Goal: Task Accomplishment & Management: Complete application form

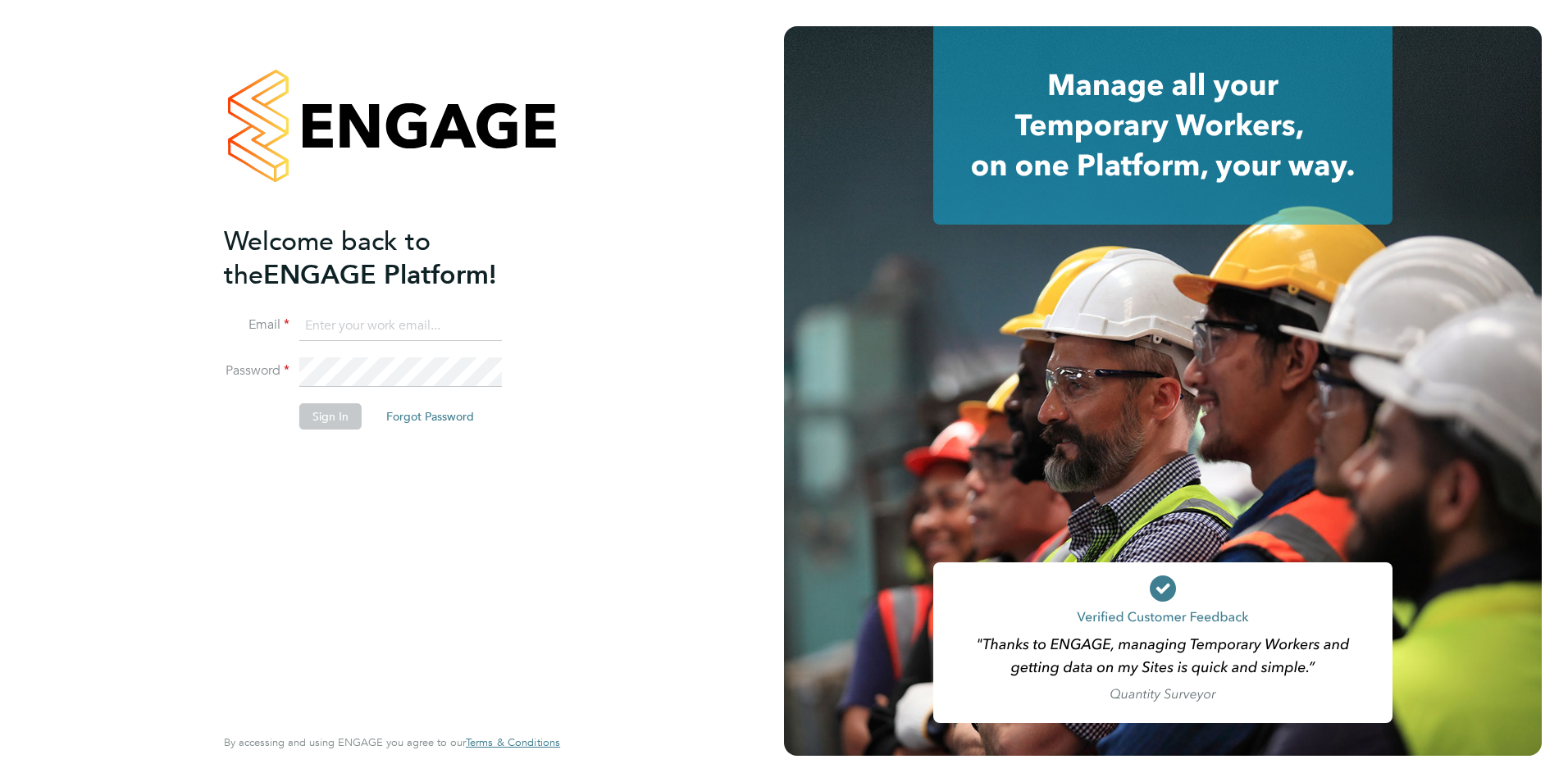
type input "joshua@xede.co.uk"
click at [337, 419] on button "Sign In" at bounding box center [331, 417] width 62 height 27
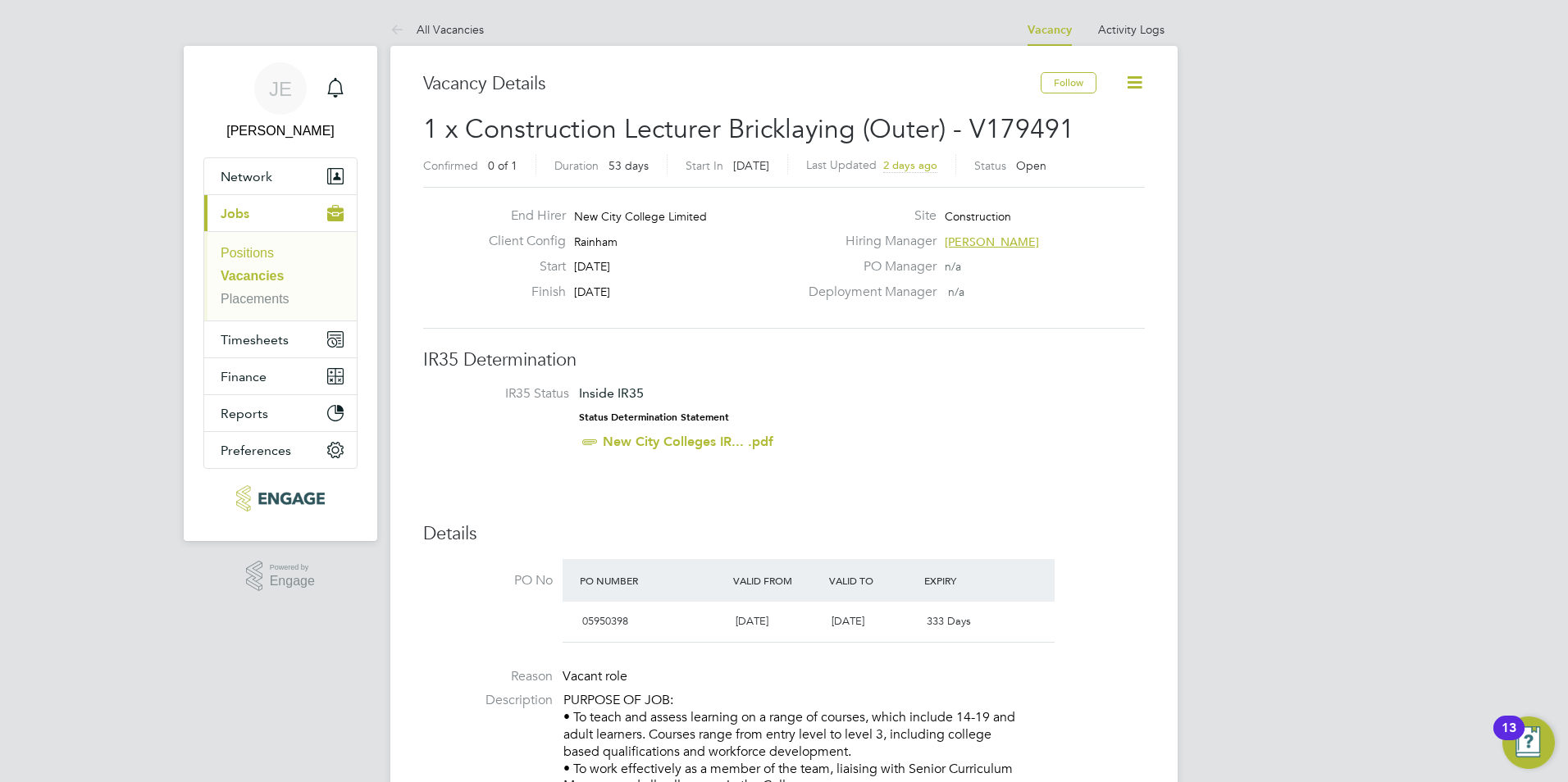
click at [260, 256] on link "Positions" at bounding box center [247, 253] width 53 height 14
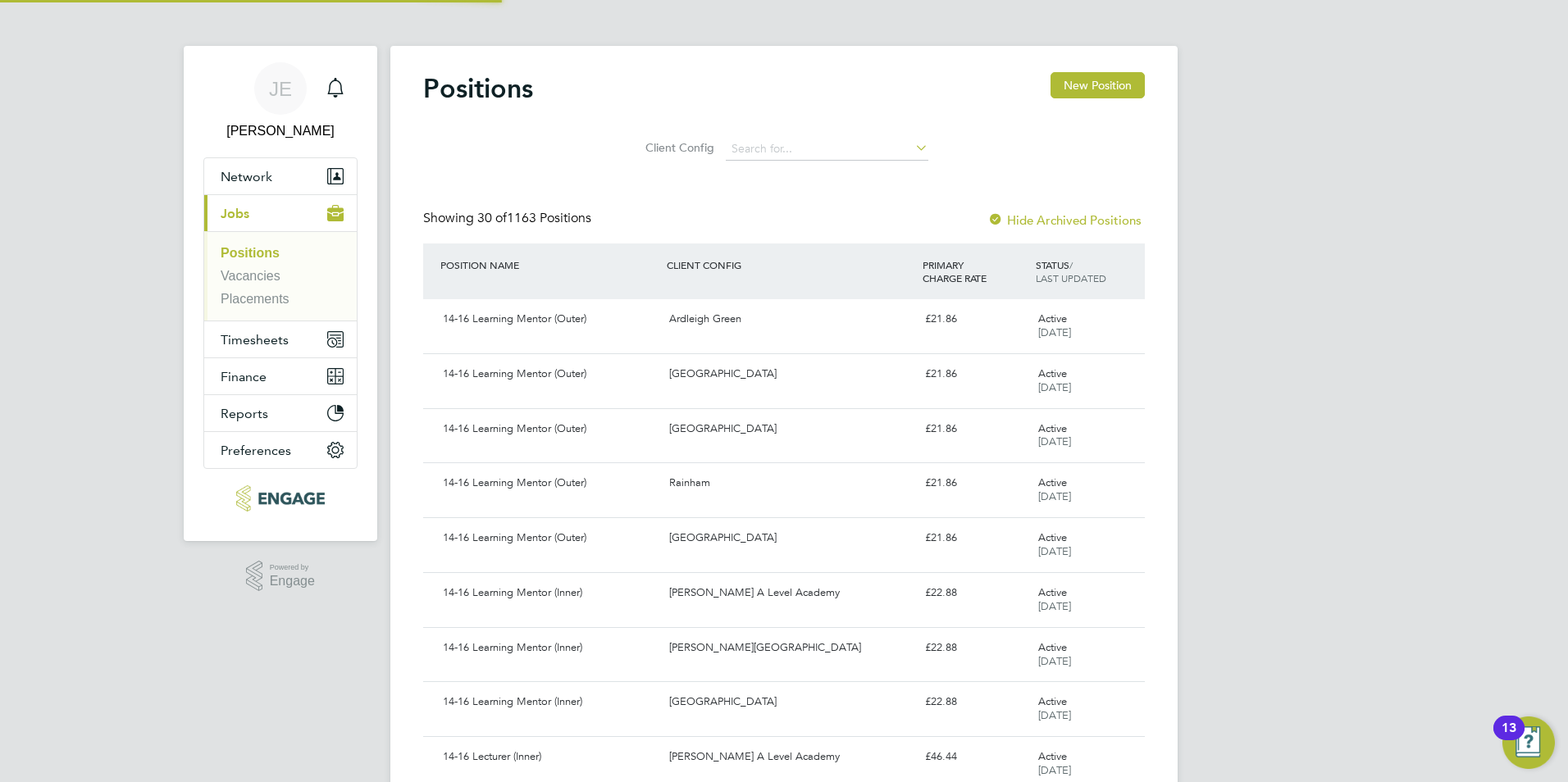
click at [262, 264] on li "Positions" at bounding box center [282, 257] width 123 height 23
click at [250, 281] on link "Vacancies" at bounding box center [250, 276] width 60 height 14
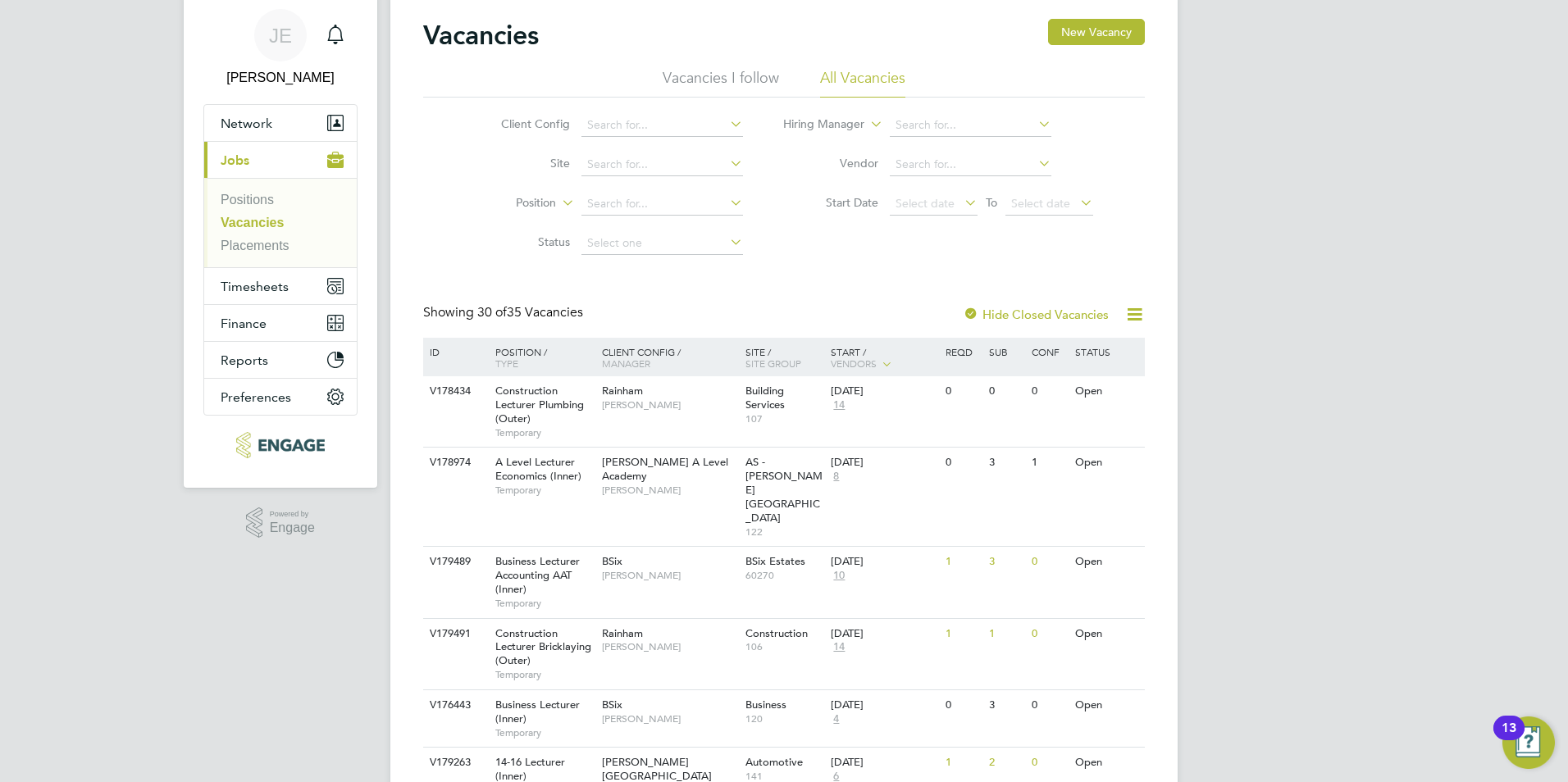
scroll to position [82, 0]
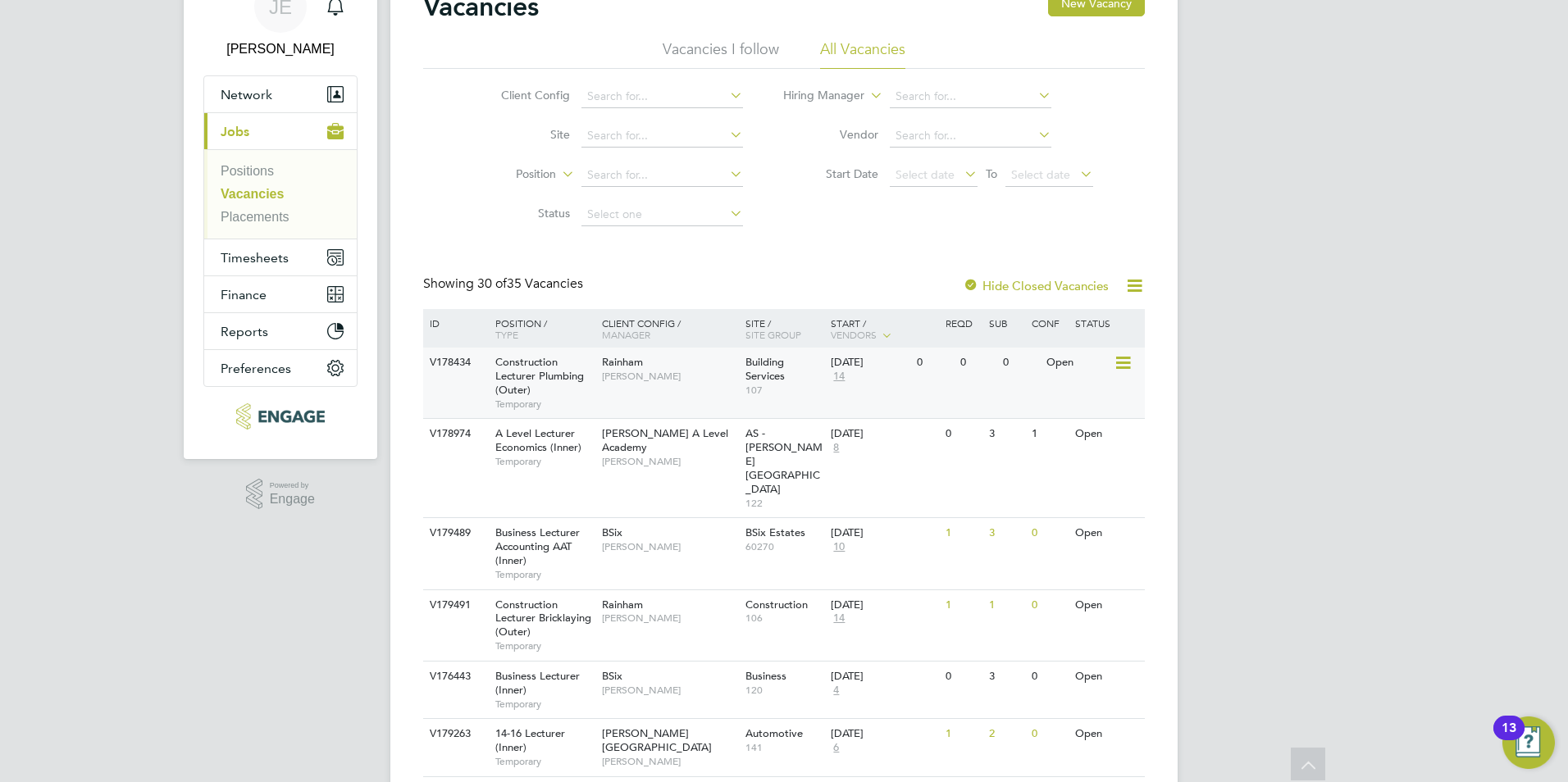
click at [660, 374] on span "[PERSON_NAME]" at bounding box center [669, 376] width 135 height 13
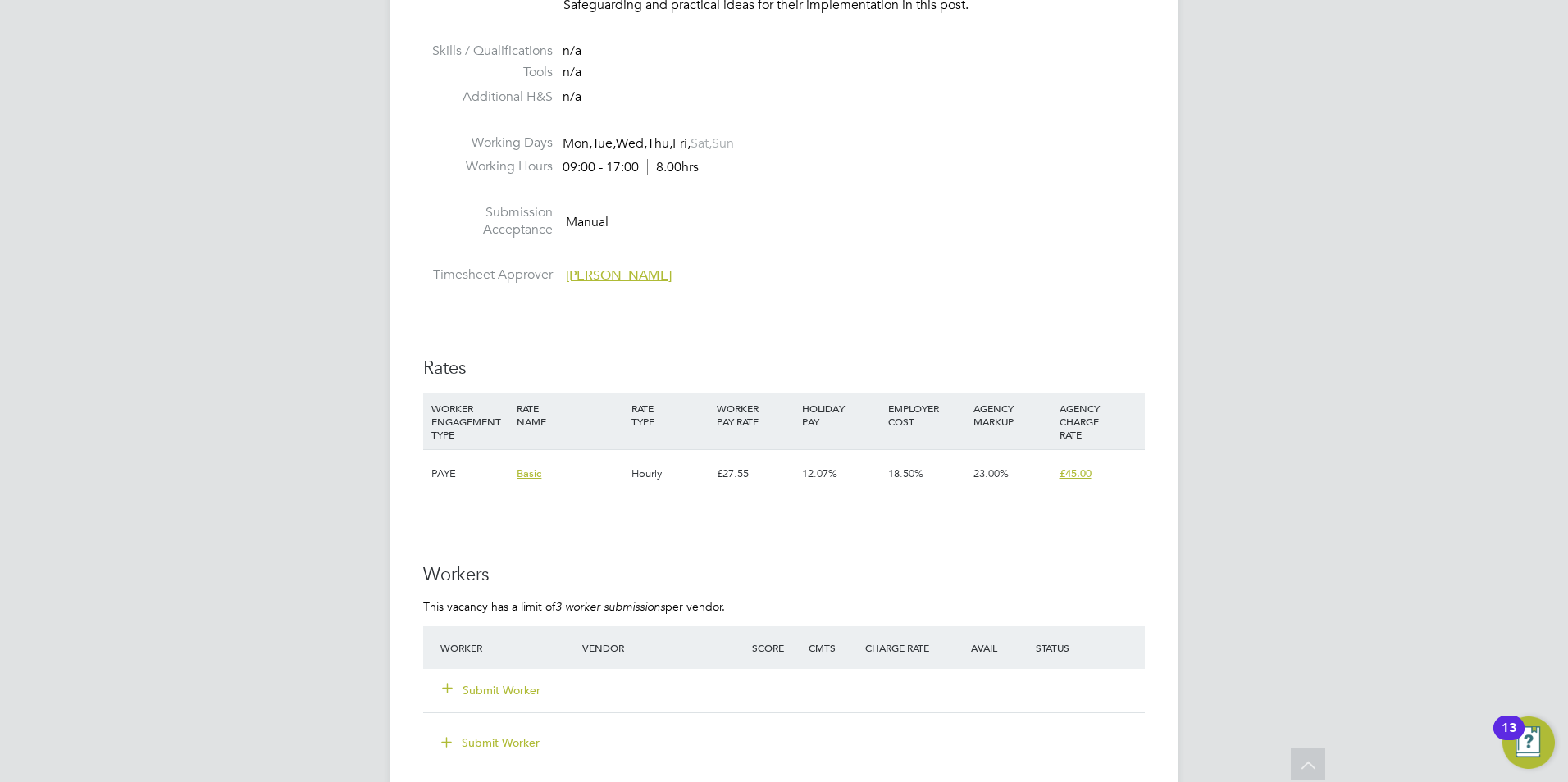
scroll to position [2952, 0]
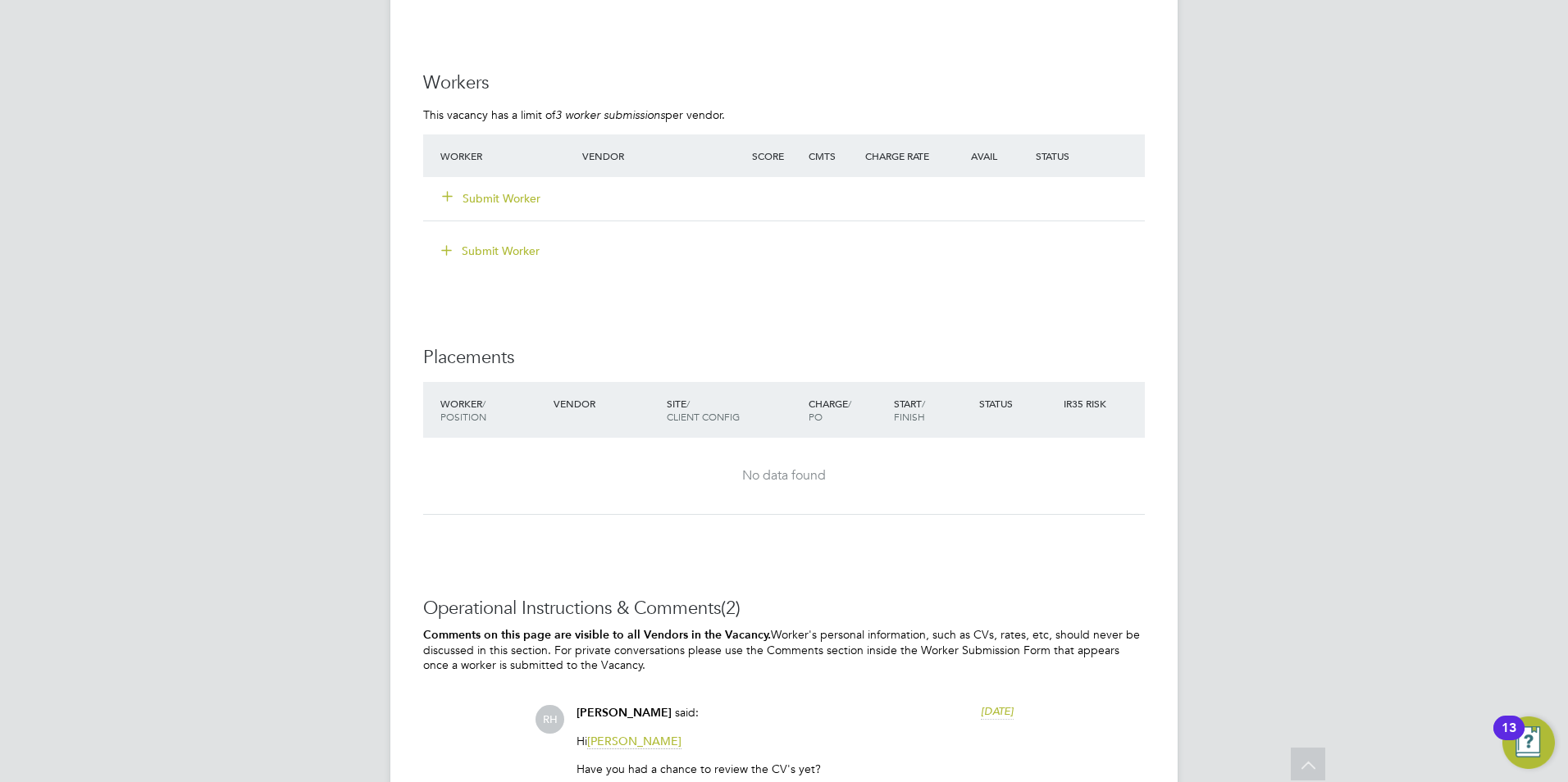
click at [510, 188] on div "Submit Worker" at bounding box center [521, 198] width 170 height 29
click at [516, 200] on button "Submit Worker" at bounding box center [492, 198] width 99 height 16
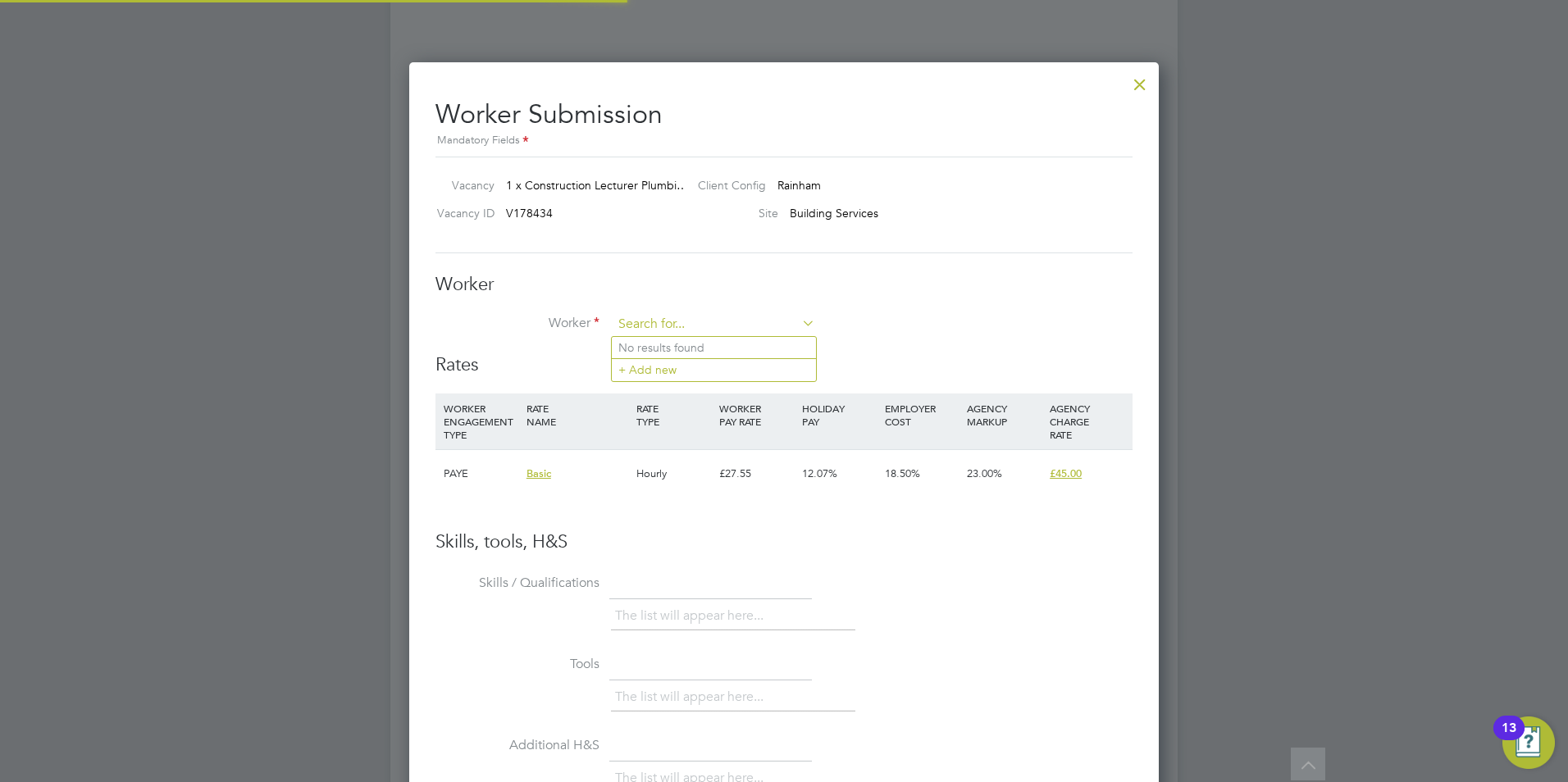
scroll to position [995, 750]
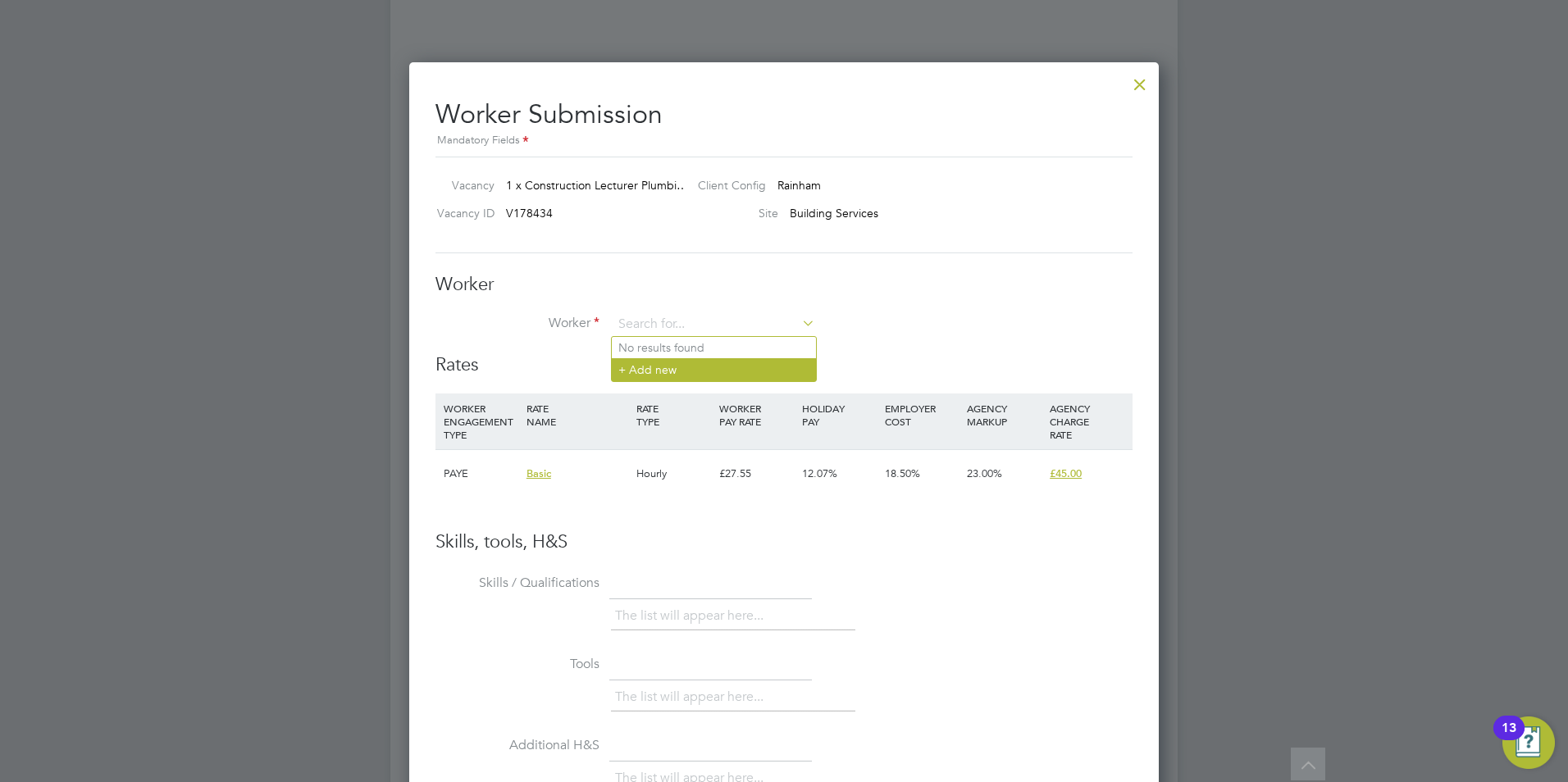
click at [655, 375] on li "+ Add new" at bounding box center [714, 369] width 204 height 22
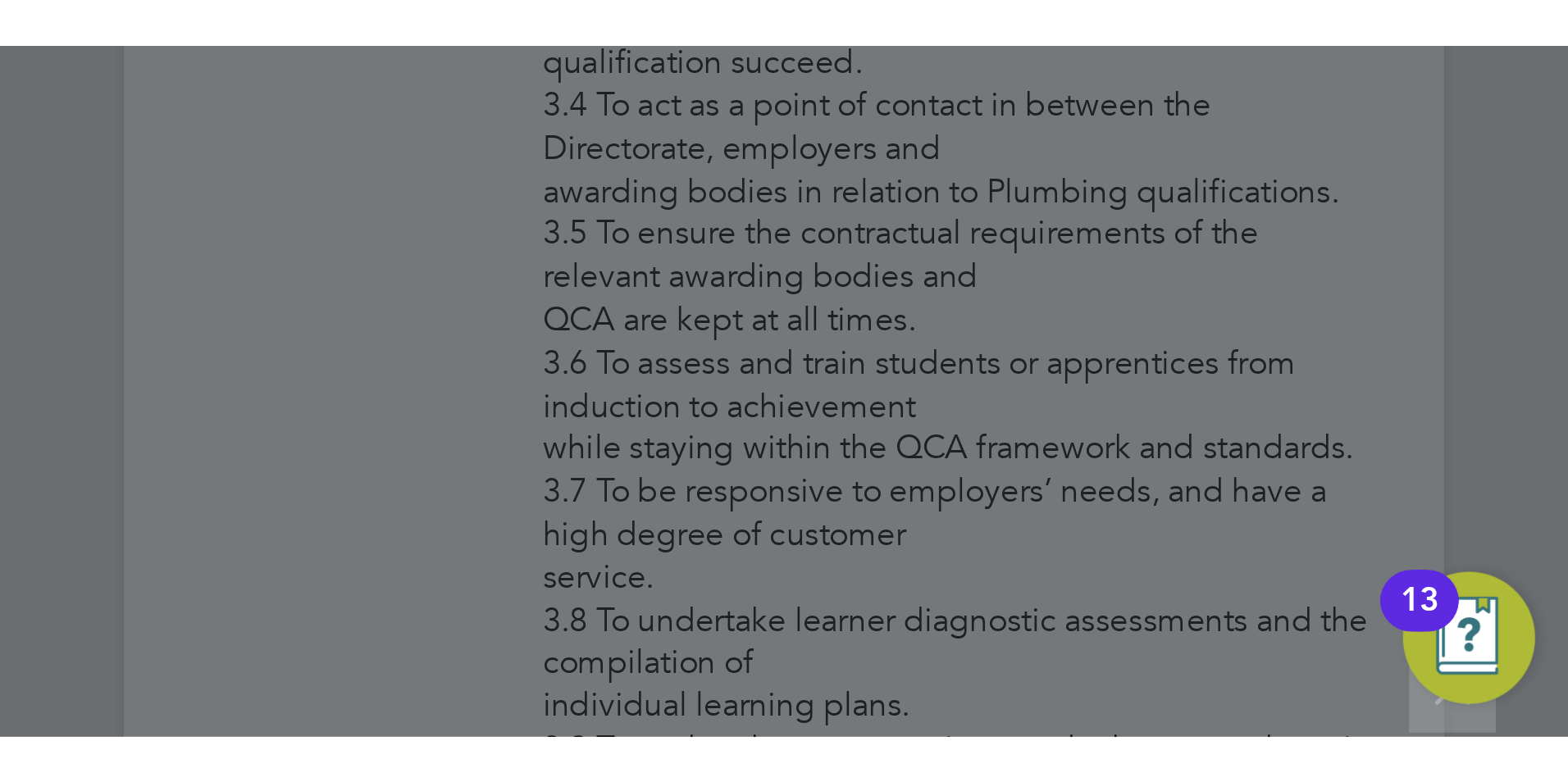
scroll to position [8, 8]
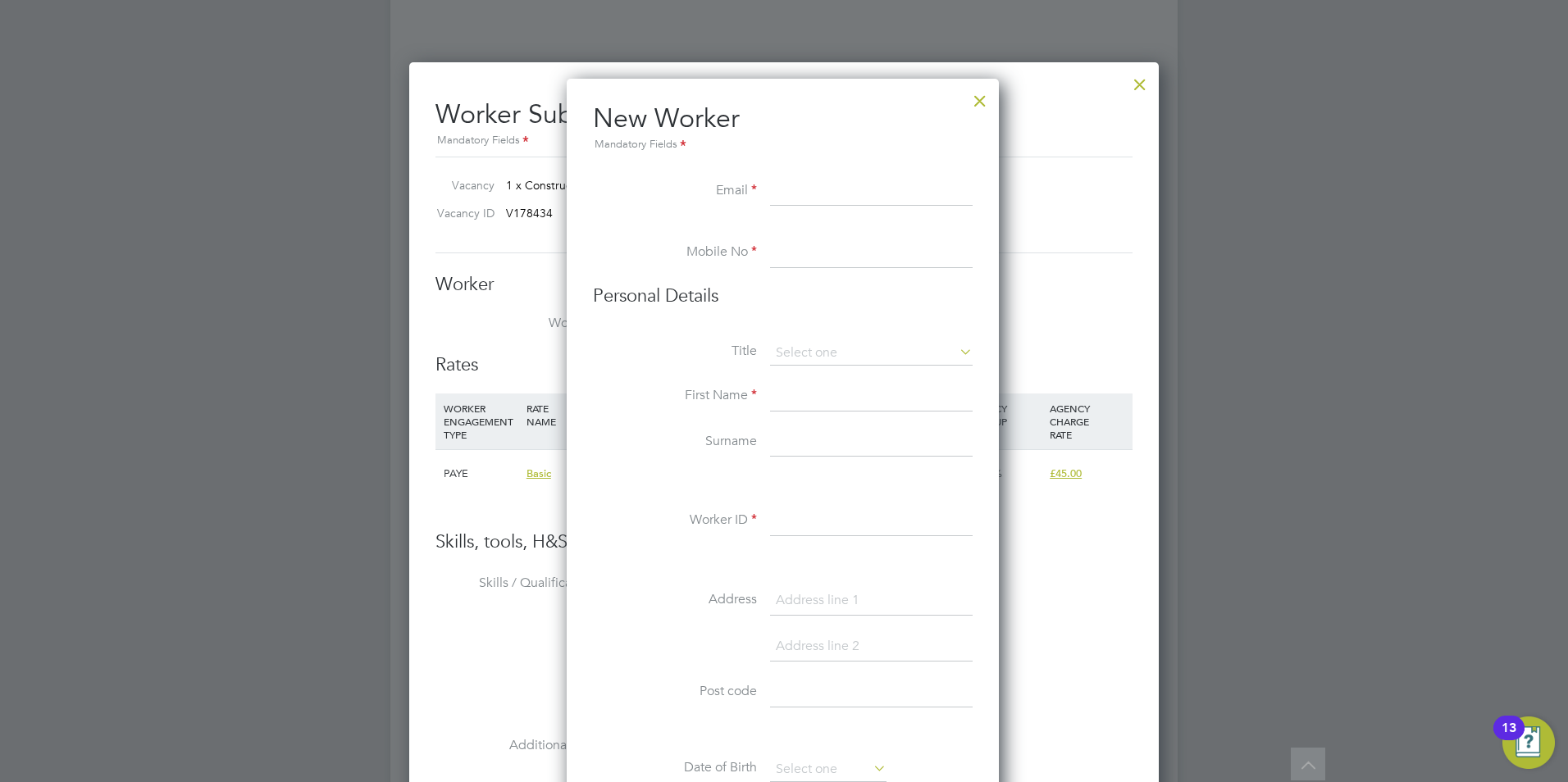
click at [974, 103] on div at bounding box center [980, 96] width 29 height 29
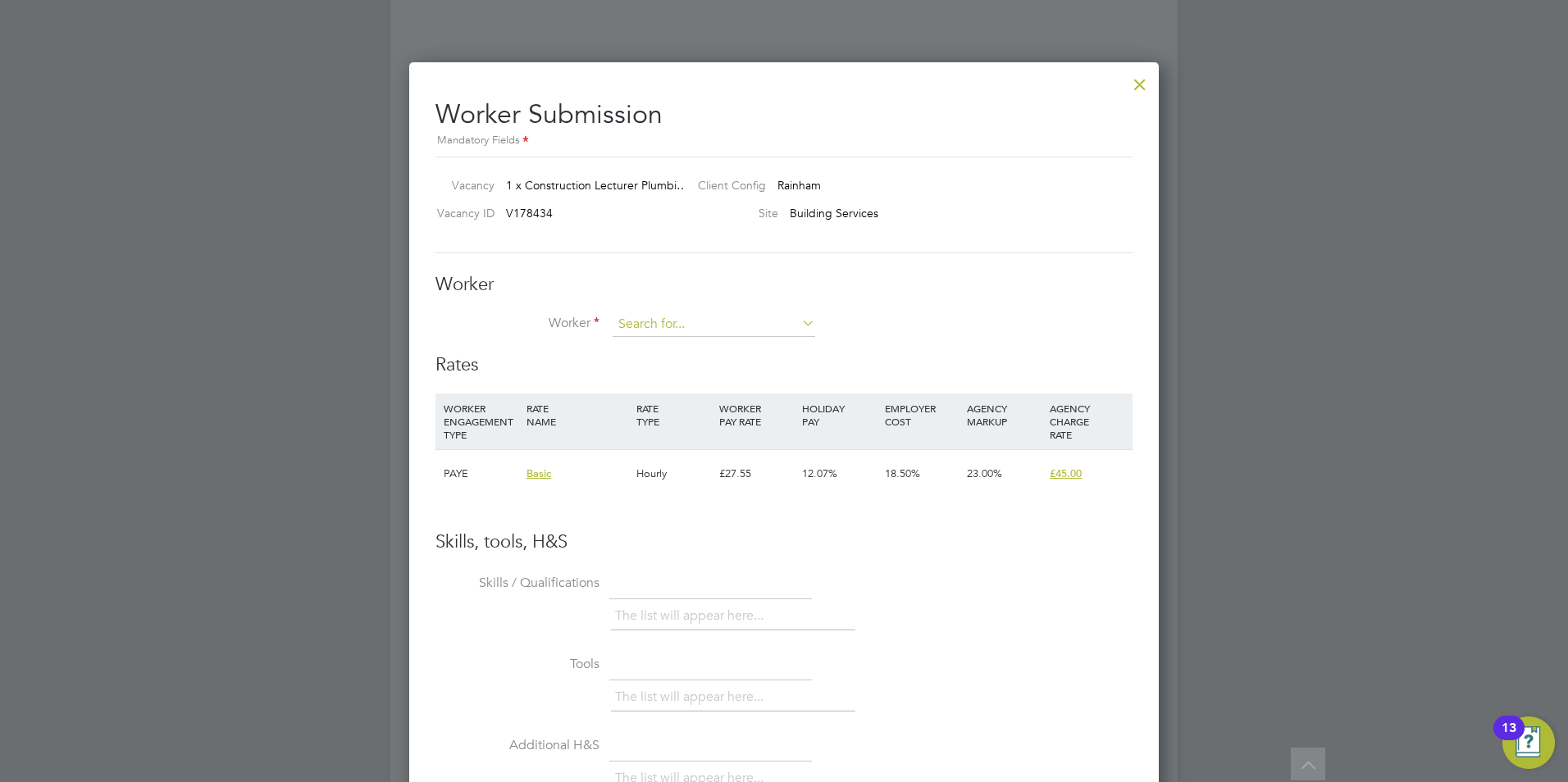
click at [748, 319] on input at bounding box center [714, 325] width 203 height 25
click at [692, 372] on li "+ Add new" at bounding box center [714, 369] width 204 height 22
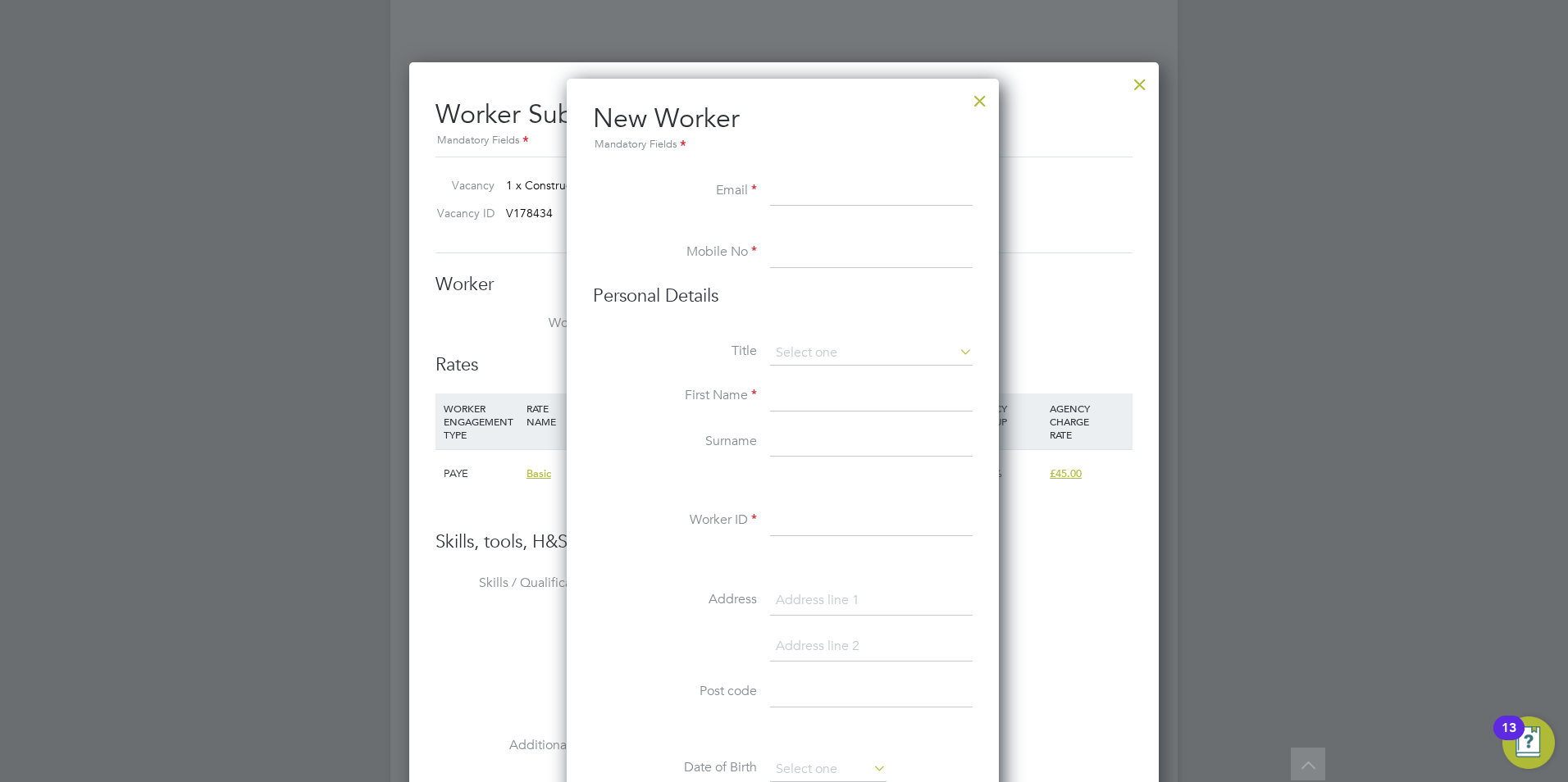
paste input "[EMAIL_ADDRESS][DOMAIN_NAME]"
type input "[EMAIL_ADDRESS][DOMAIN_NAME]"
click at [842, 252] on input at bounding box center [871, 252] width 203 height 29
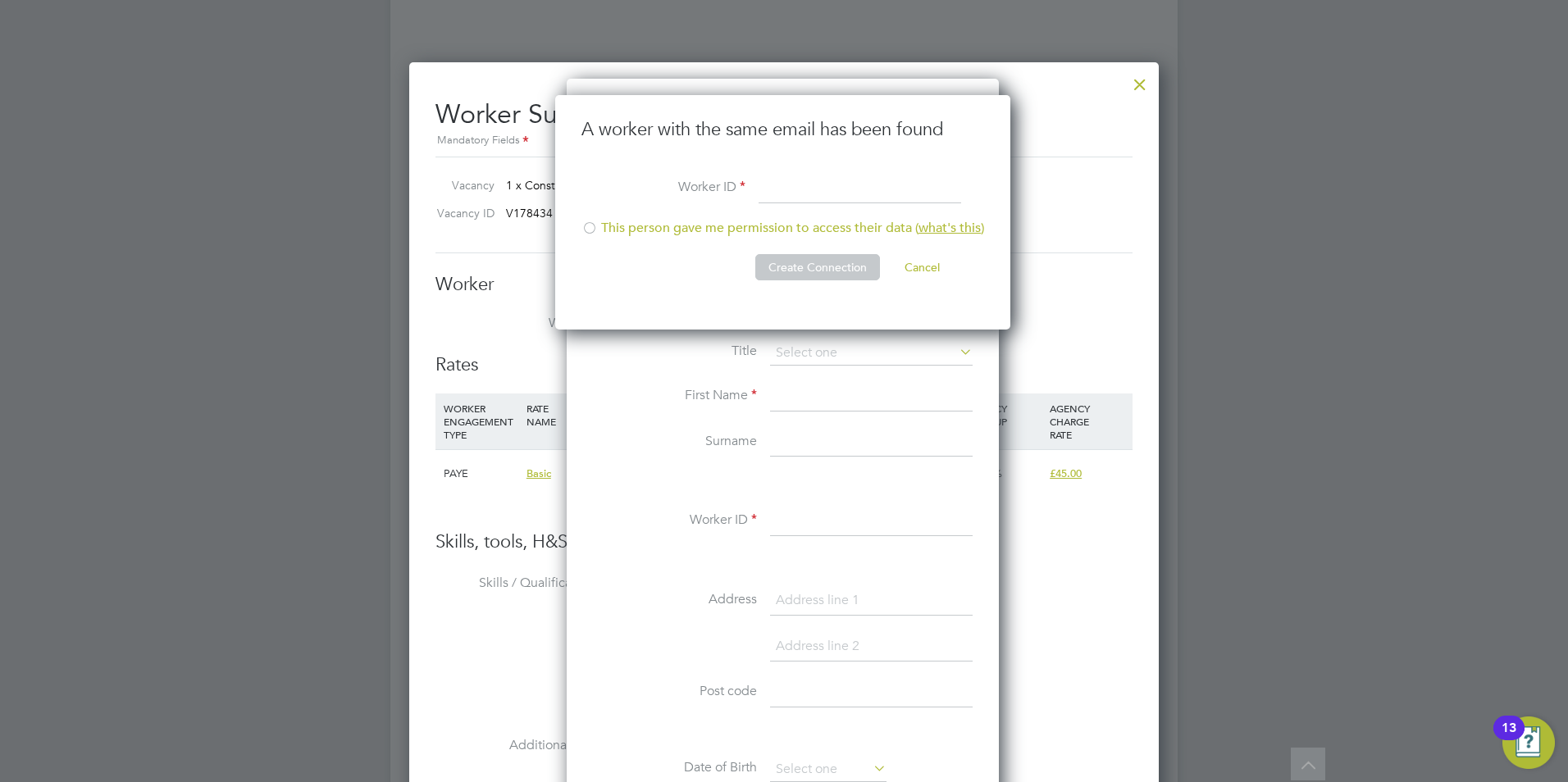
click at [607, 228] on li "This person gave me permission to access their data ( what's this )" at bounding box center [782, 236] width 403 height 34
click at [782, 186] on input at bounding box center [860, 189] width 203 height 29
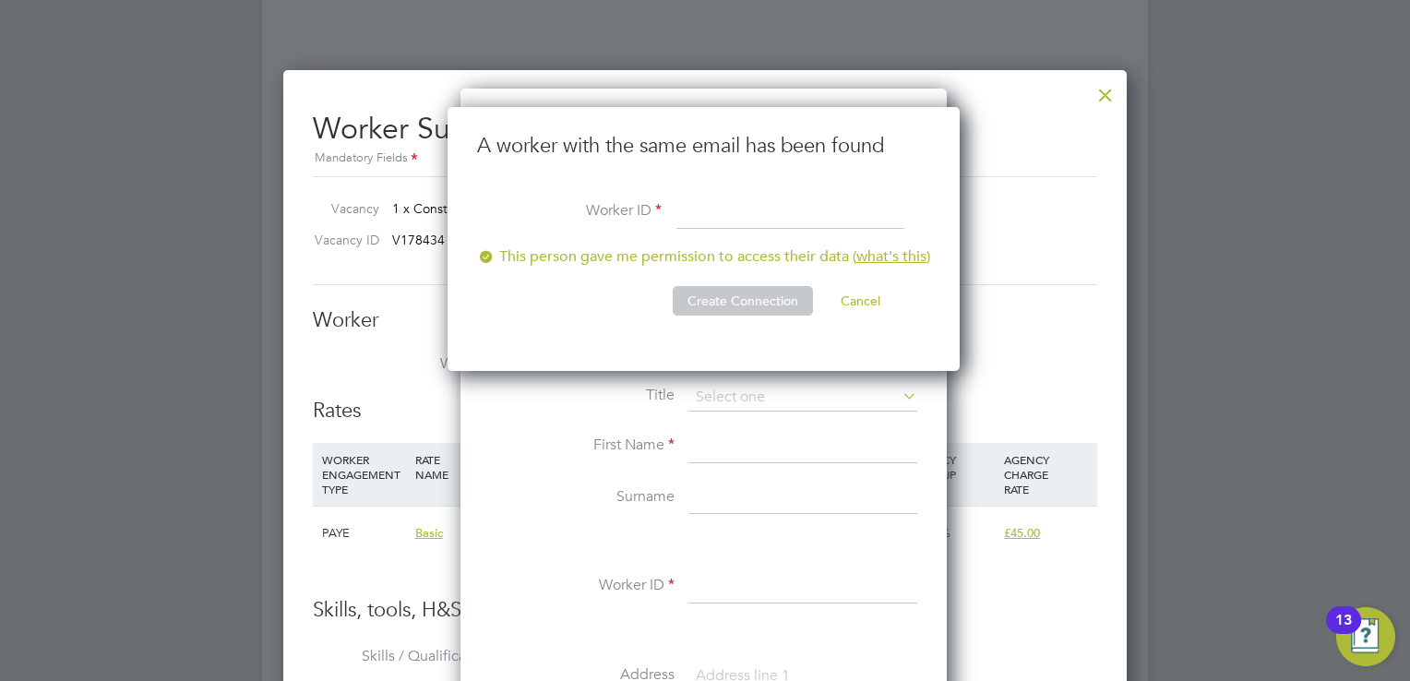
click at [869, 312] on button "Cancel" at bounding box center [860, 301] width 69 height 30
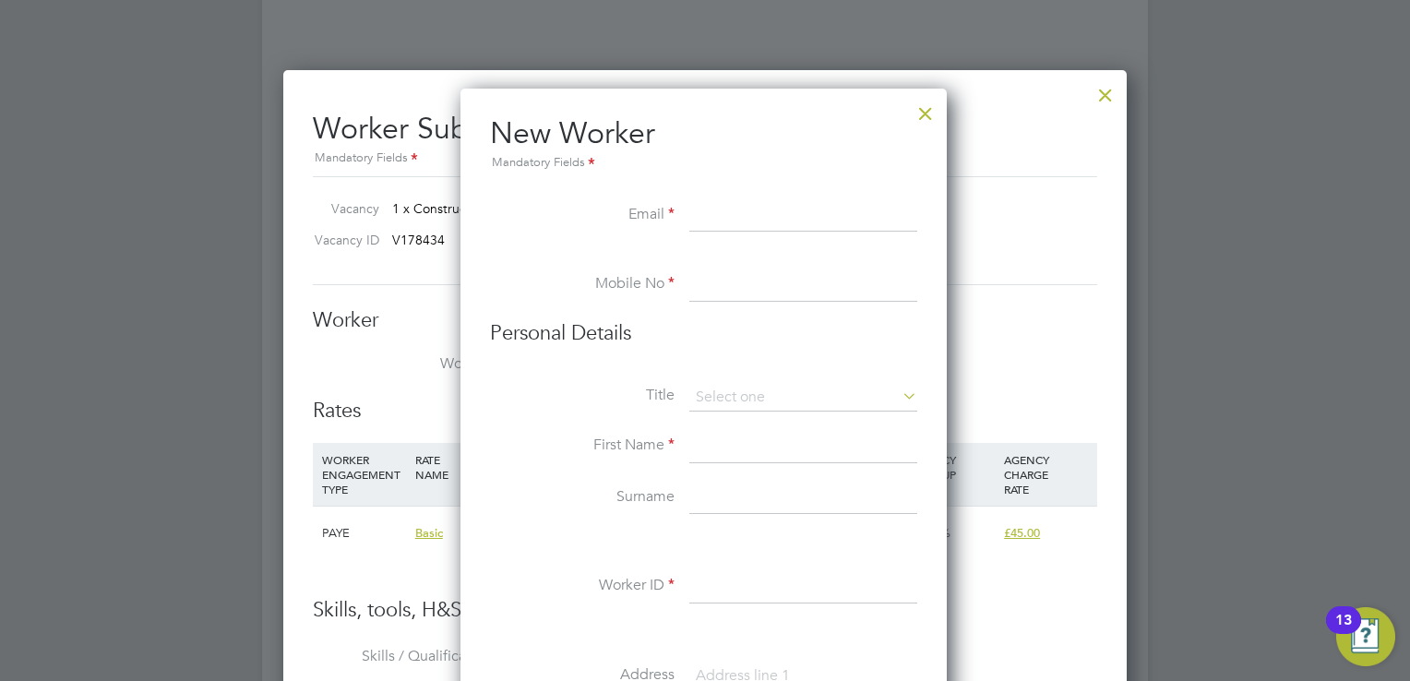
click at [932, 124] on div at bounding box center [925, 108] width 33 height 33
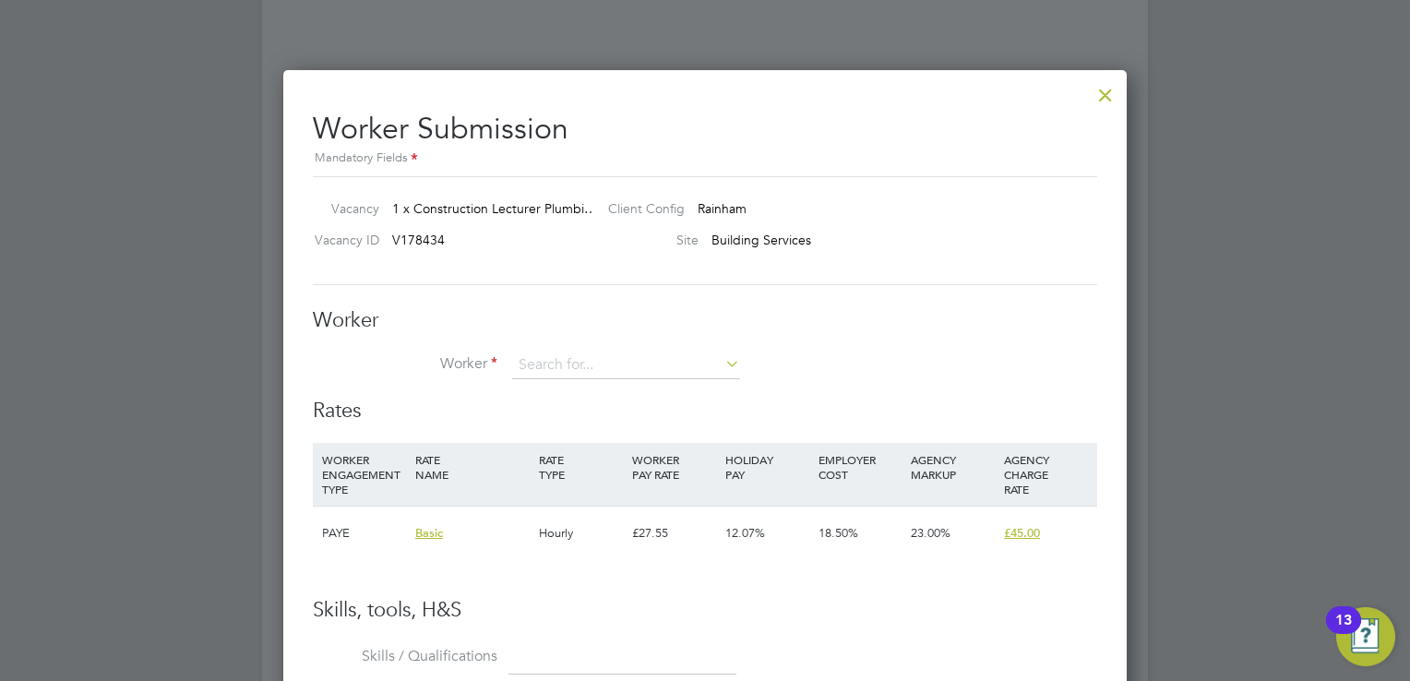
click at [1115, 95] on div at bounding box center [1105, 90] width 33 height 33
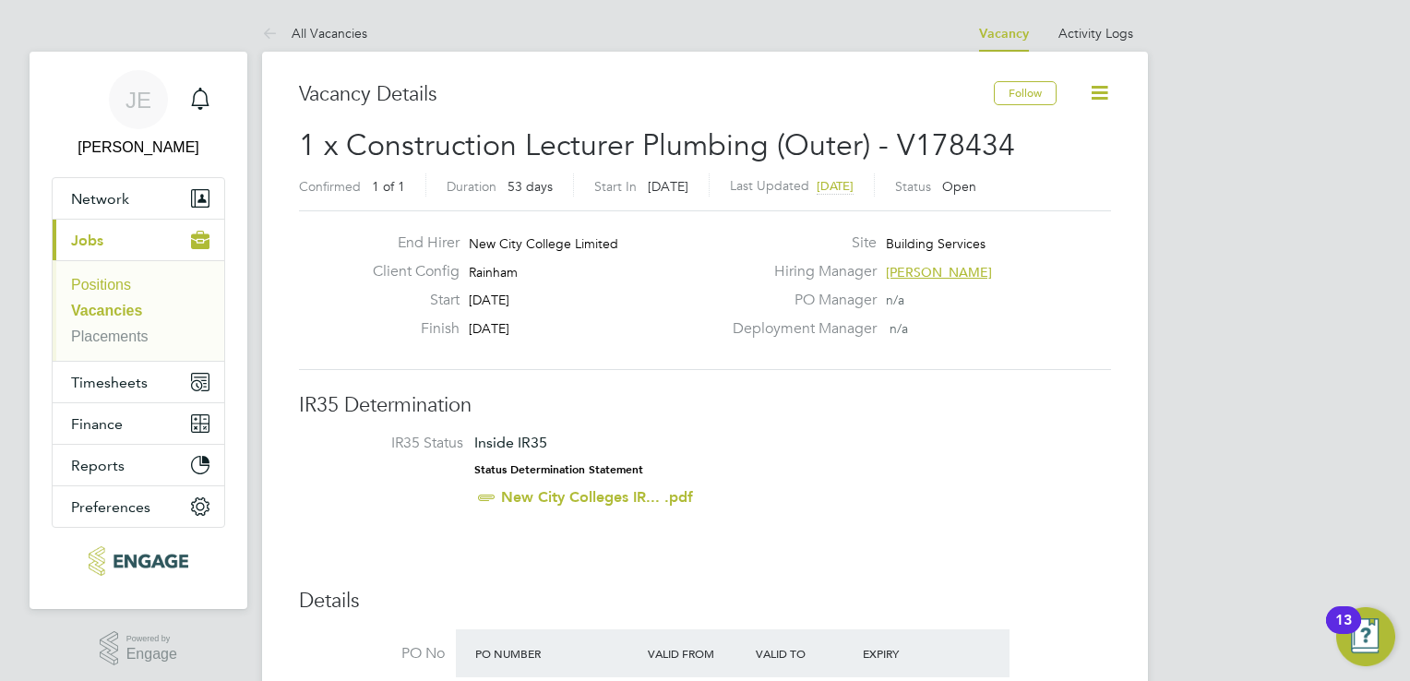
click at [107, 292] on link "Positions" at bounding box center [101, 285] width 60 height 16
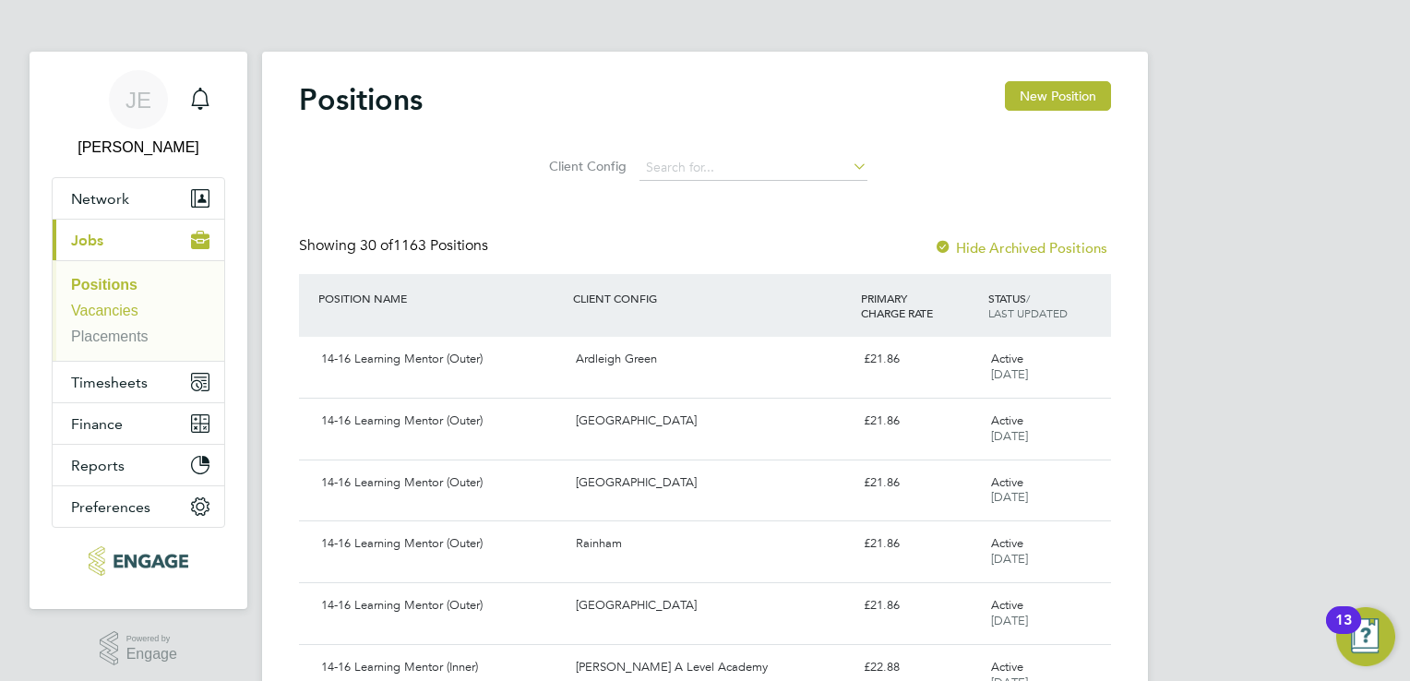
click at [104, 308] on link "Vacancies" at bounding box center [104, 311] width 67 height 16
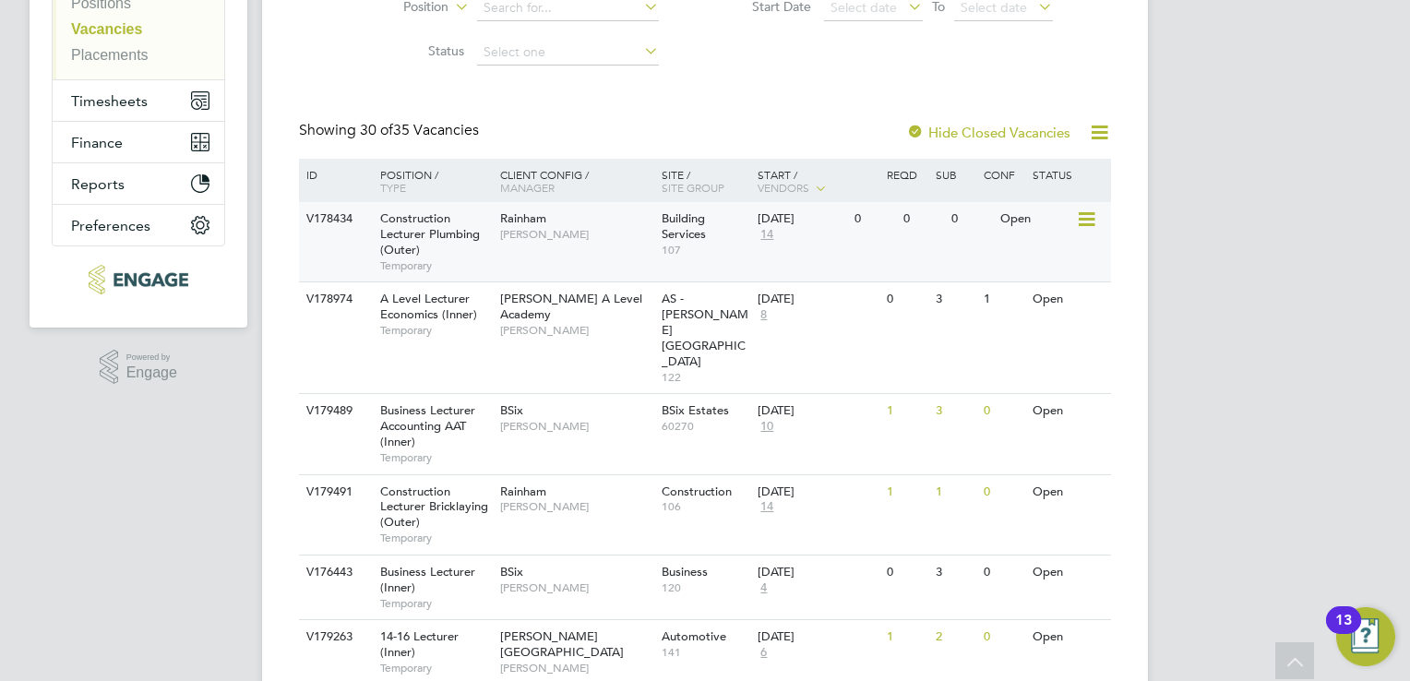
click at [518, 247] on div "Rainham Ian Rist" at bounding box center [575, 226] width 161 height 48
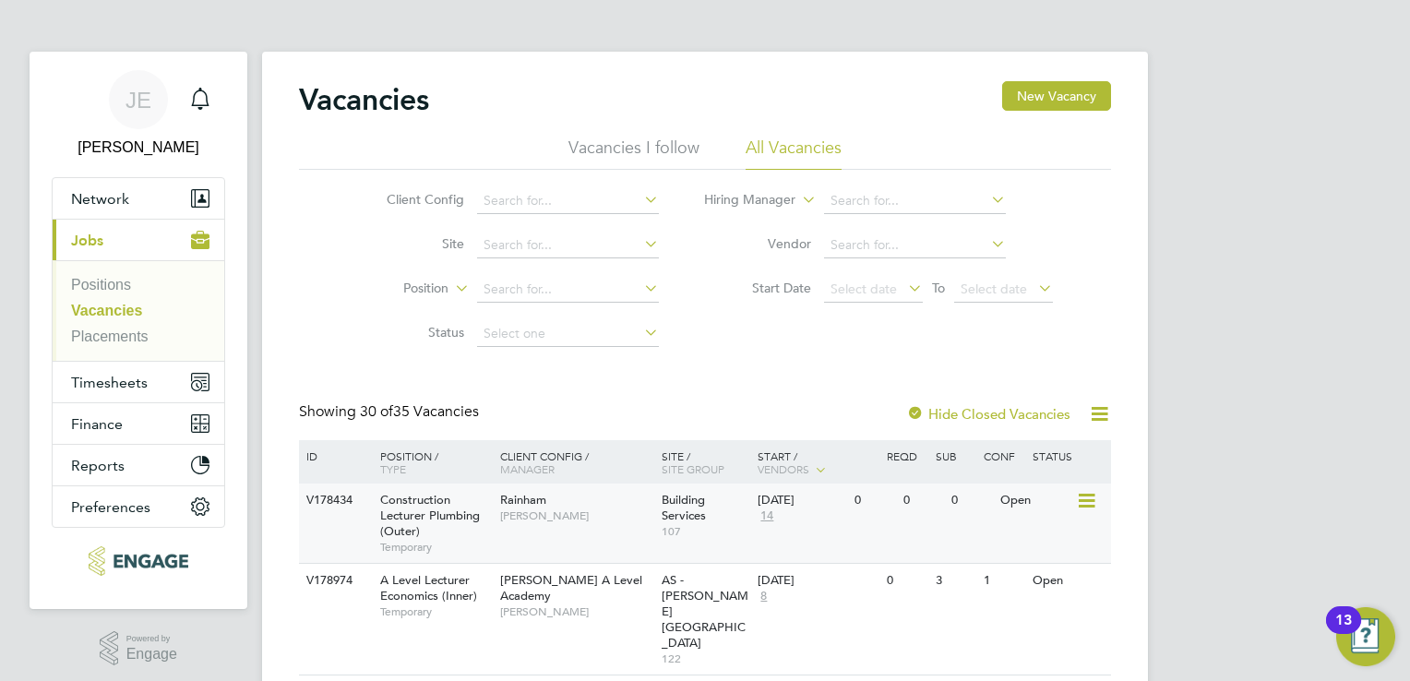
click at [572, 530] on div "Rainham Ian Rist" at bounding box center [575, 507] width 161 height 48
click at [421, 509] on span "Construction Lecturer Plumbing (Outer)" at bounding box center [430, 515] width 100 height 47
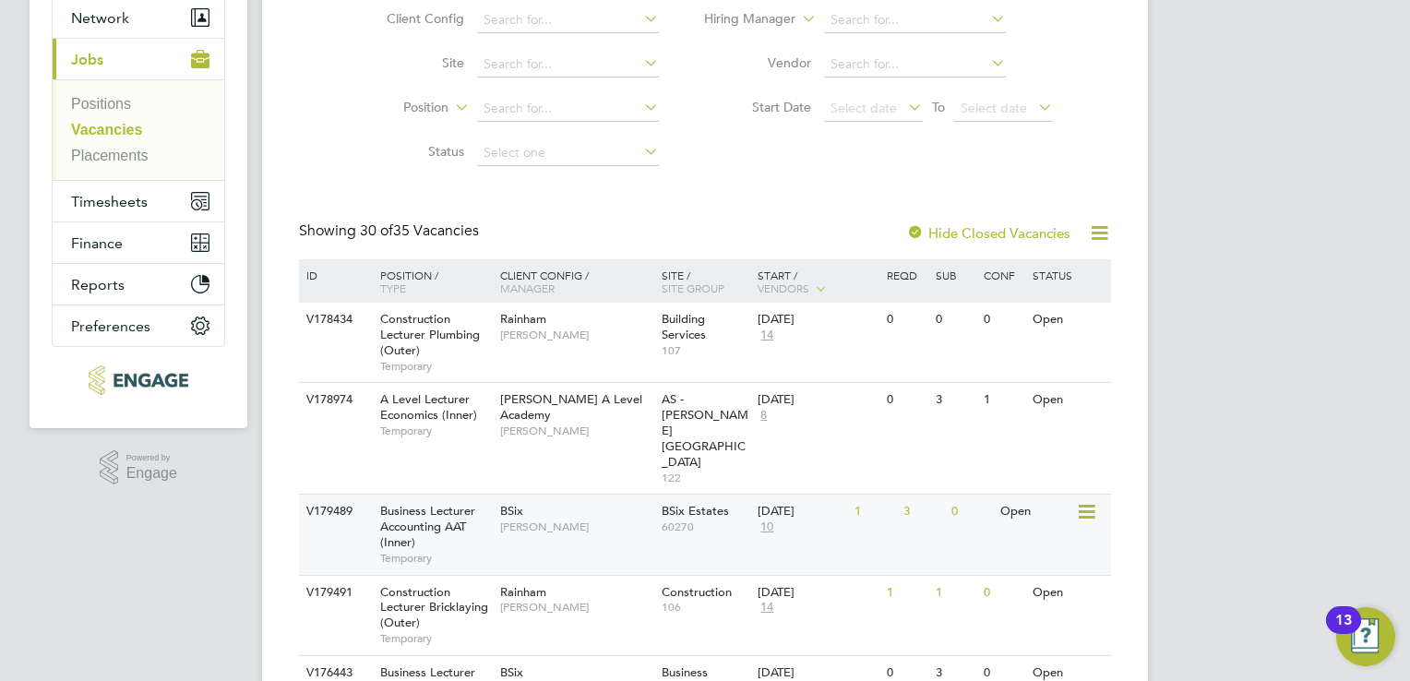
scroll to position [369, 0]
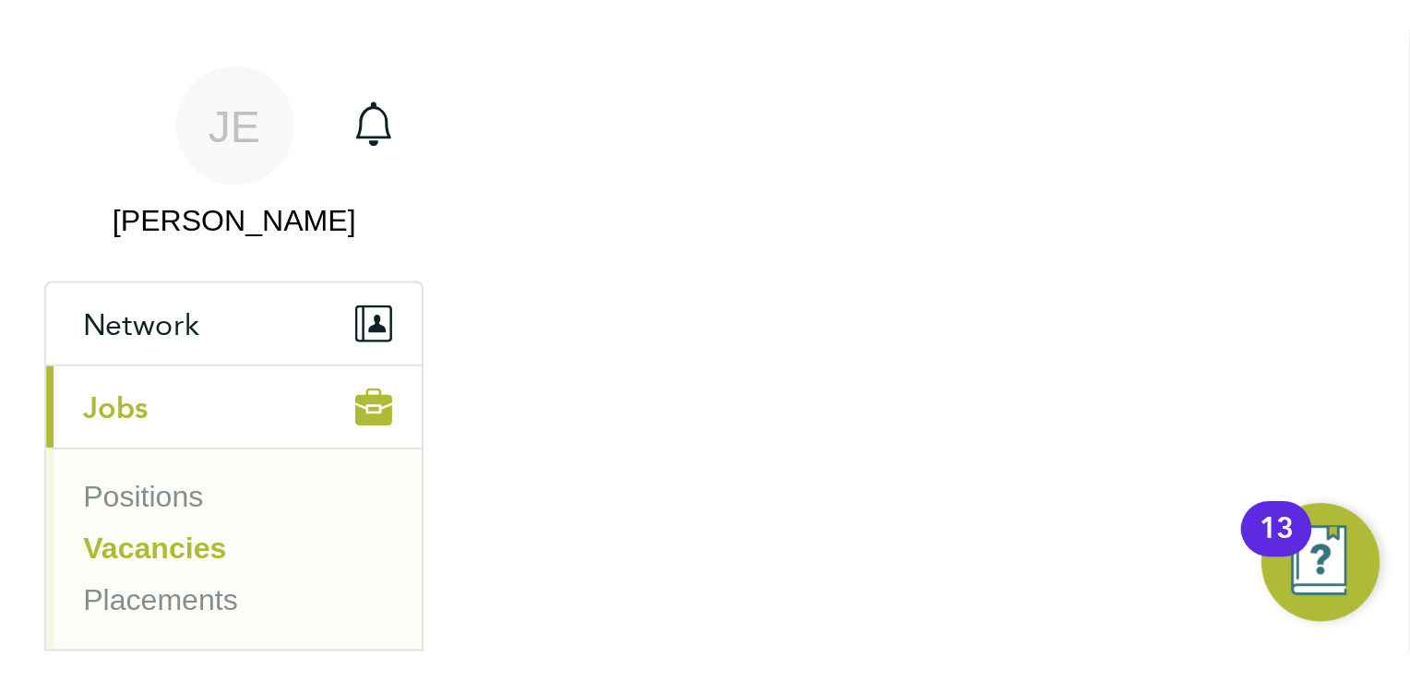
scroll to position [54, 85]
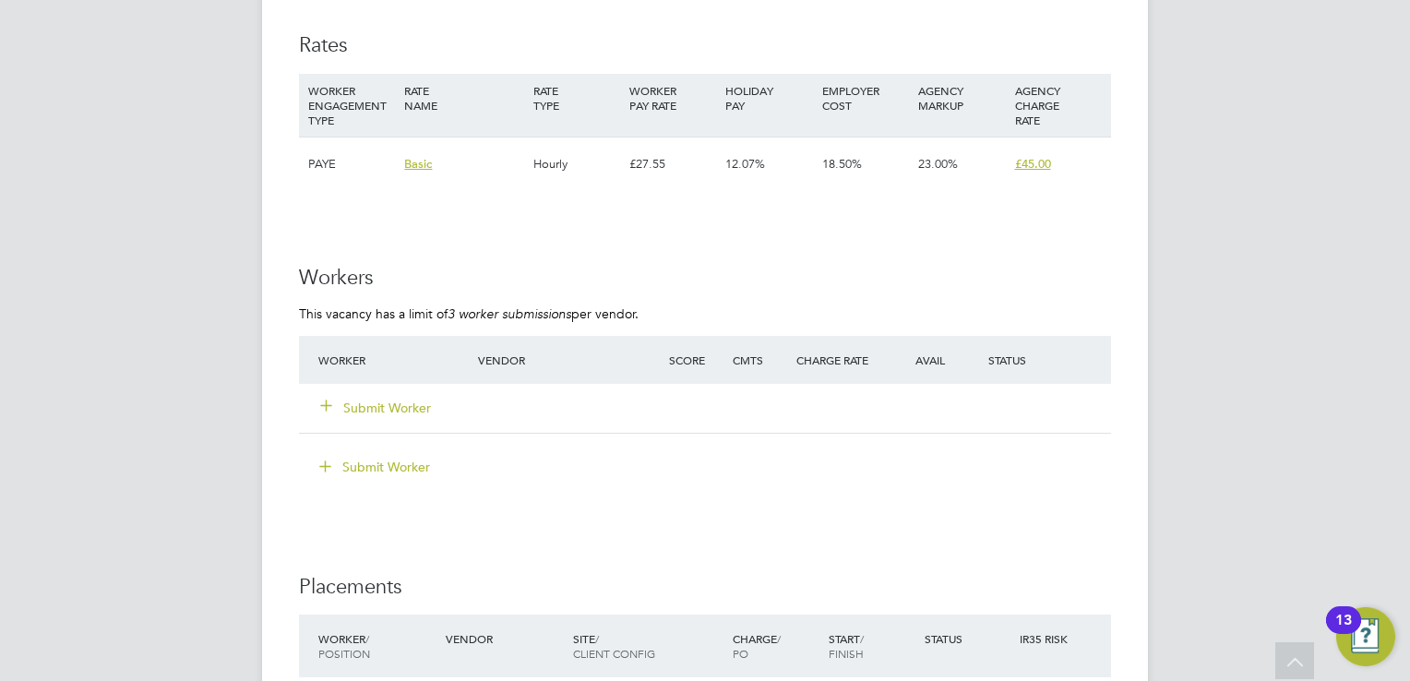
click at [359, 404] on button "Submit Worker" at bounding box center [376, 408] width 111 height 18
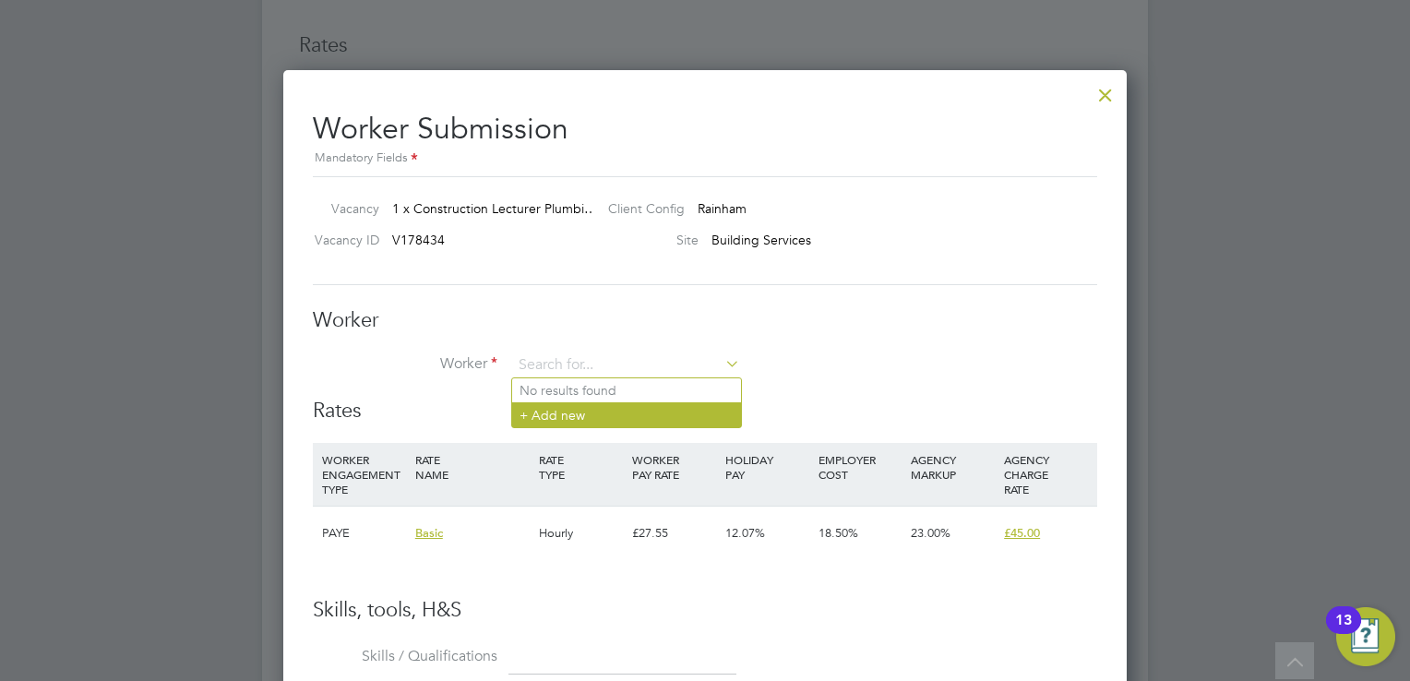
click at [631, 419] on li "+ Add new" at bounding box center [626, 414] width 229 height 25
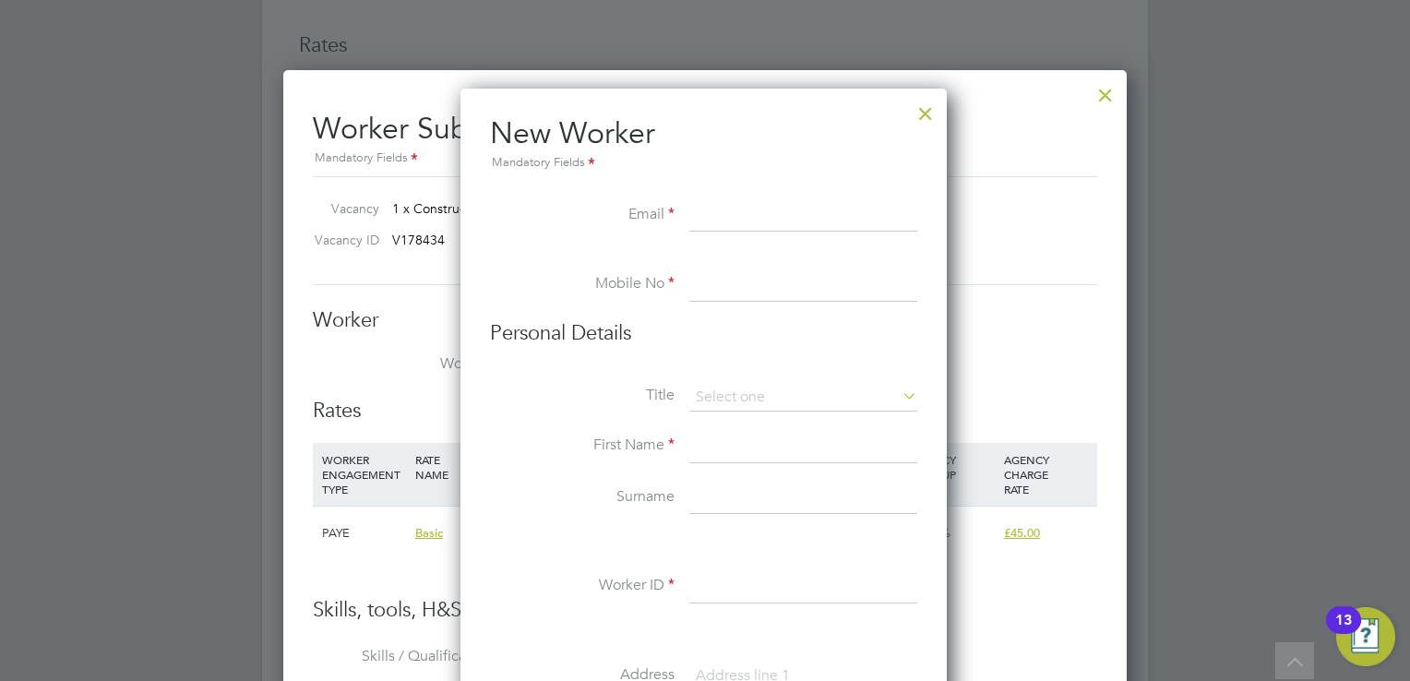
click at [817, 212] on input at bounding box center [803, 215] width 228 height 33
paste input "[EMAIL_ADDRESS][DOMAIN_NAME]"
type input "[EMAIL_ADDRESS][DOMAIN_NAME]"
click at [788, 284] on input at bounding box center [803, 284] width 228 height 33
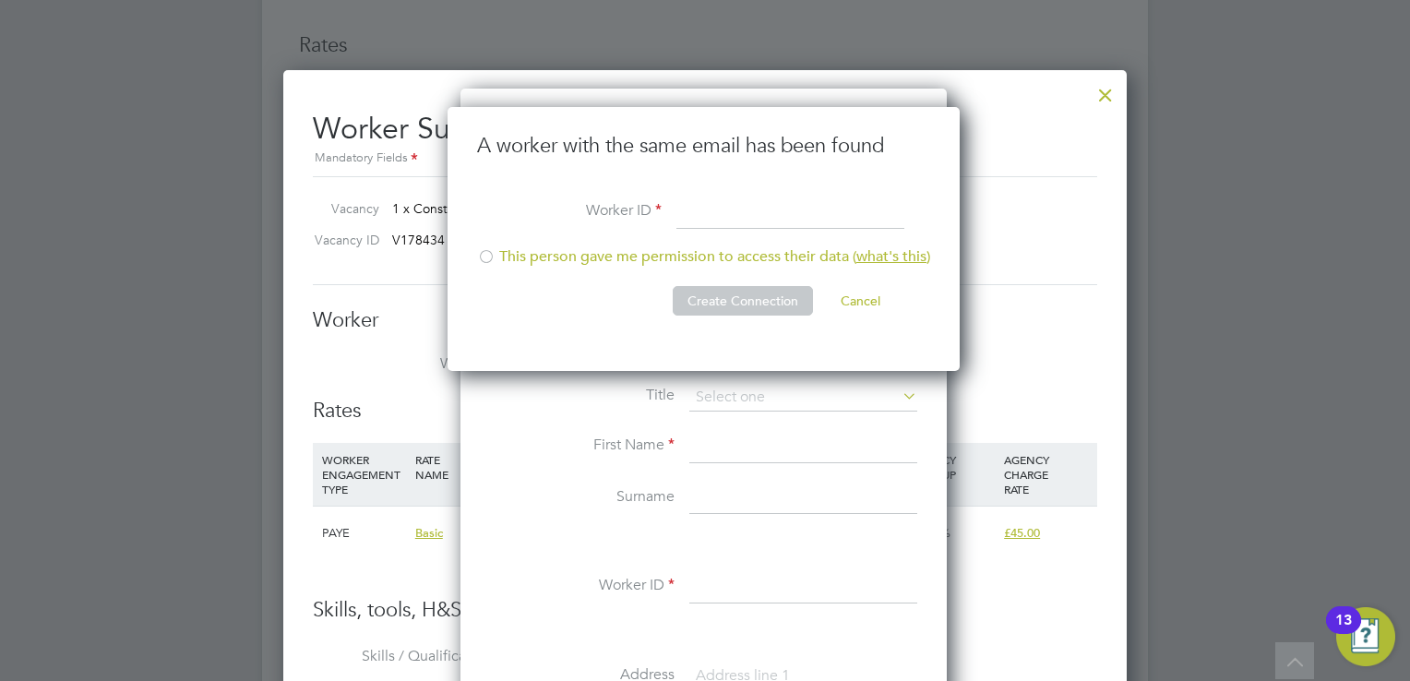
click at [483, 261] on div at bounding box center [486, 258] width 18 height 18
click at [736, 211] on input at bounding box center [790, 213] width 228 height 33
paste input "+447851605144"
type input "+447851605144"
click at [714, 286] on button "Create Connection" at bounding box center [743, 301] width 140 height 30
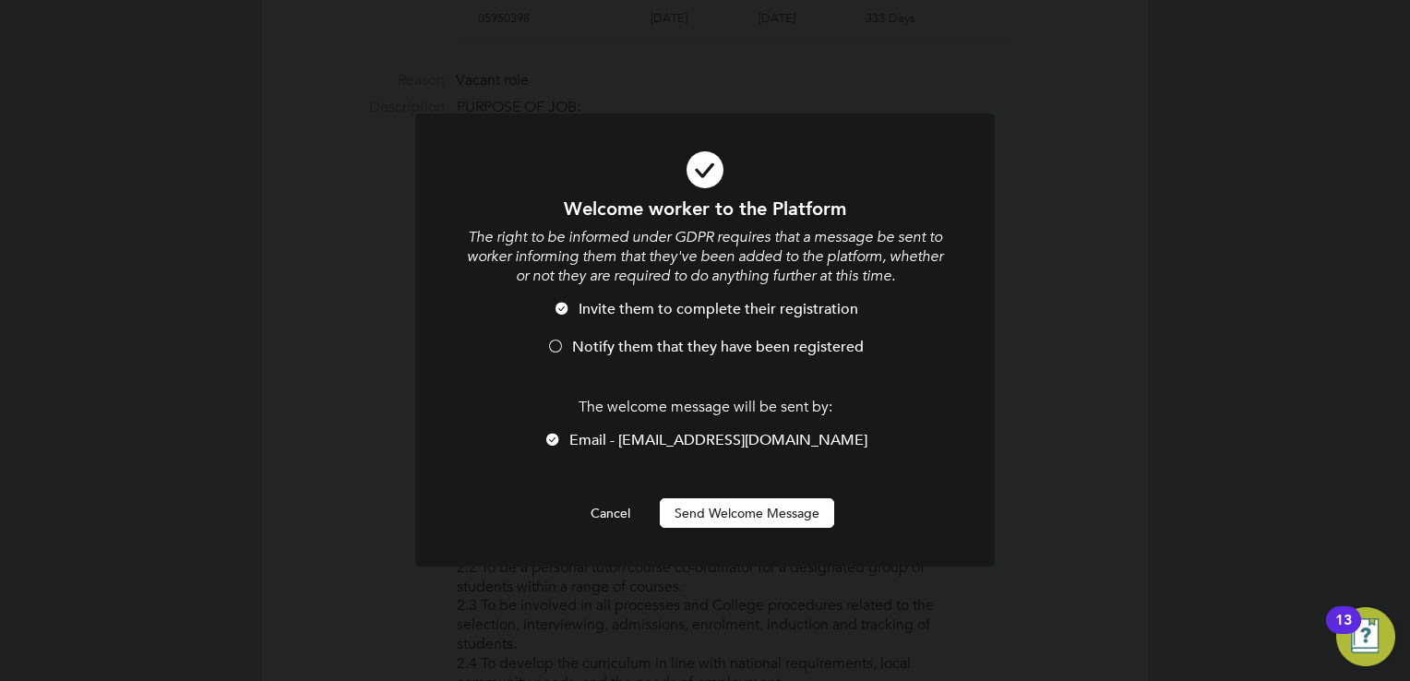
click at [710, 511] on button "Send Welcome Message" at bounding box center [747, 513] width 174 height 30
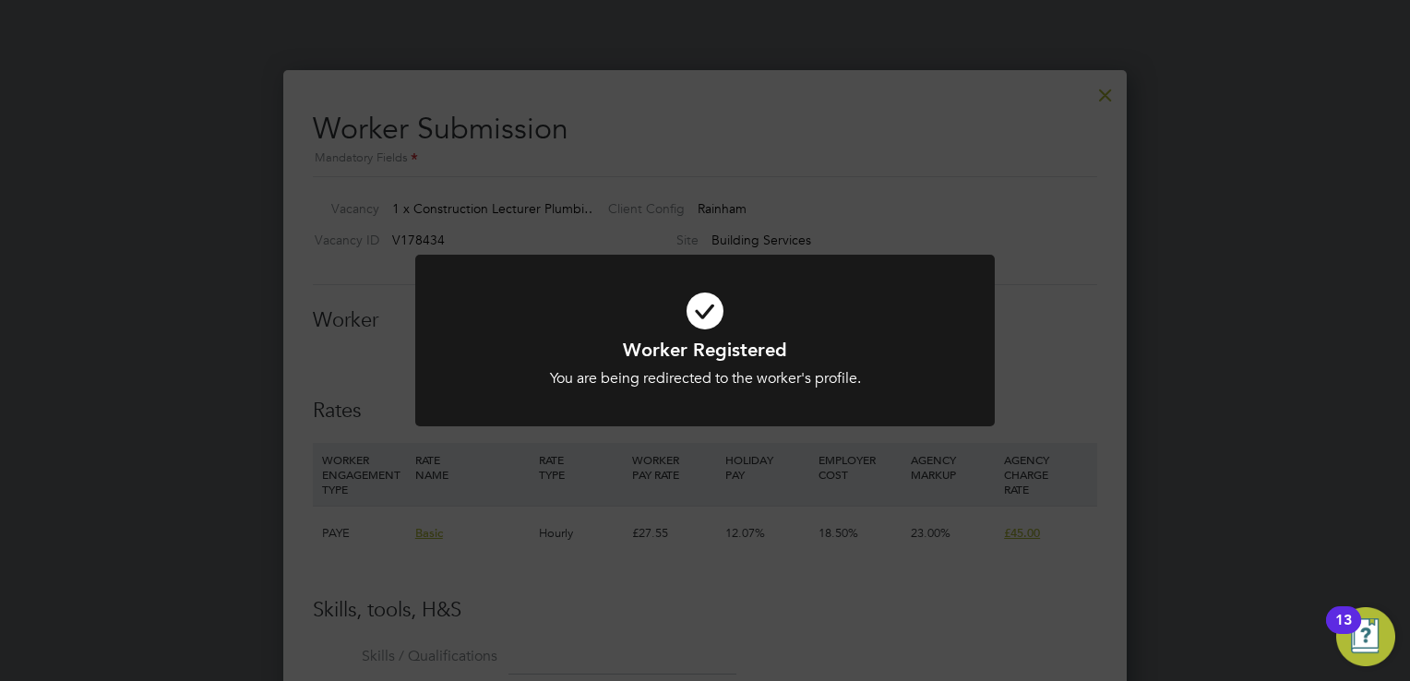
click at [739, 374] on div "You are being redirected to the worker's profile." at bounding box center [705, 378] width 480 height 19
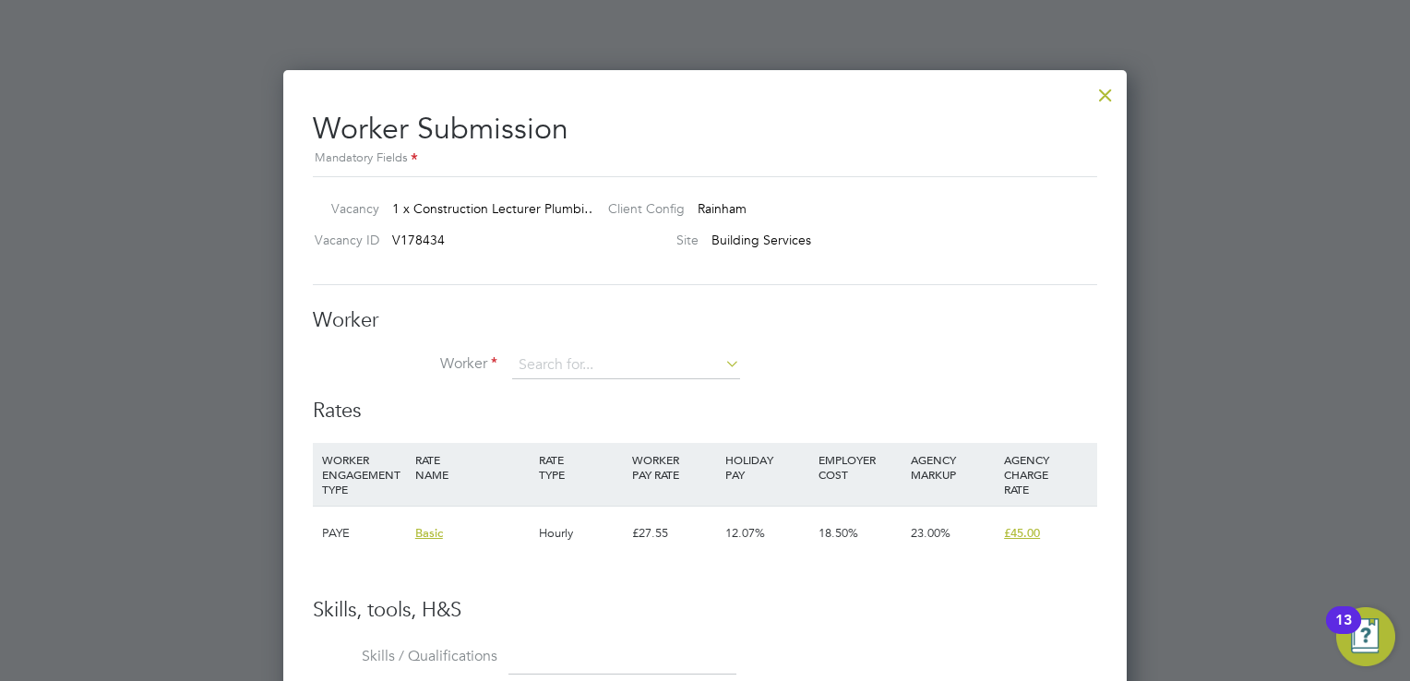
click at [1092, 93] on div at bounding box center [1105, 90] width 33 height 33
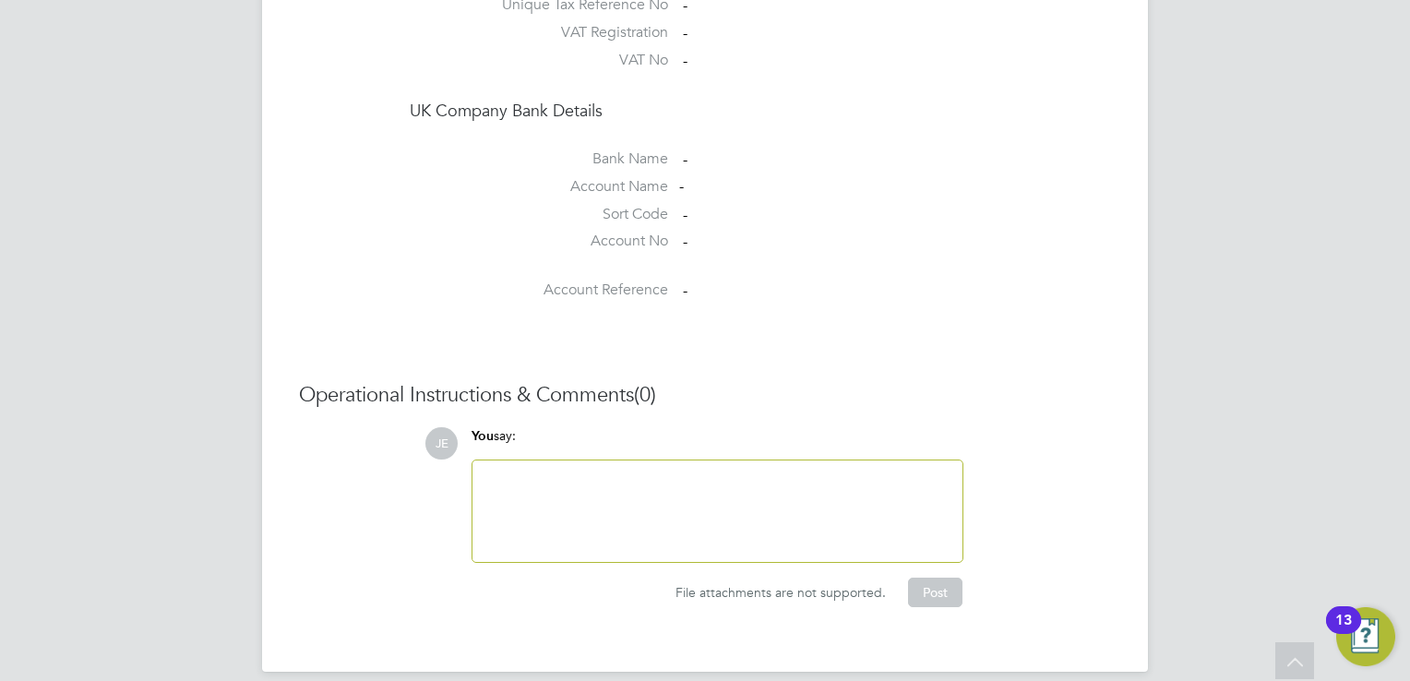
click at [808, 482] on div at bounding box center [717, 510] width 468 height 79
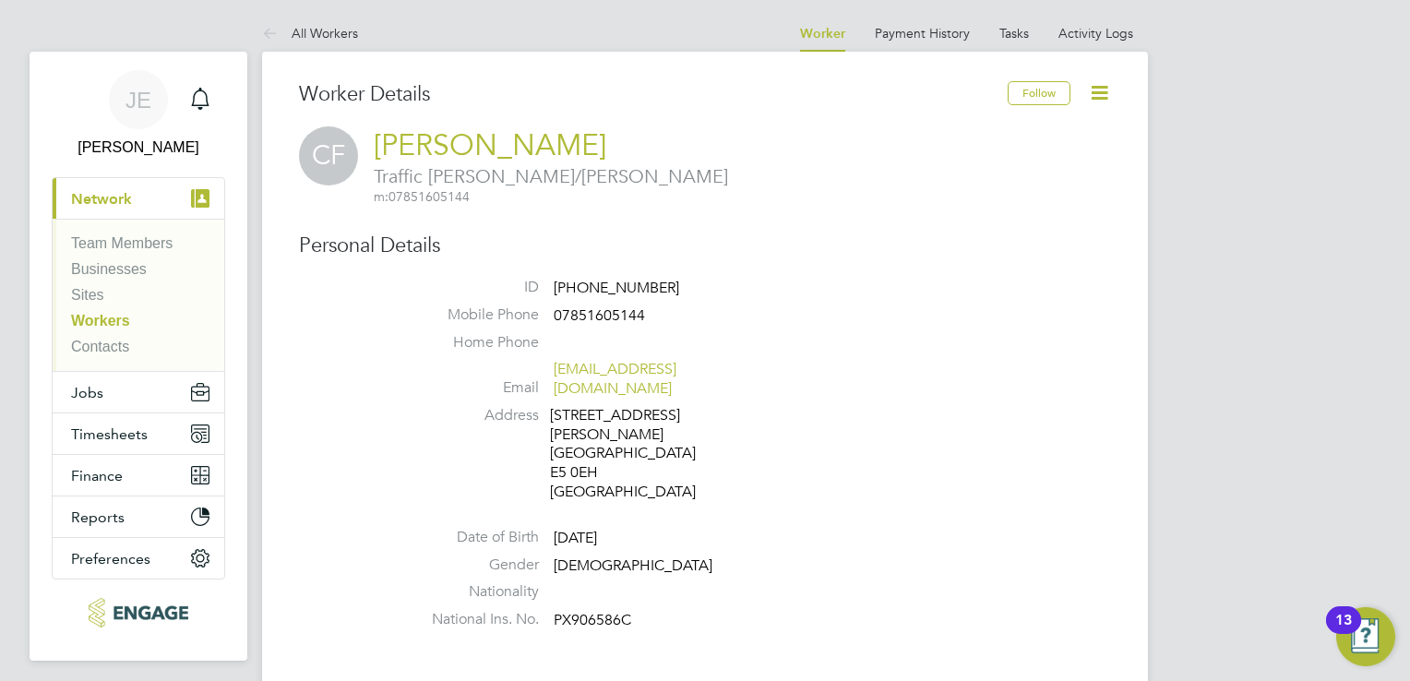
click at [1098, 100] on icon at bounding box center [1099, 92] width 23 height 23
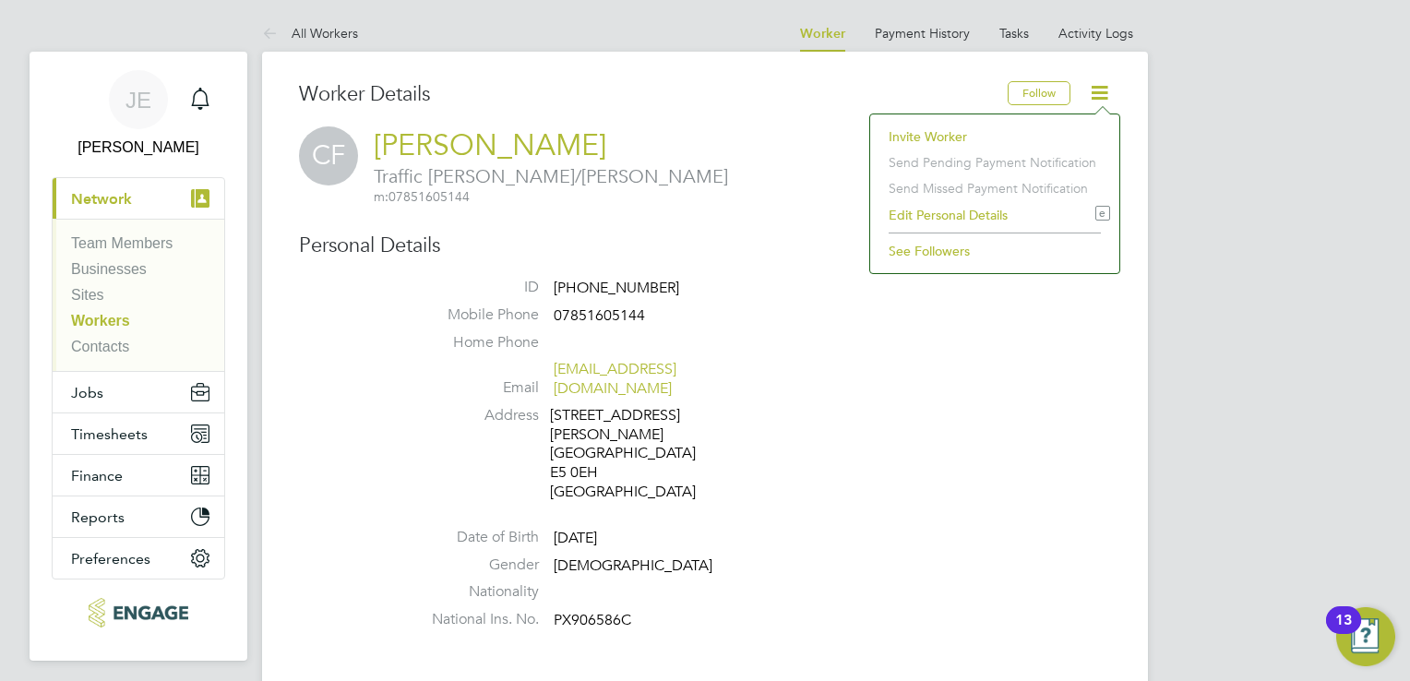
click at [929, 304] on li "ID +447851605144" at bounding box center [760, 292] width 701 height 28
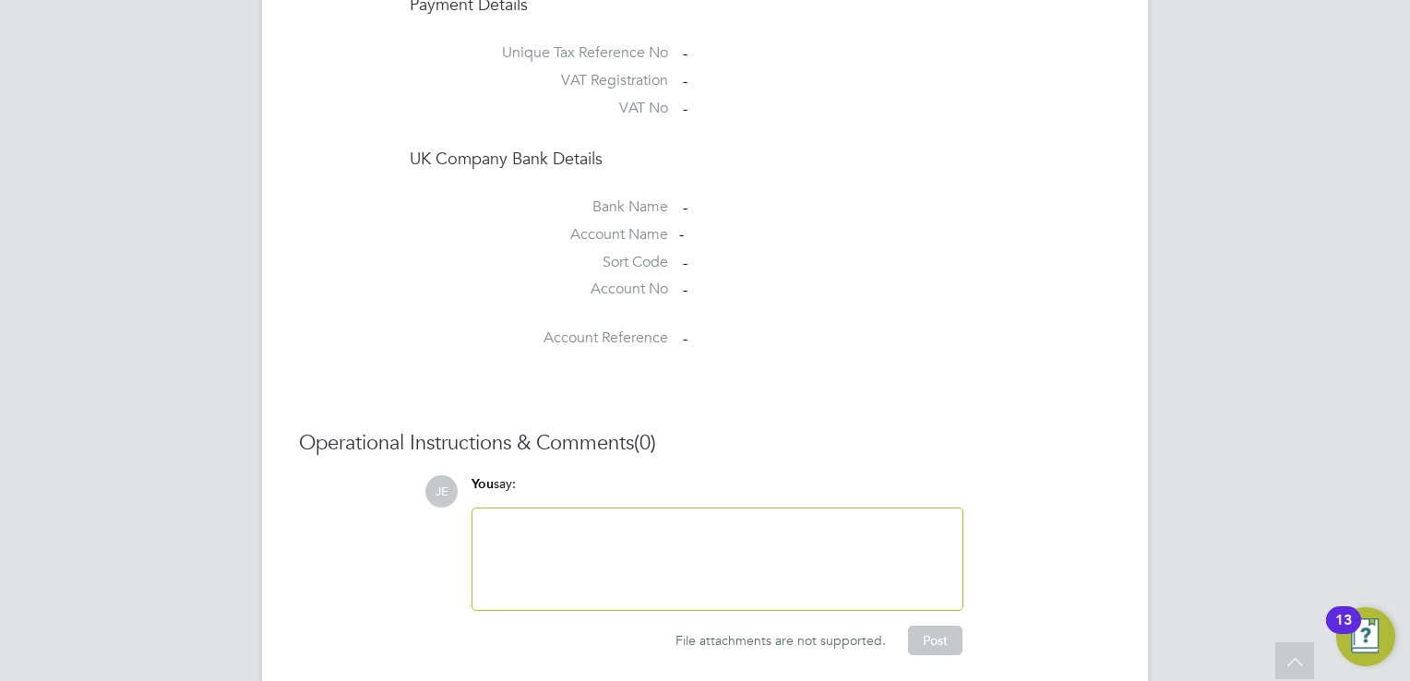
scroll to position [1652, 0]
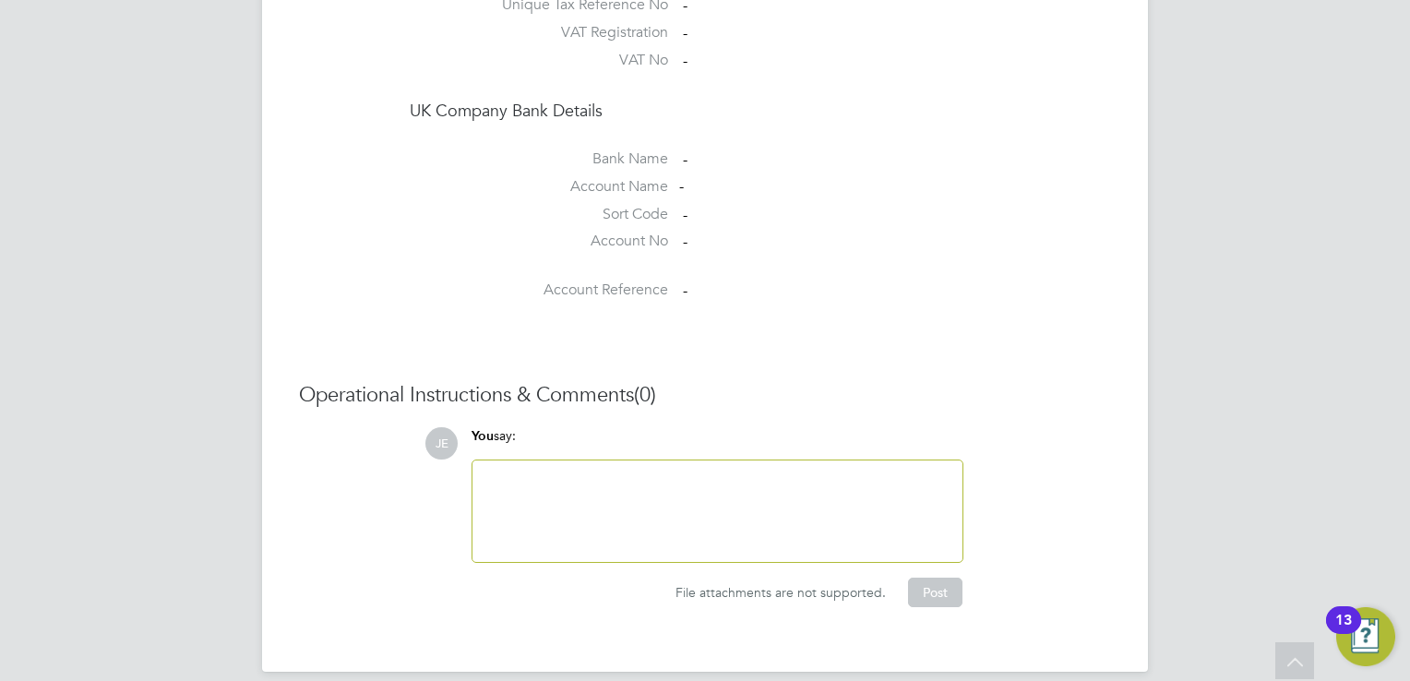
click at [685, 471] on div at bounding box center [717, 510] width 468 height 79
click at [684, 471] on div at bounding box center [717, 510] width 468 height 79
drag, startPoint x: 767, startPoint y: 585, endPoint x: 766, endPoint y: 545, distance: 39.7
click at [767, 581] on div "File attachments are not supported. Post" at bounding box center [717, 593] width 492 height 30
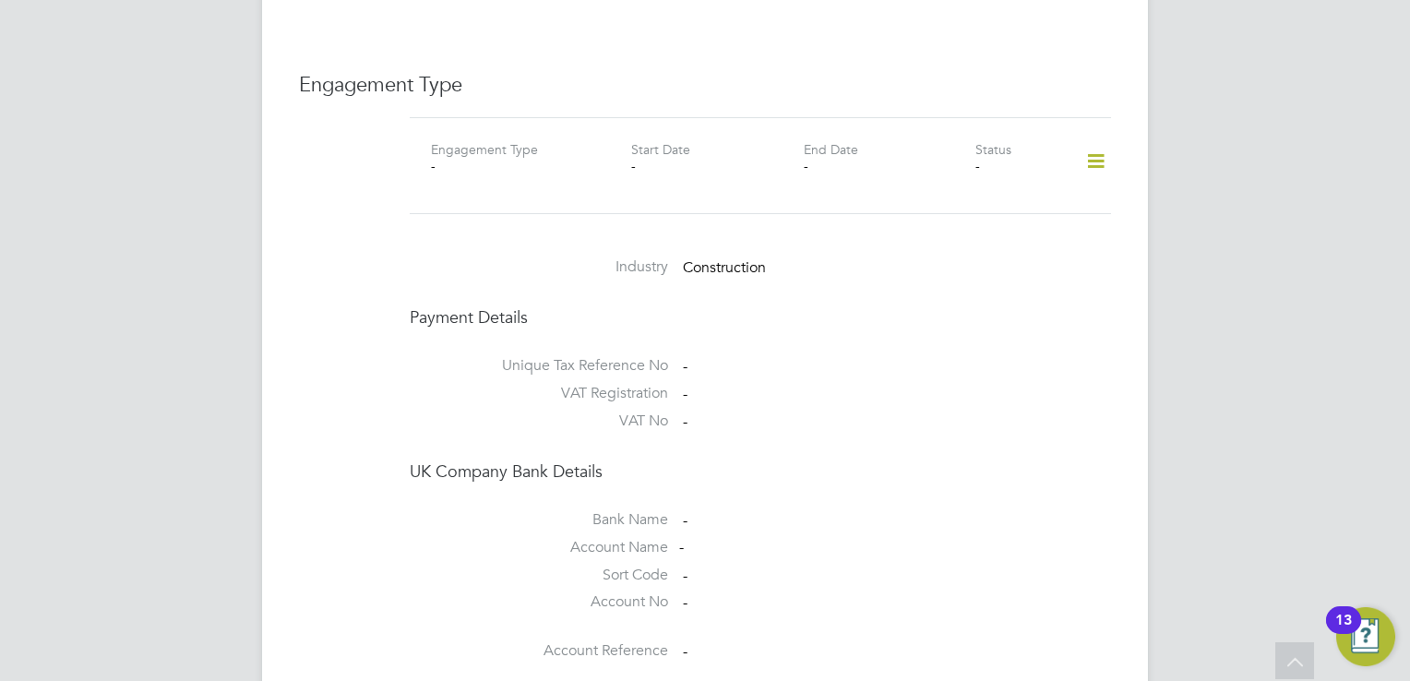
scroll to position [646, 0]
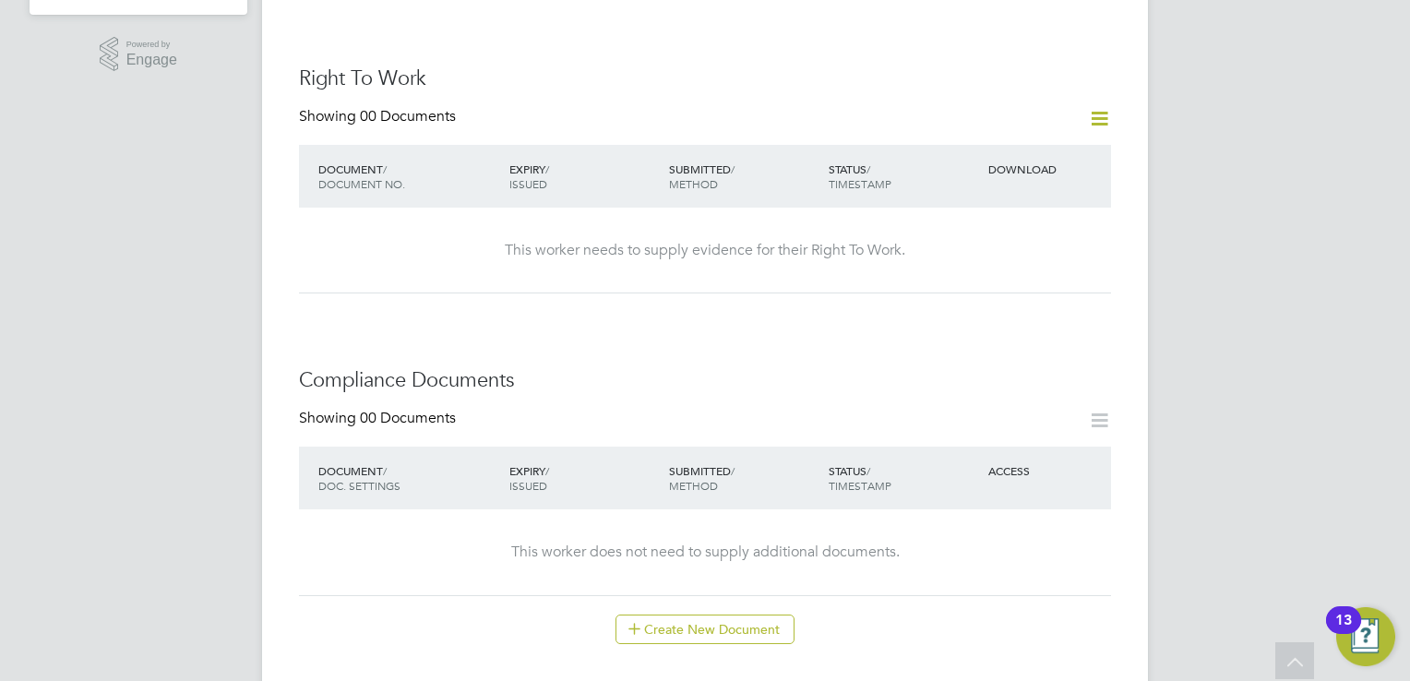
click at [664, 241] on div "This worker needs to supply evidence for their Right To Work." at bounding box center [704, 250] width 775 height 19
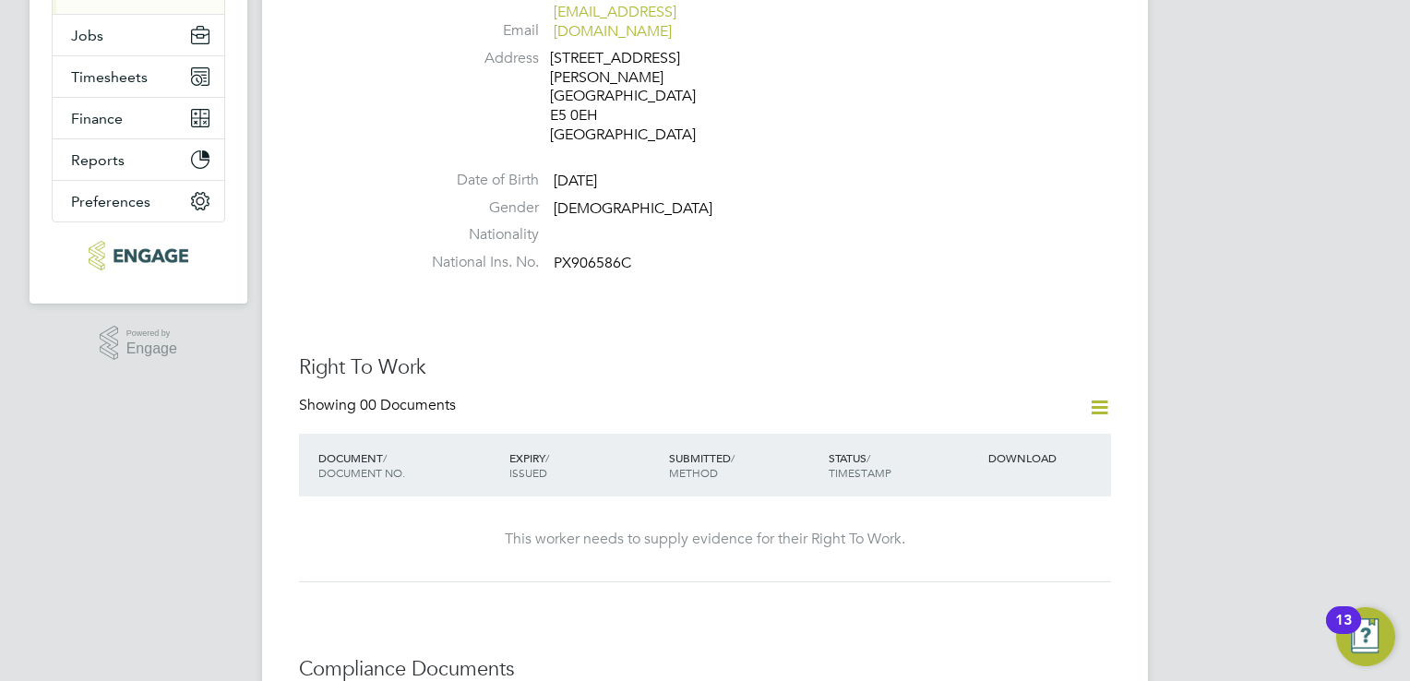
scroll to position [738, 0]
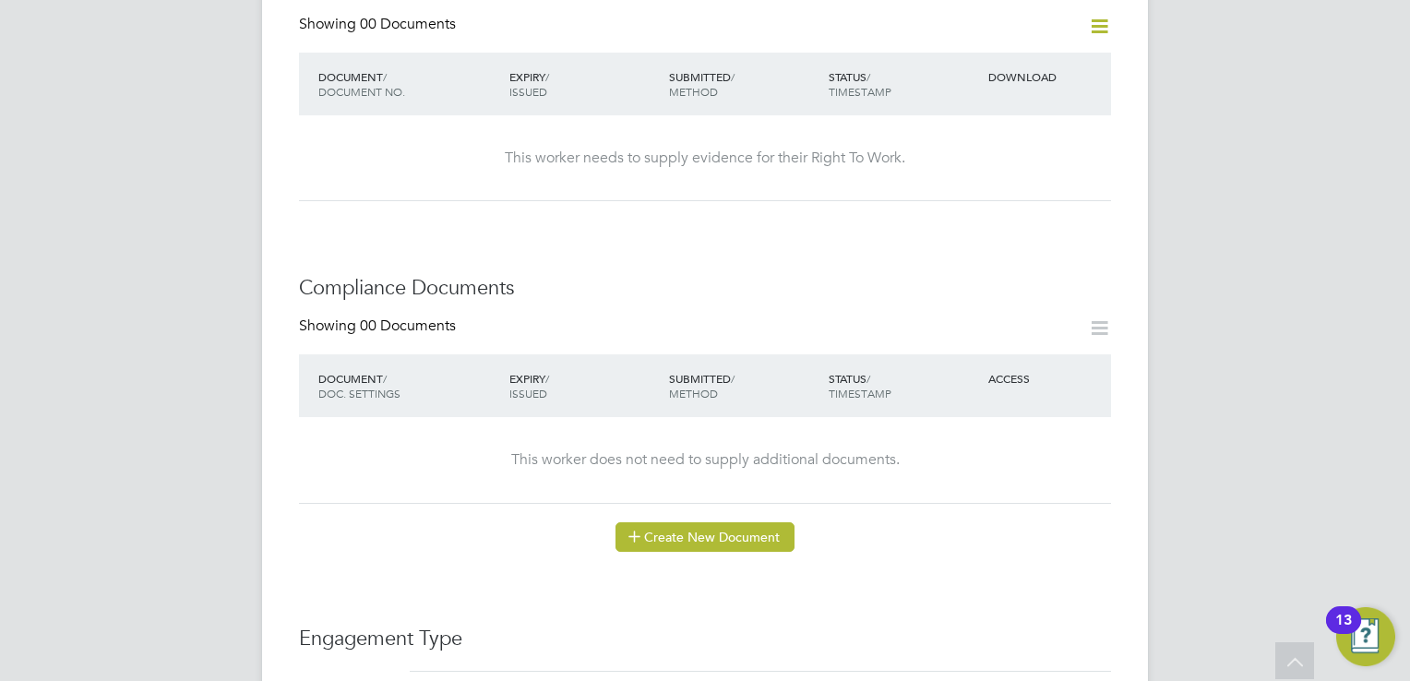
click at [687, 522] on button "Create New Document" at bounding box center [704, 537] width 179 height 30
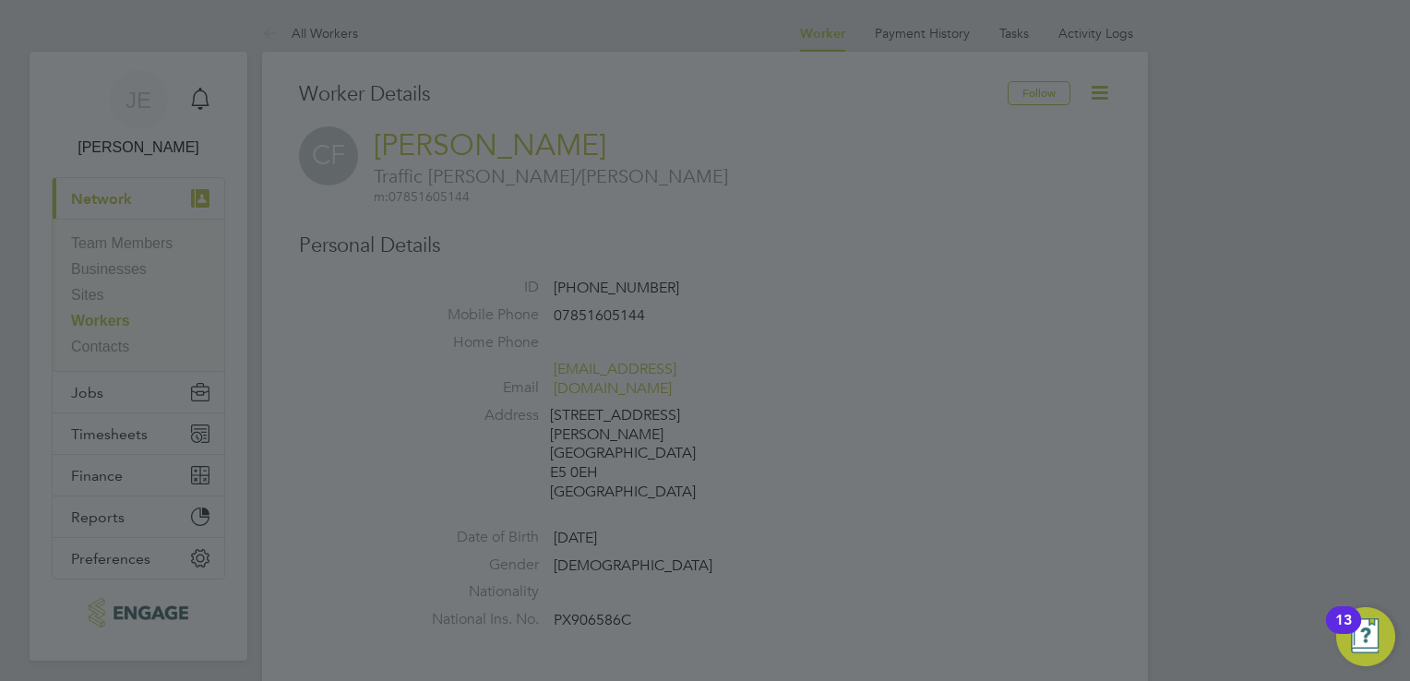
scroll to position [554, 0]
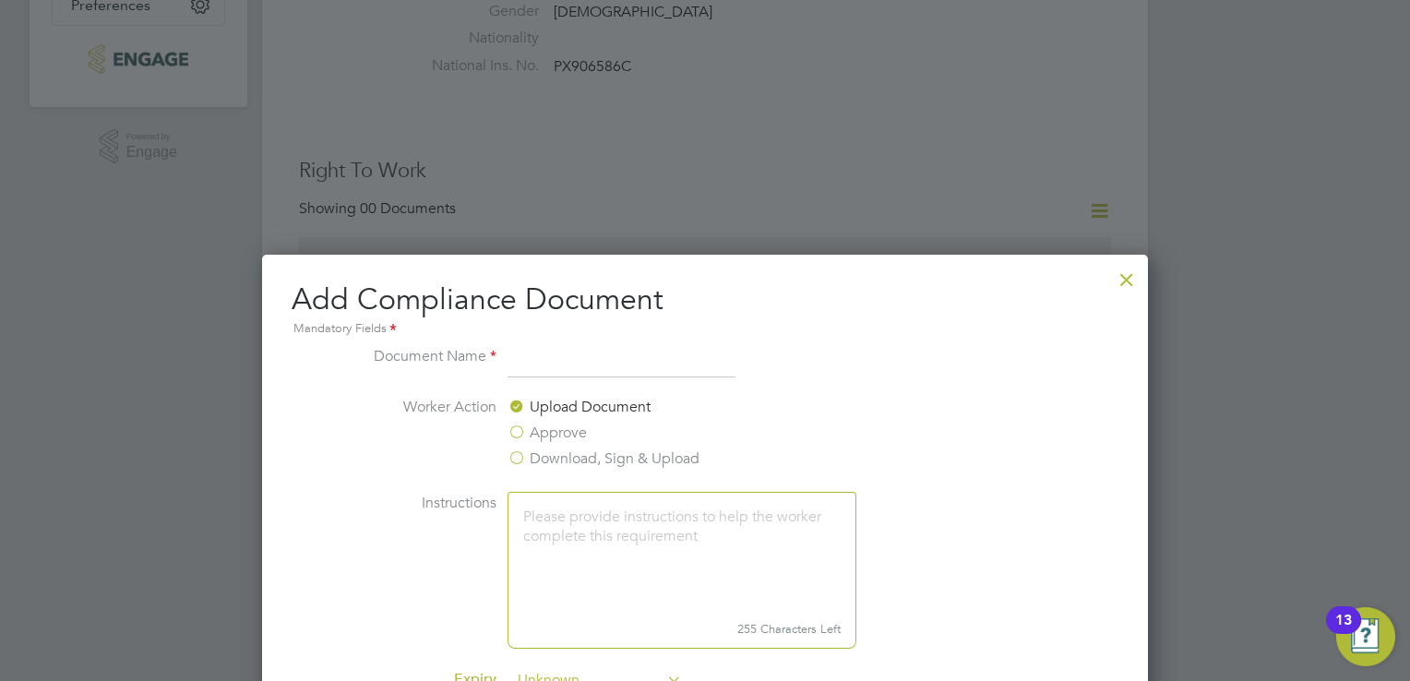
click at [1118, 281] on div at bounding box center [1126, 274] width 33 height 33
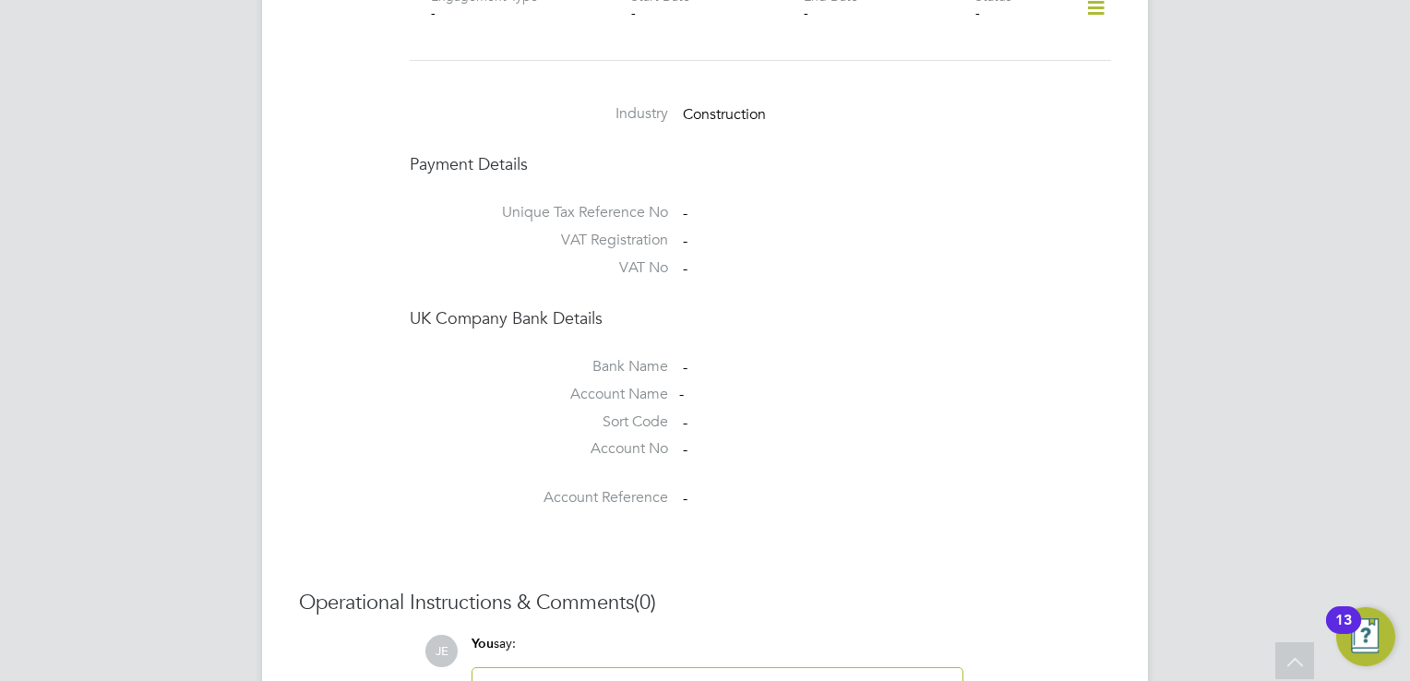
scroll to position [1652, 0]
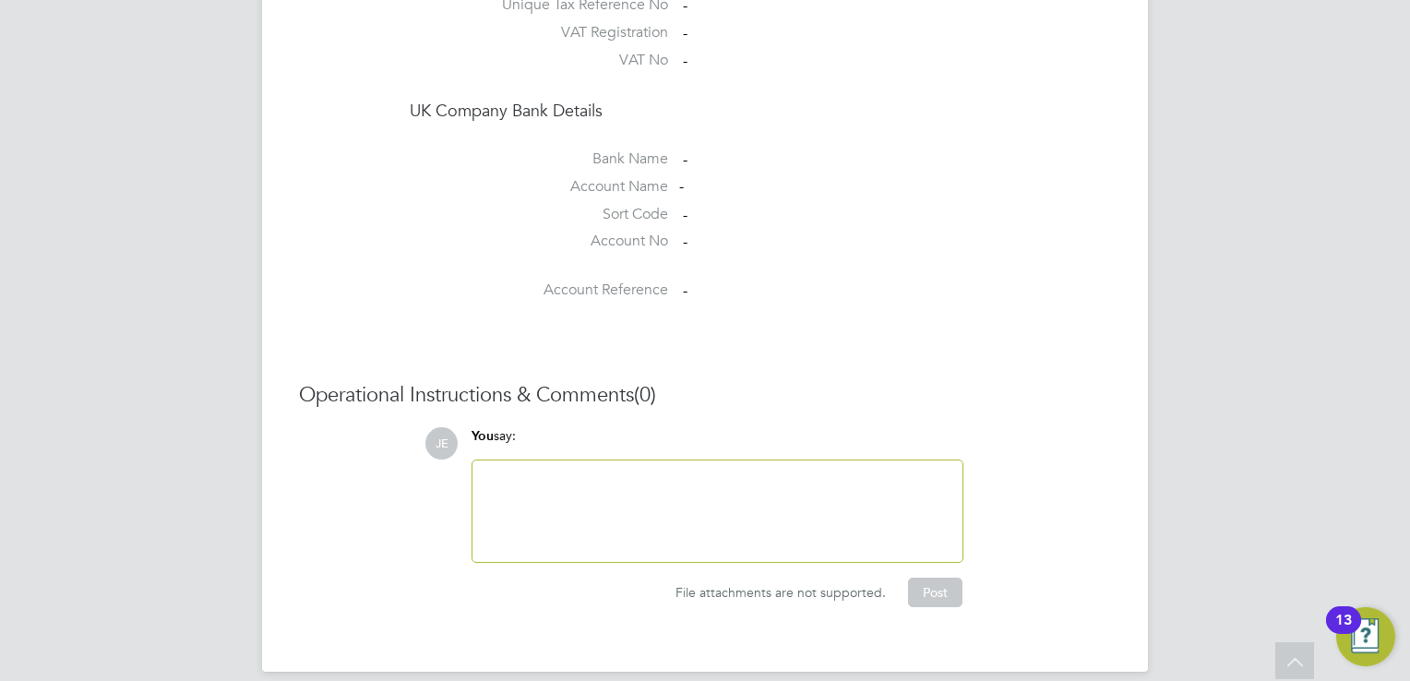
click at [710, 531] on div at bounding box center [717, 510] width 490 height 101
click at [710, 525] on div at bounding box center [717, 510] width 468 height 79
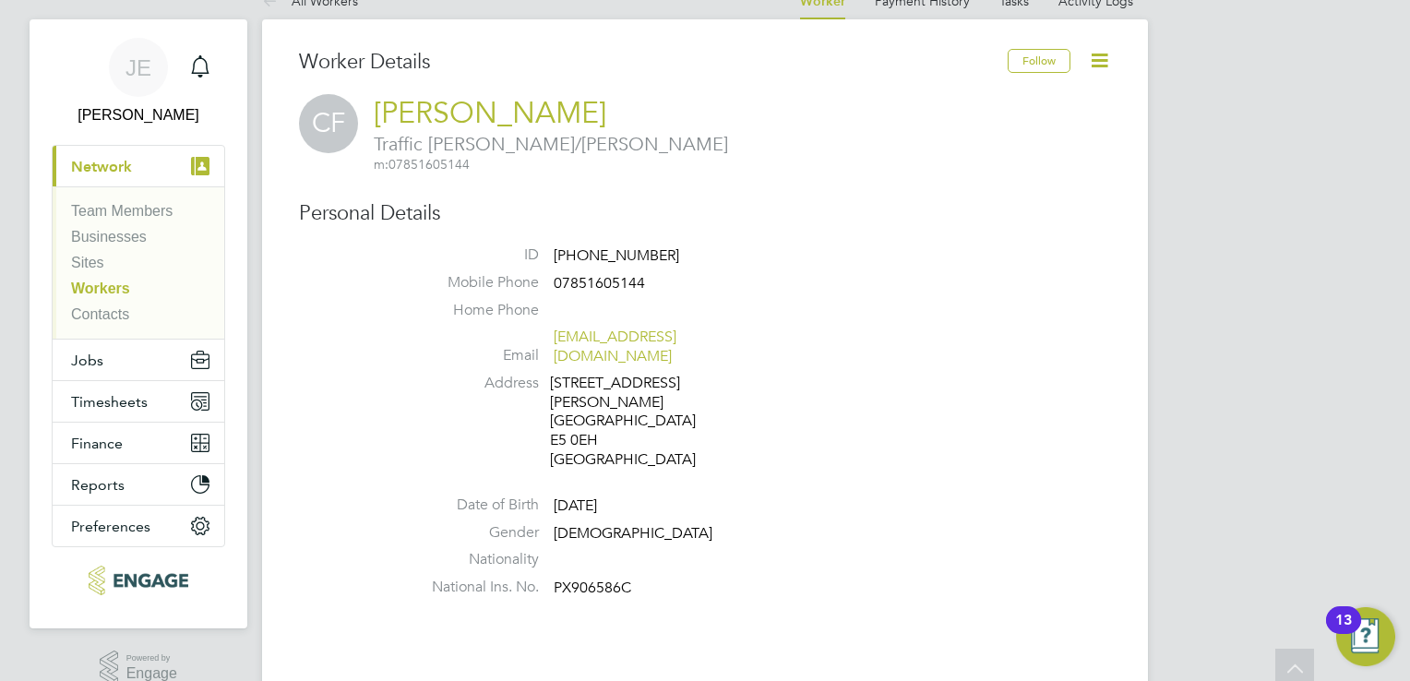
scroll to position [0, 0]
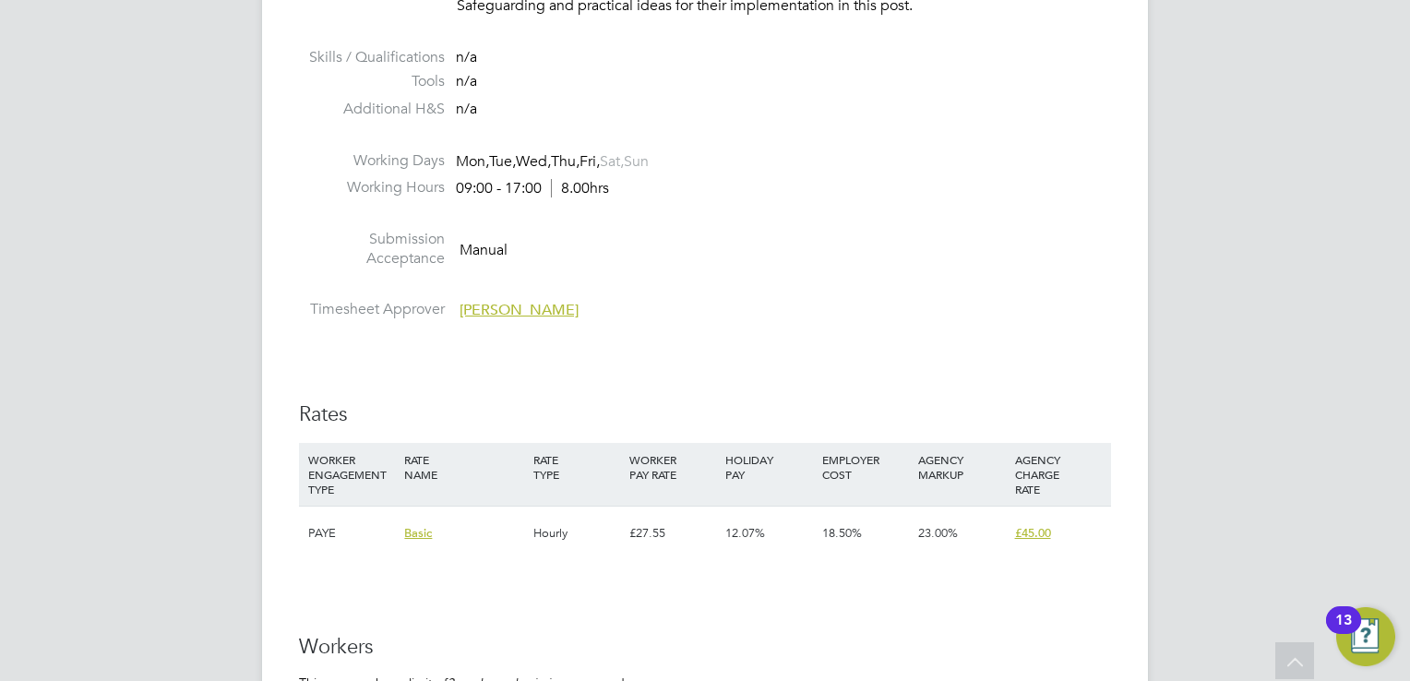
scroll to position [3229, 0]
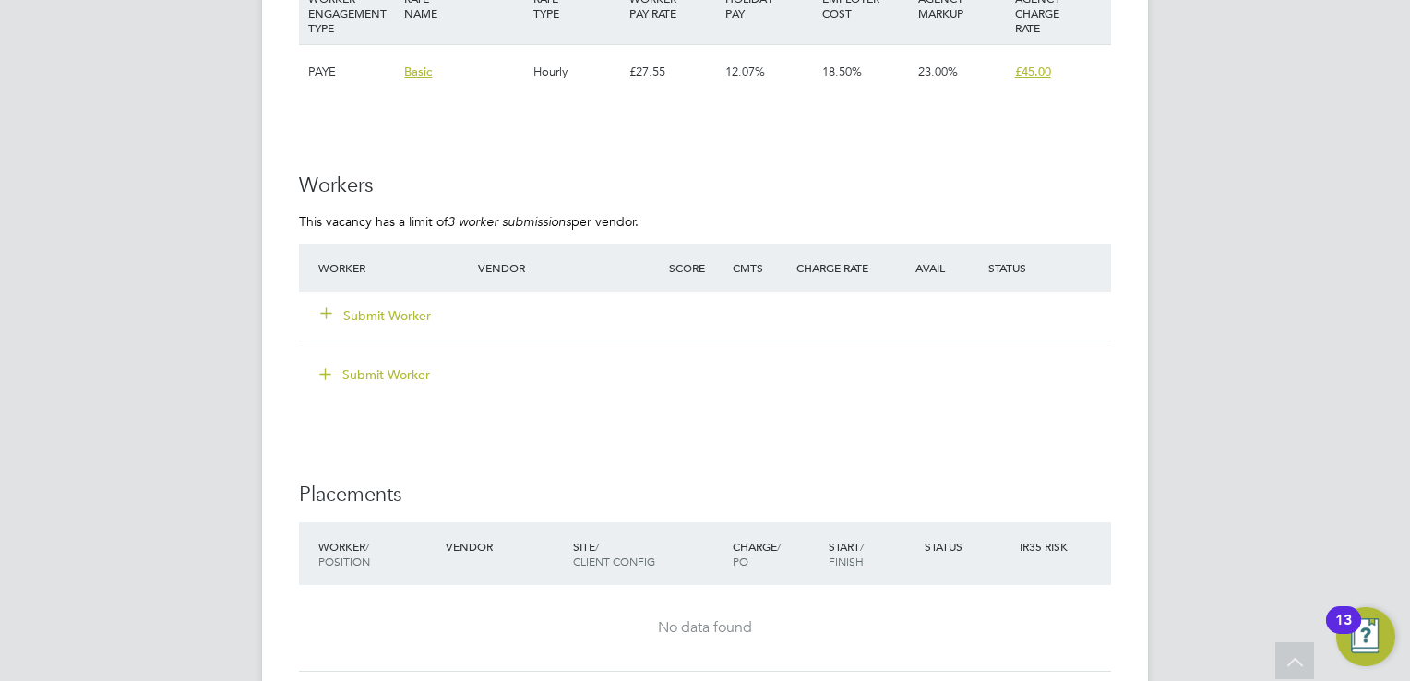
click at [418, 316] on button "Submit Worker" at bounding box center [376, 315] width 111 height 18
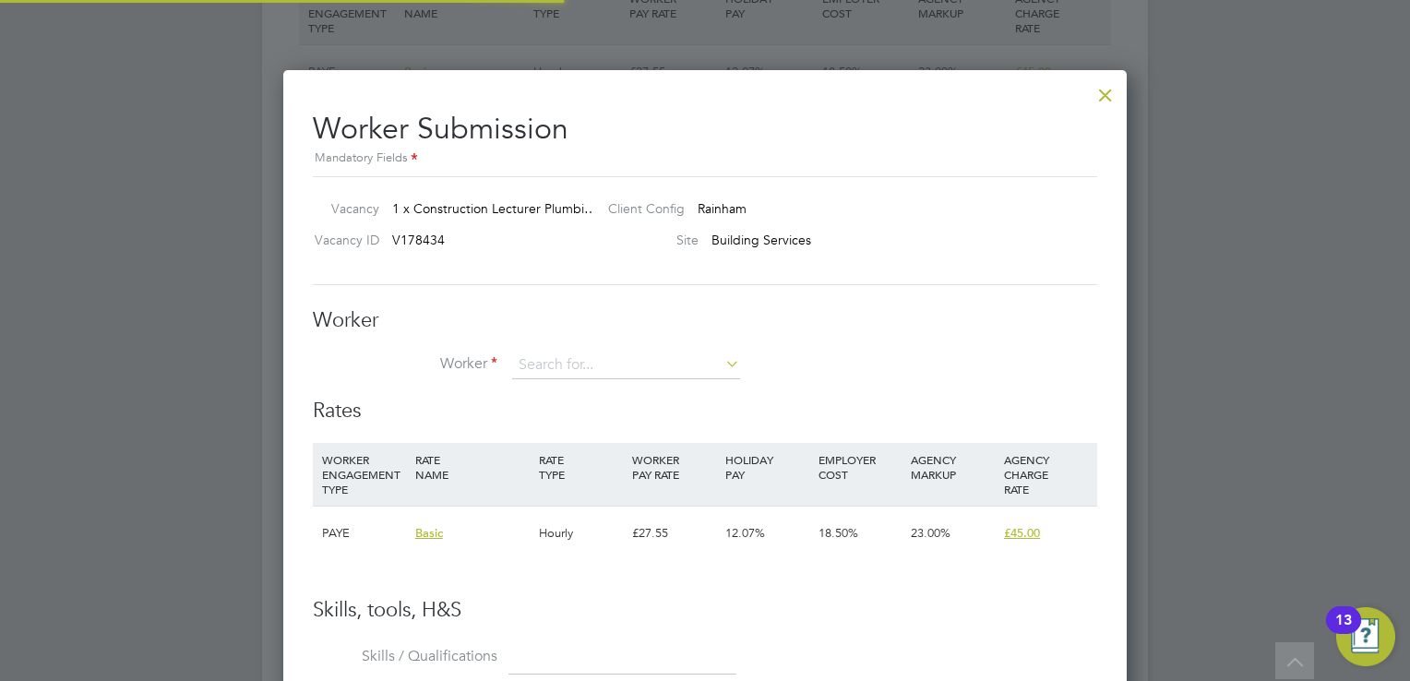
scroll to position [1117, 844]
click at [598, 365] on input at bounding box center [626, 366] width 228 height 28
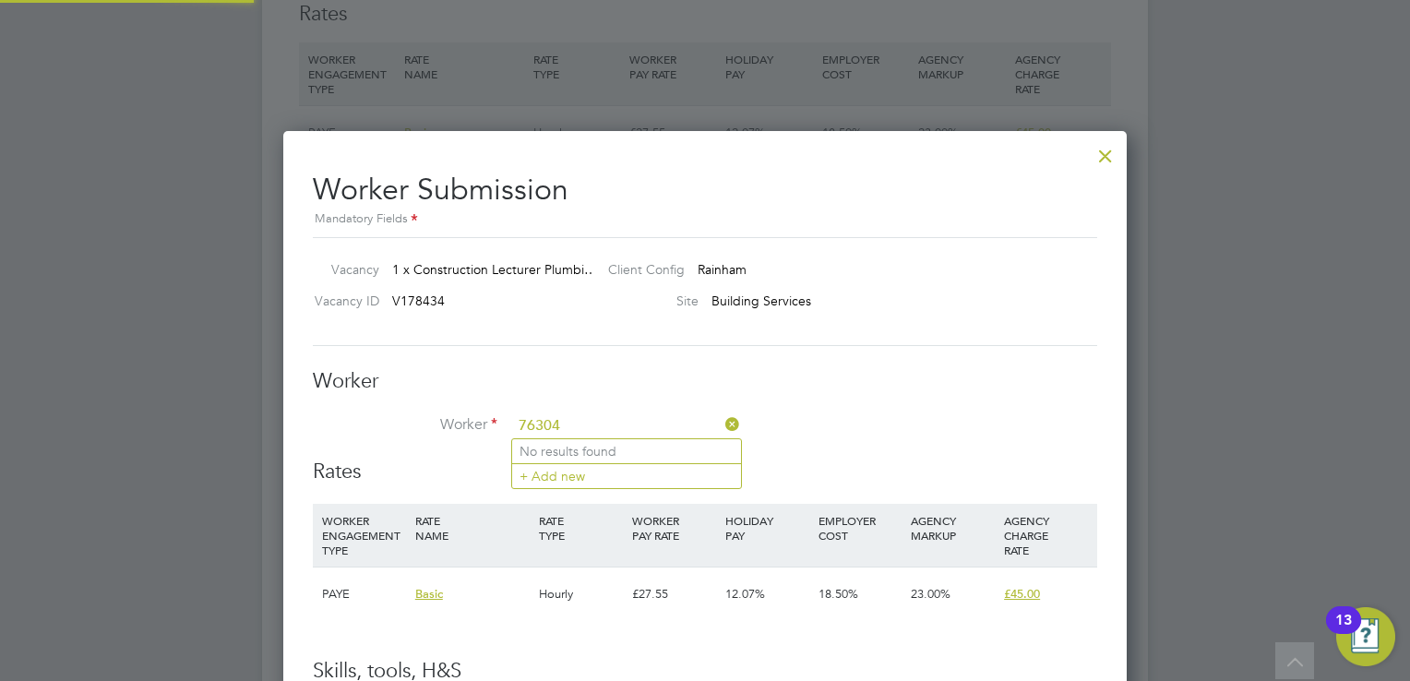
scroll to position [3137, 0]
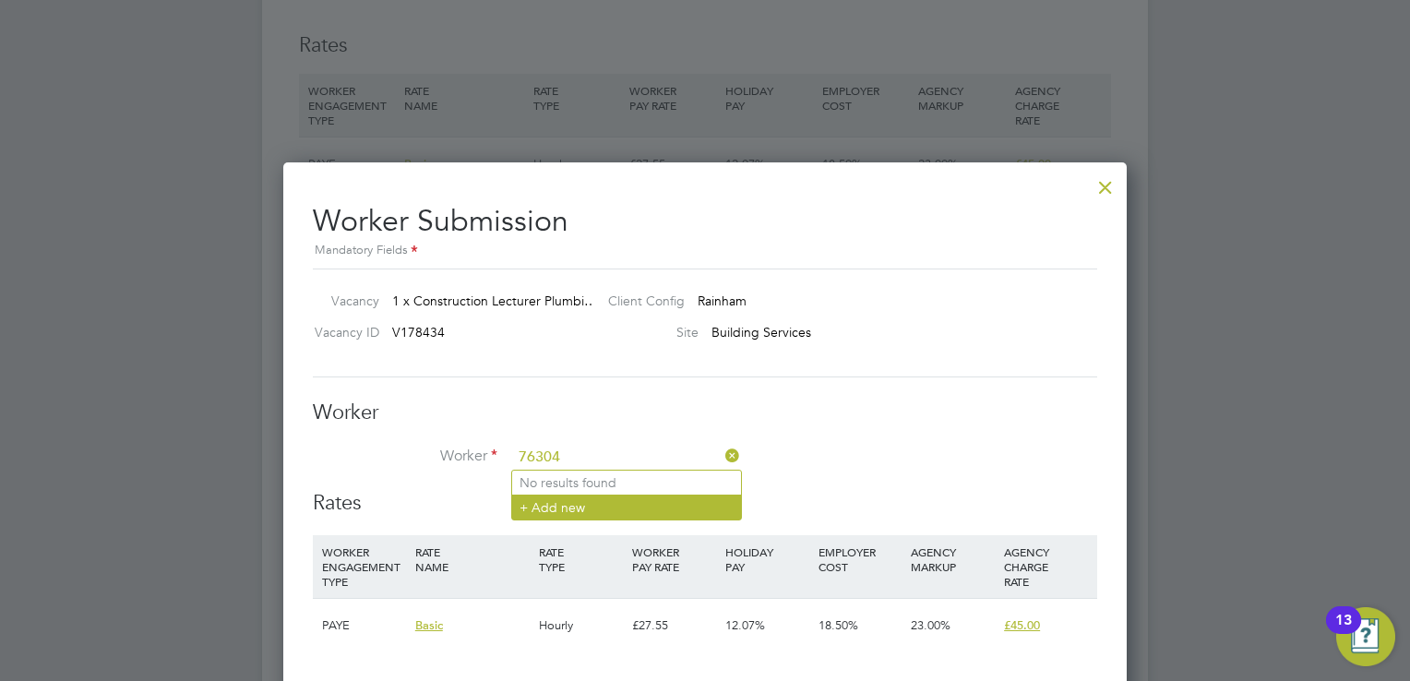
type input "76304"
click at [563, 503] on li "+ Add new" at bounding box center [626, 507] width 229 height 25
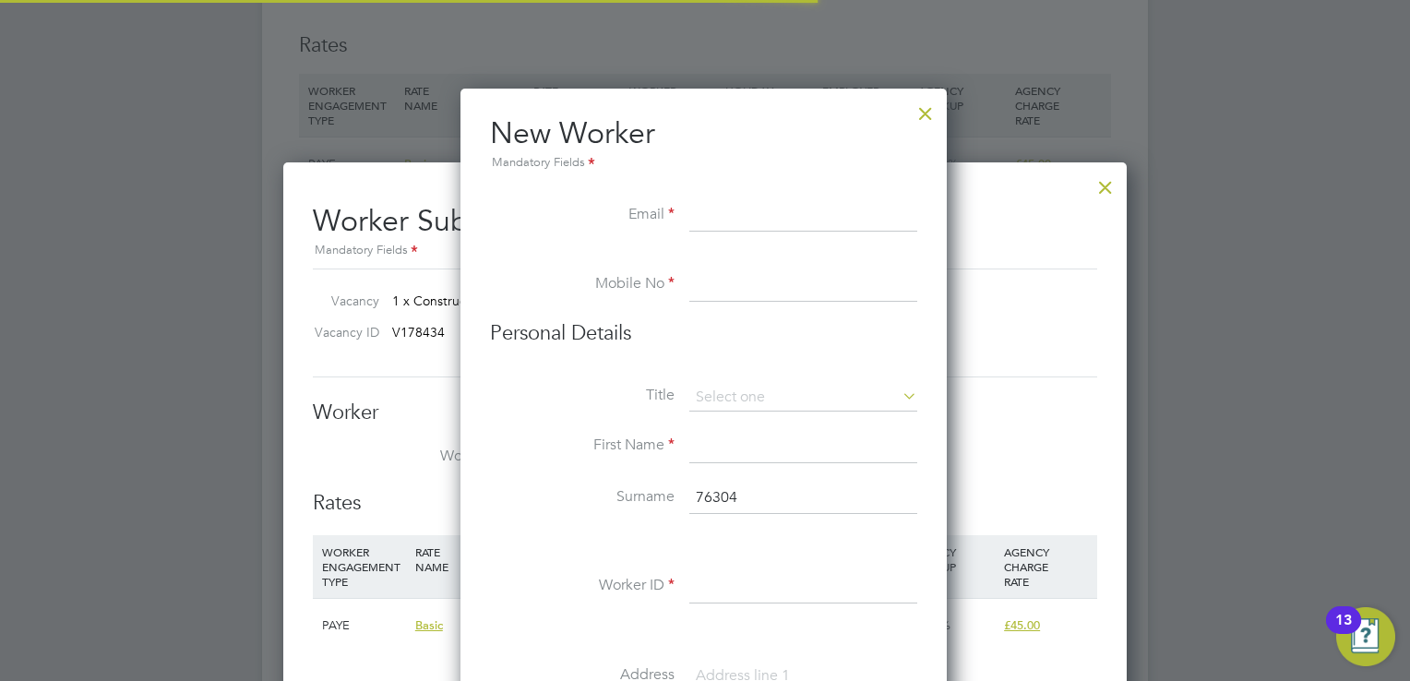
scroll to position [1564, 488]
click at [923, 116] on div at bounding box center [925, 108] width 33 height 33
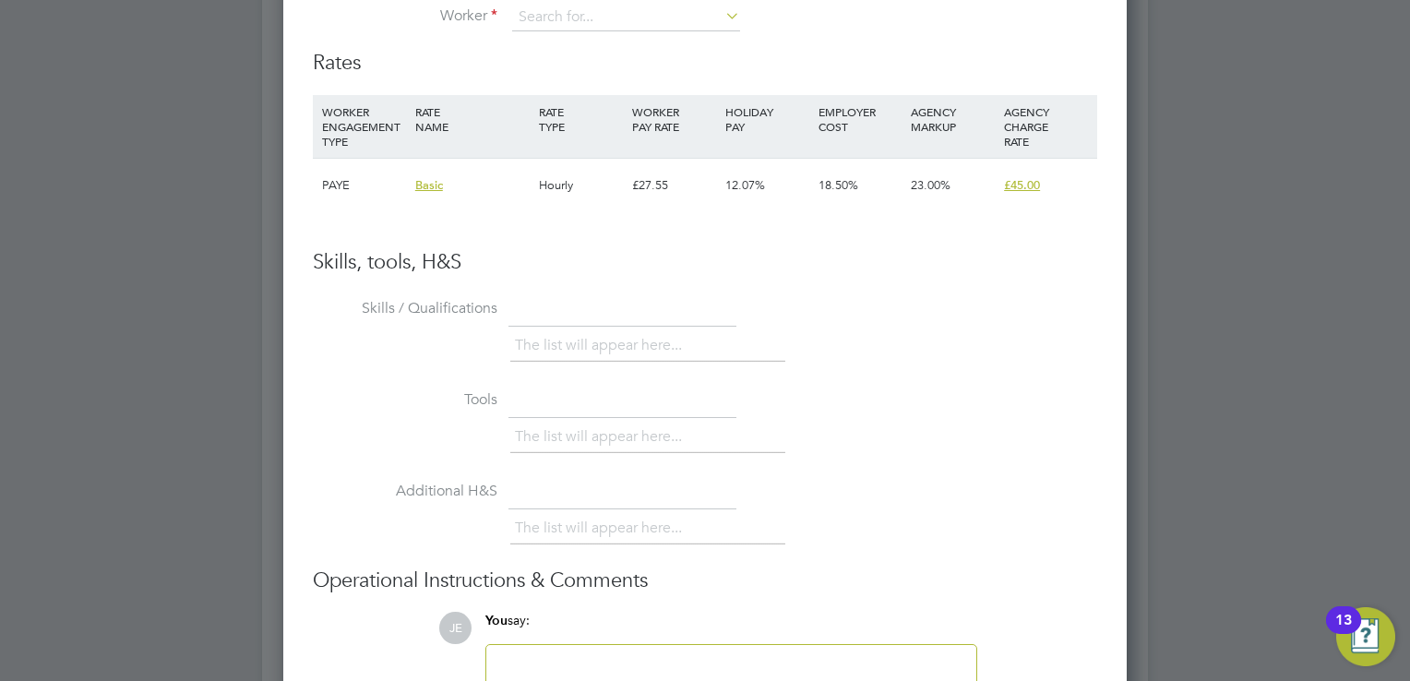
scroll to position [3322, 0]
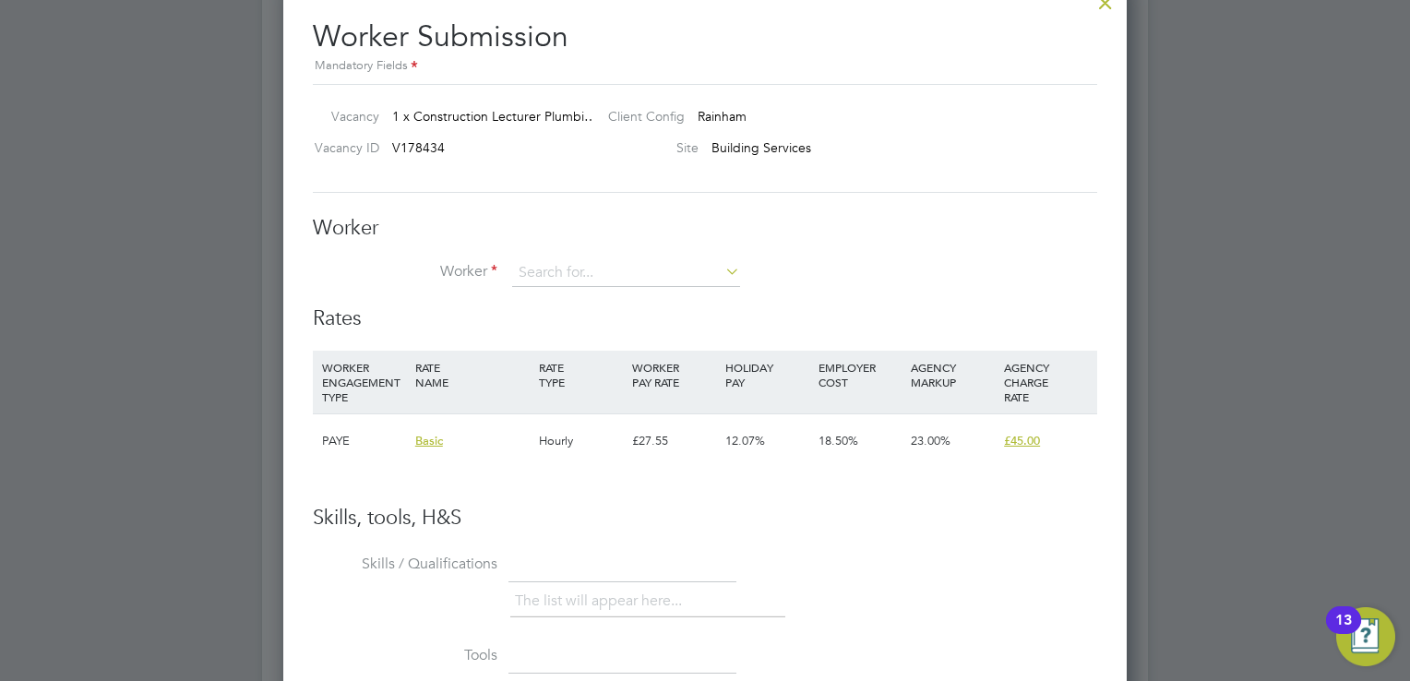
click at [568, 289] on li "Worker" at bounding box center [705, 282] width 784 height 46
click at [565, 283] on input at bounding box center [626, 273] width 228 height 28
click at [708, 279] on input at bounding box center [626, 273] width 228 height 28
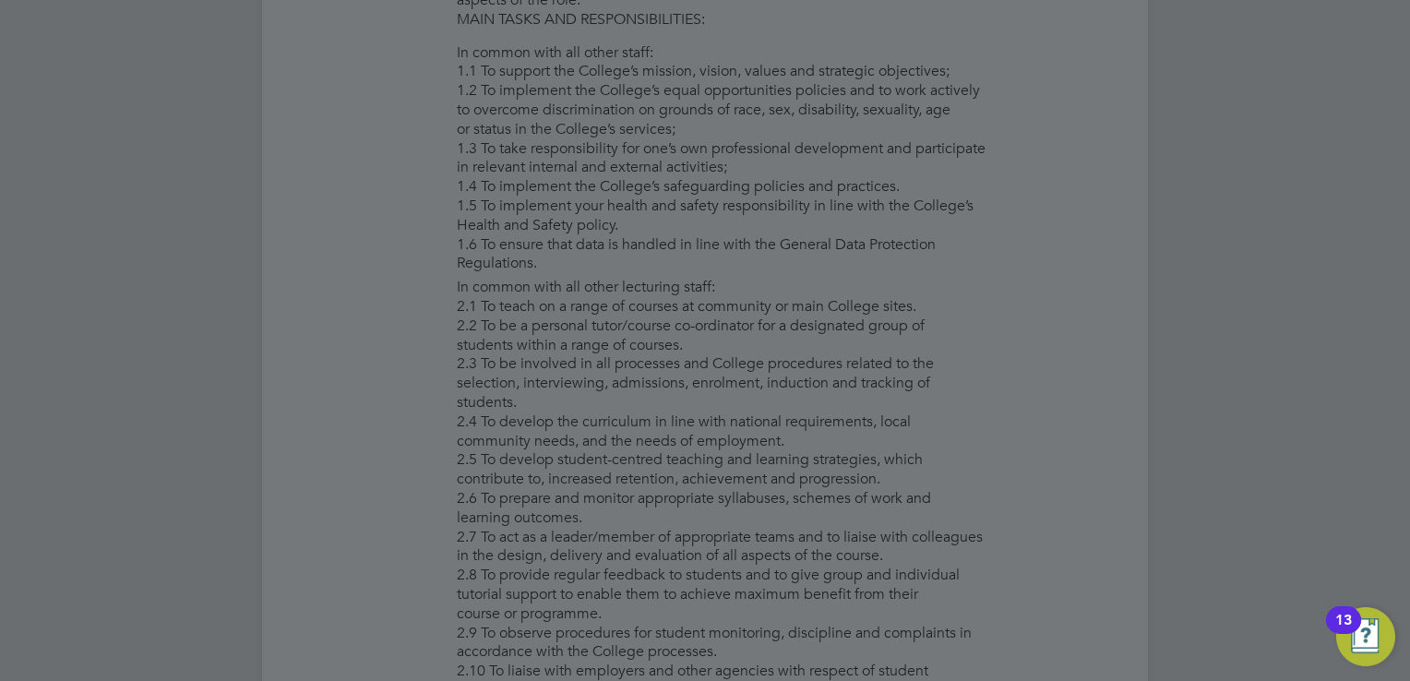
drag, startPoint x: 1390, startPoint y: 273, endPoint x: 1376, endPoint y: 273, distance: 14.8
click at [1388, 273] on div at bounding box center [705, 340] width 1410 height 681
click at [974, 404] on div at bounding box center [705, 340] width 1410 height 681
click at [978, 400] on div at bounding box center [705, 340] width 1410 height 681
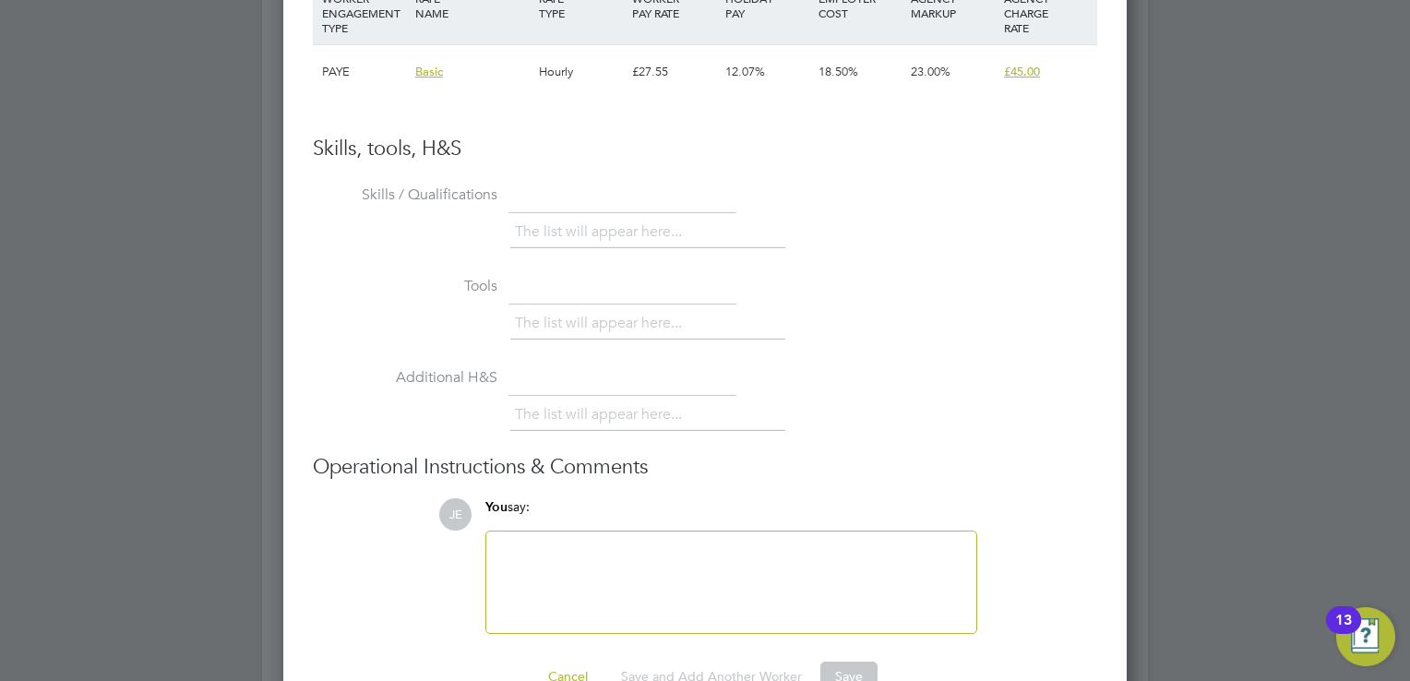
scroll to position [3229, 0]
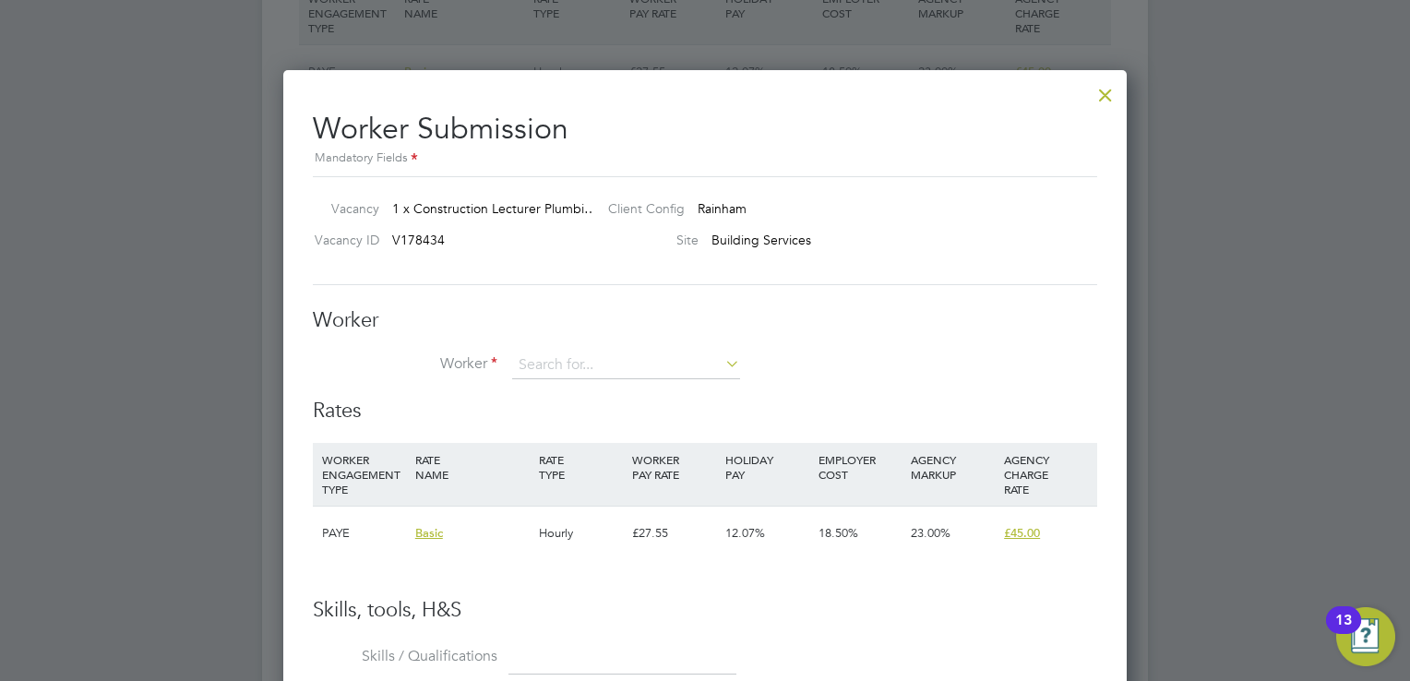
click at [1113, 88] on div at bounding box center [1105, 90] width 33 height 33
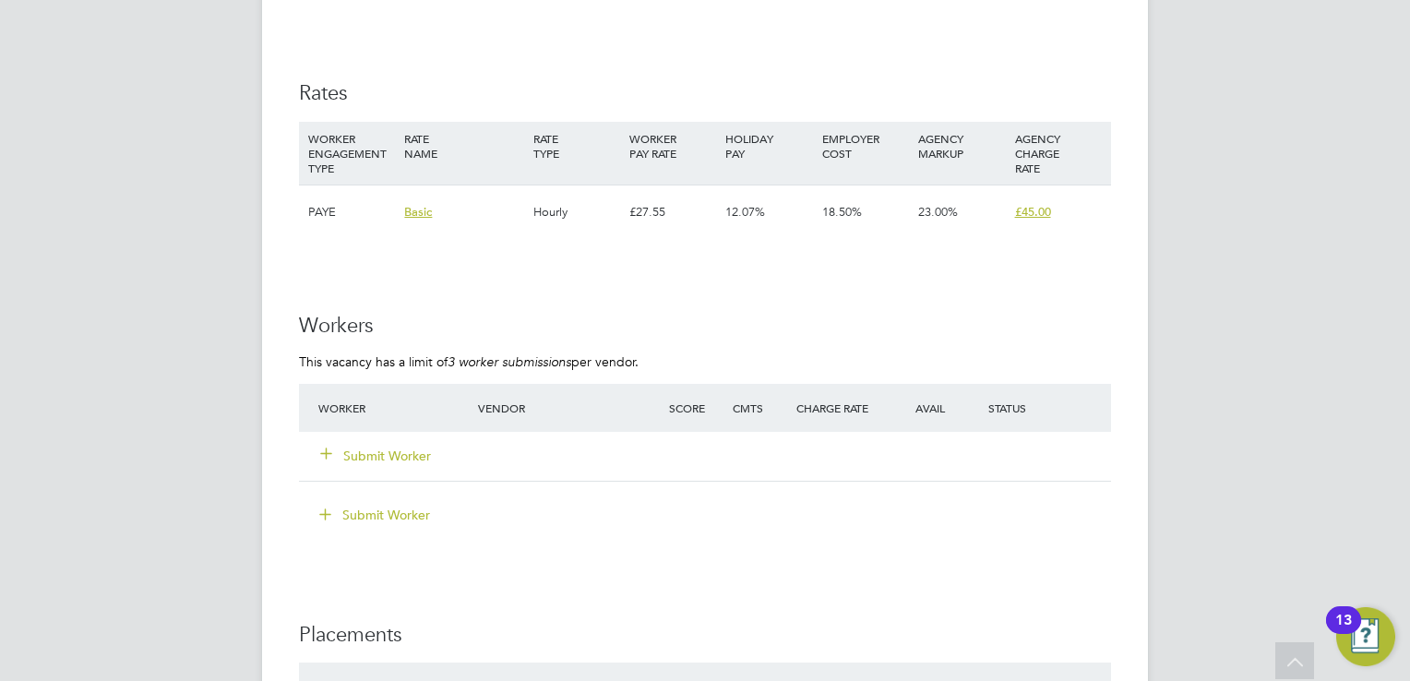
scroll to position [2952, 0]
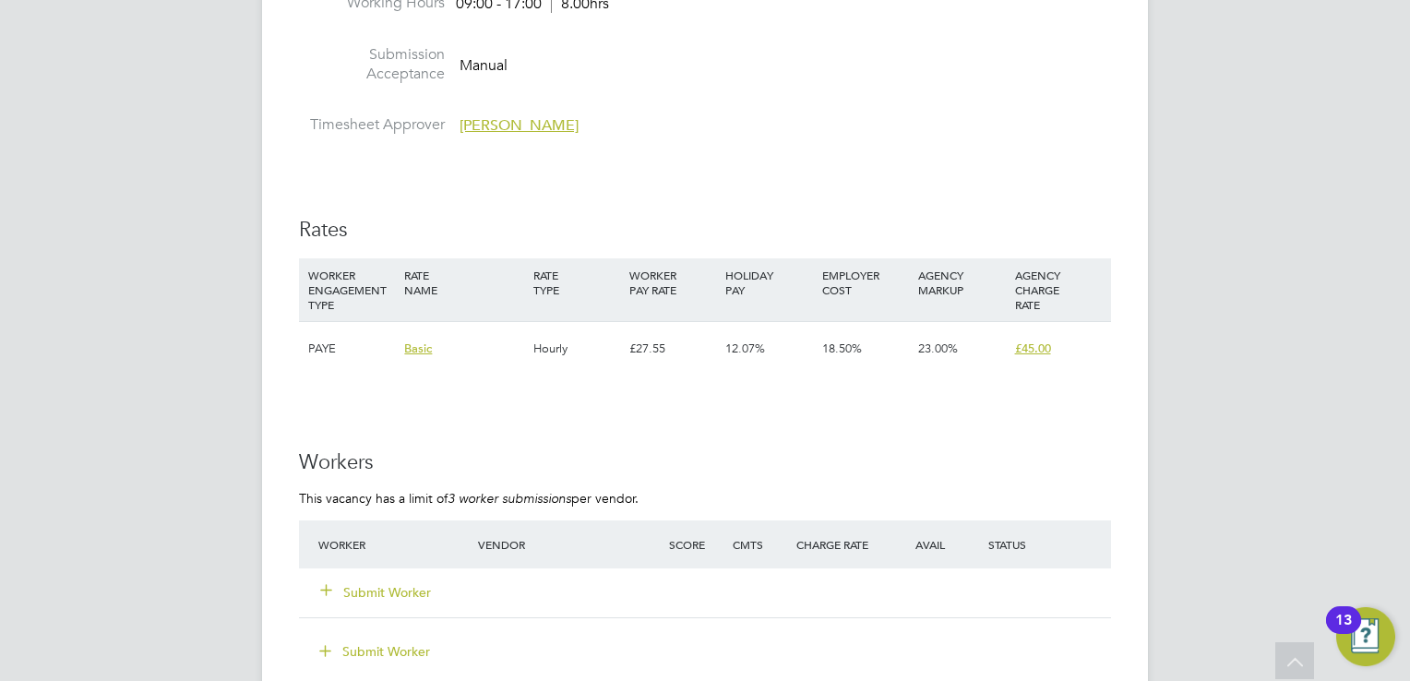
click at [376, 595] on button "Submit Worker" at bounding box center [376, 592] width 111 height 18
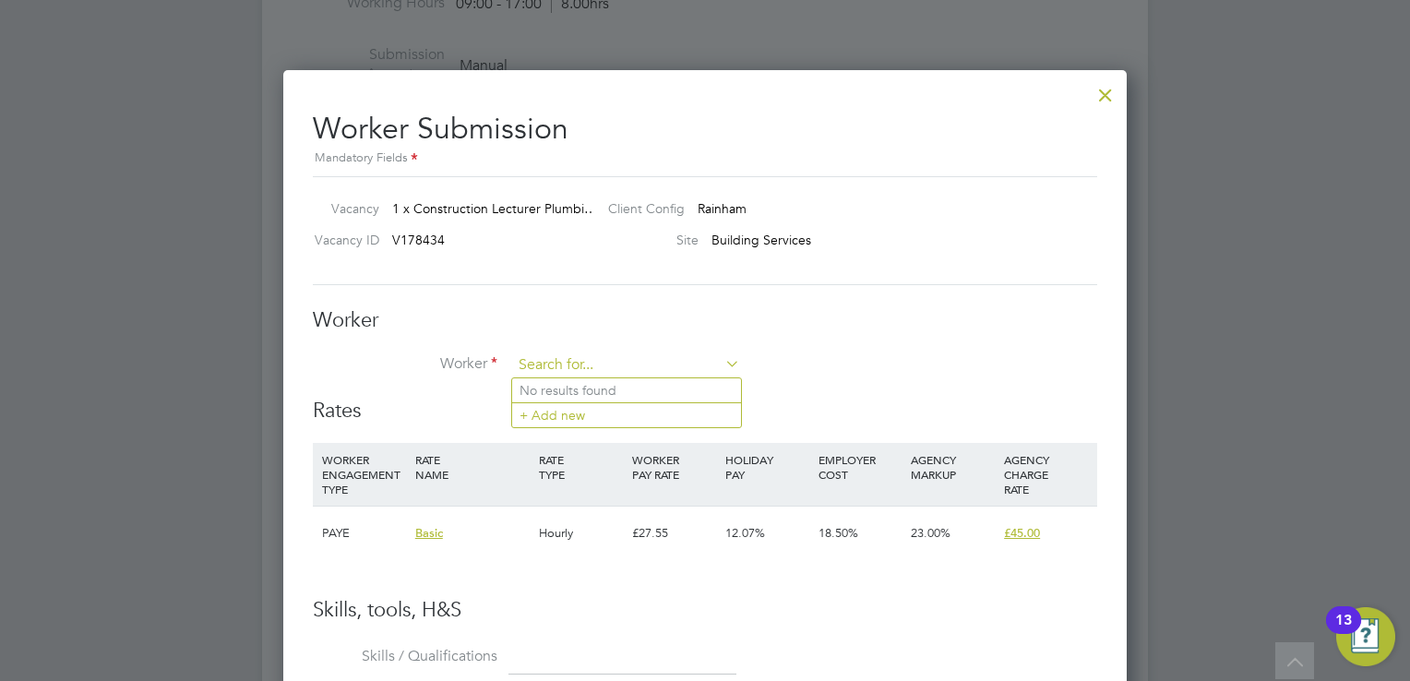
click at [583, 361] on input at bounding box center [626, 366] width 228 height 28
click at [665, 386] on li "[PERSON_NAME] inand ([PHONE_NUMBER])" at bounding box center [706, 390] width 388 height 25
type input "[PERSON_NAME] ([PHONE_NUMBER])"
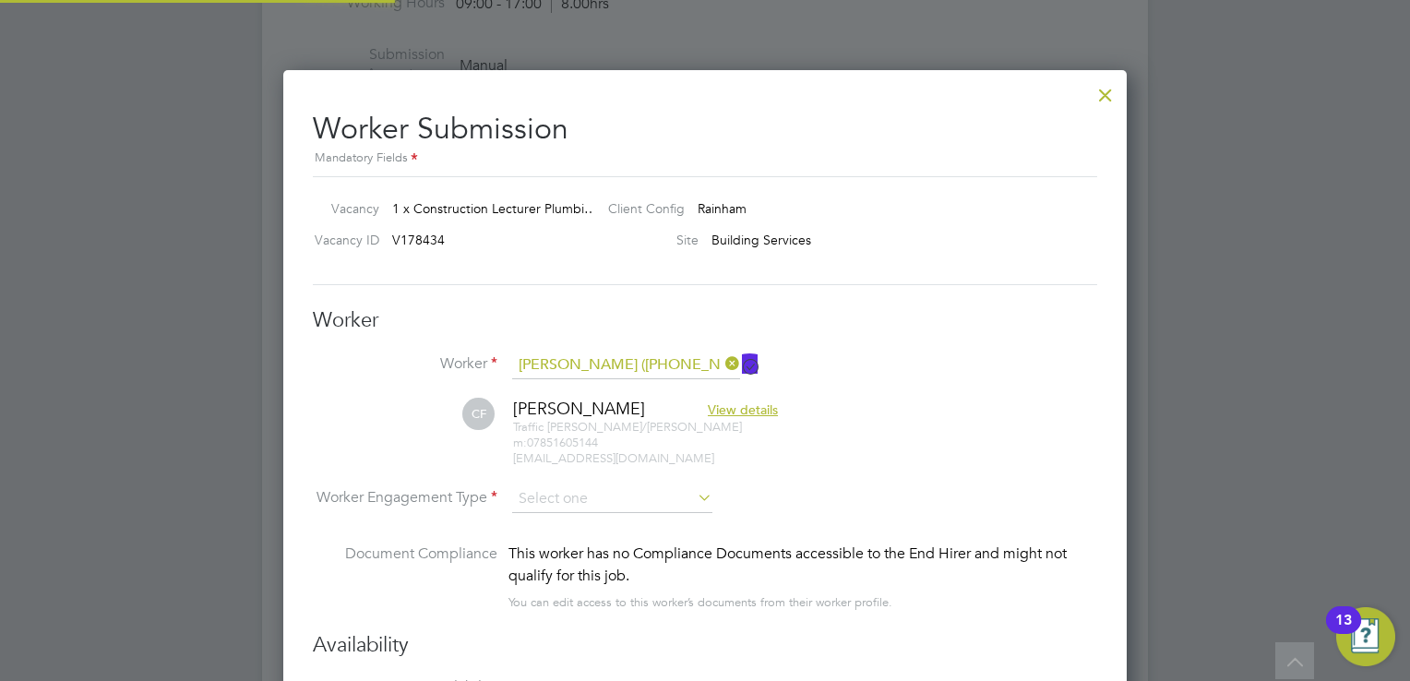
scroll to position [9, 8]
click at [583, 515] on li "Worker Engagement Type" at bounding box center [705, 514] width 784 height 57
click at [587, 493] on input at bounding box center [612, 500] width 200 height 28
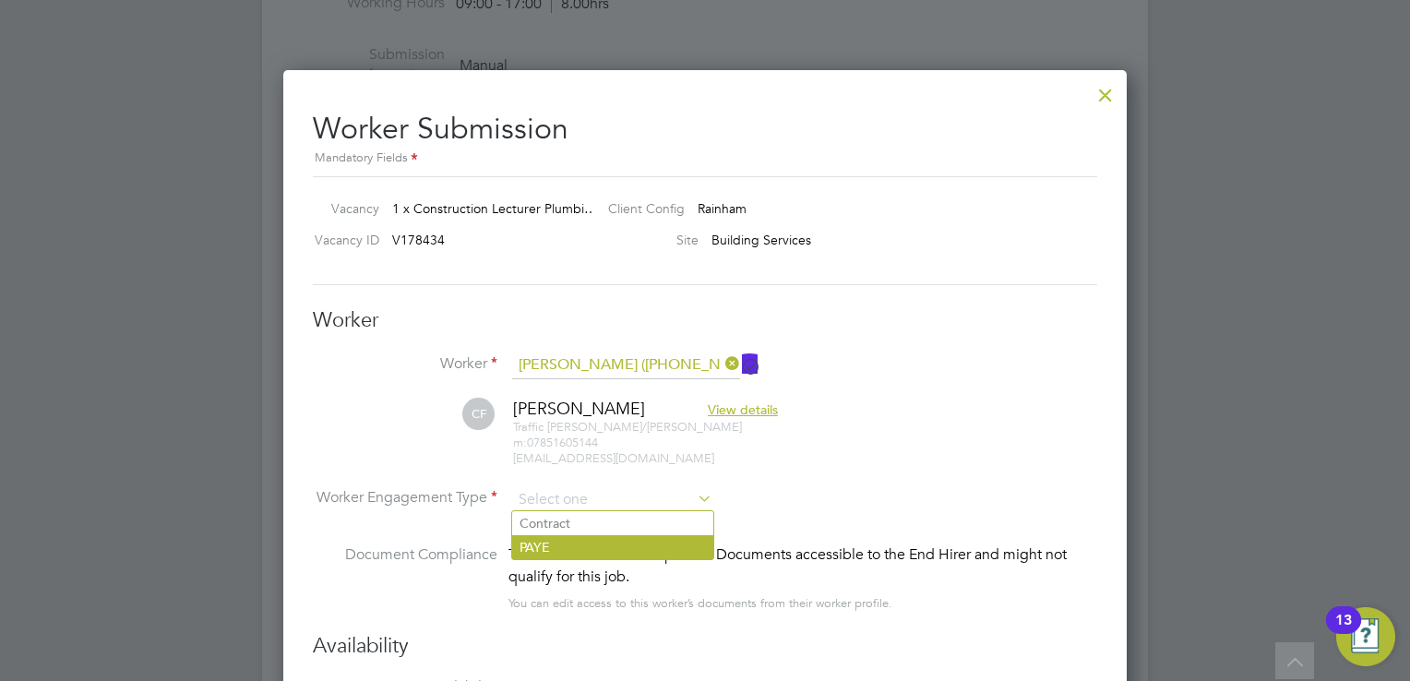
click at [584, 548] on li "PAYE" at bounding box center [612, 547] width 201 height 24
type input "PAYE"
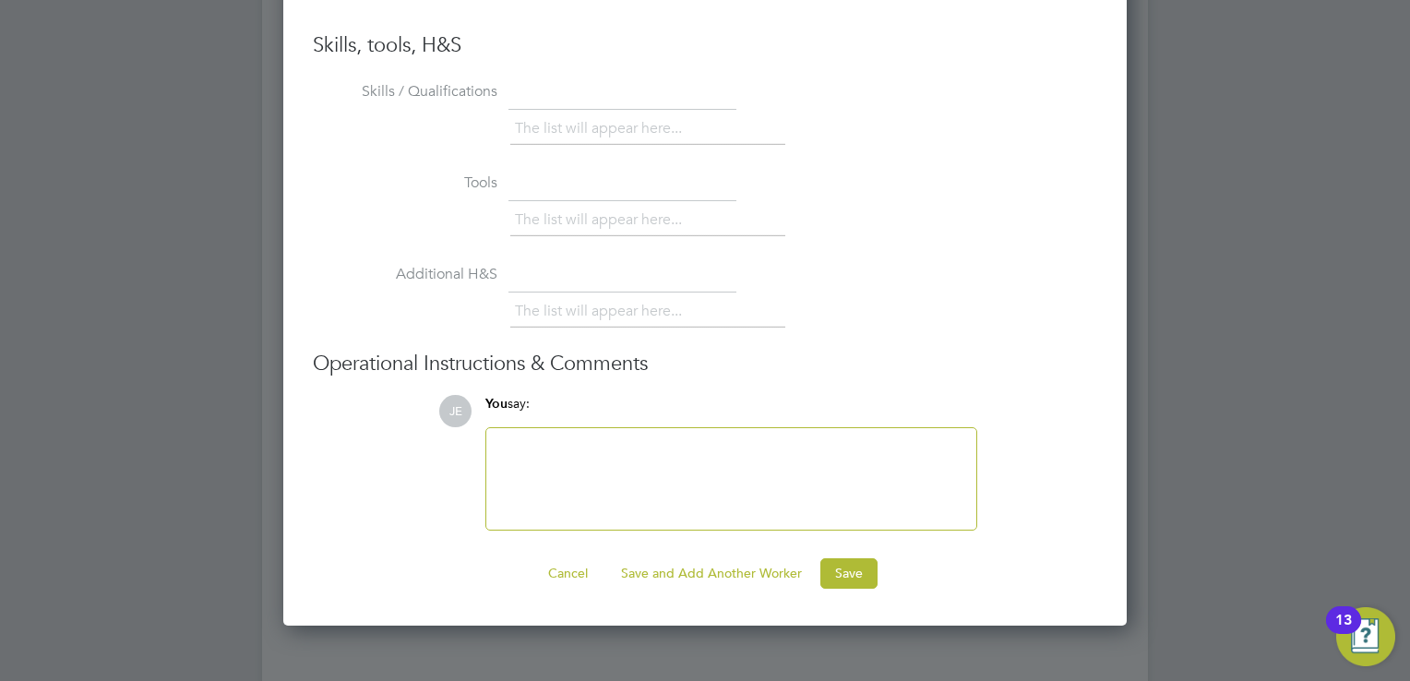
scroll to position [4009, 0]
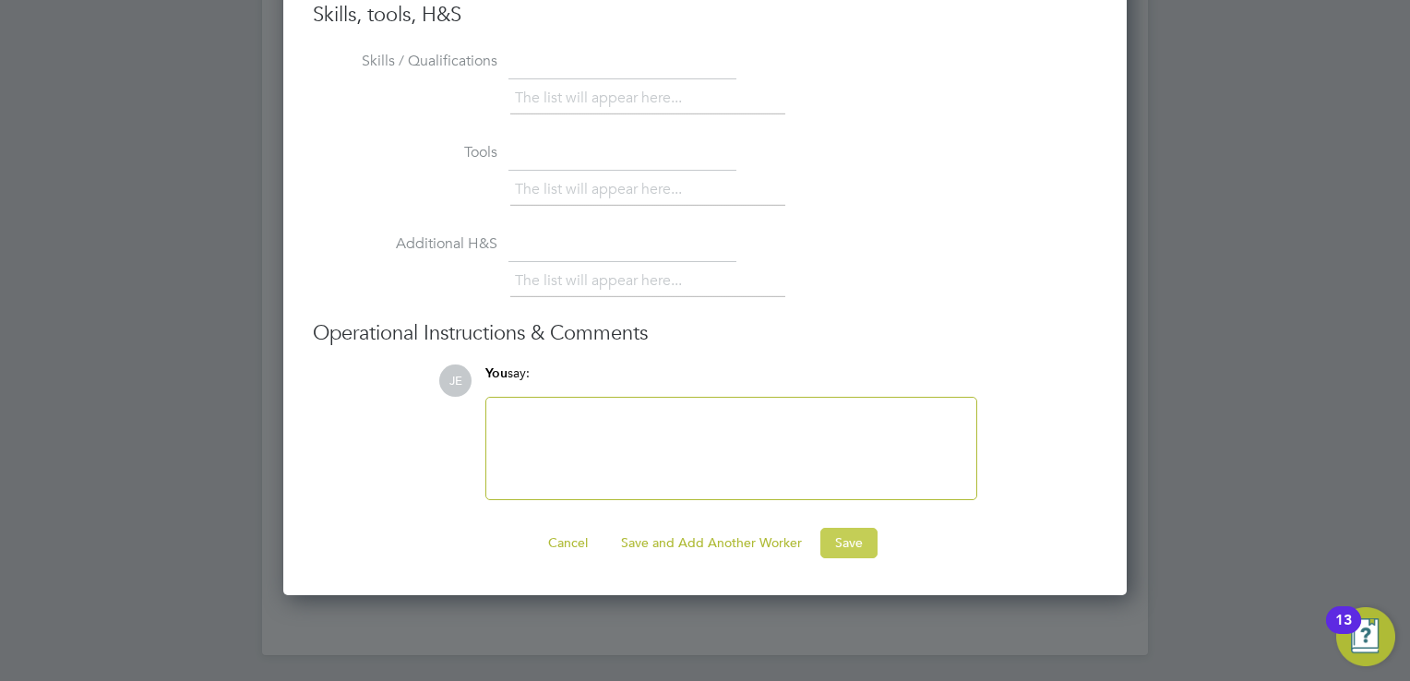
click at [847, 537] on button "Save" at bounding box center [848, 543] width 57 height 30
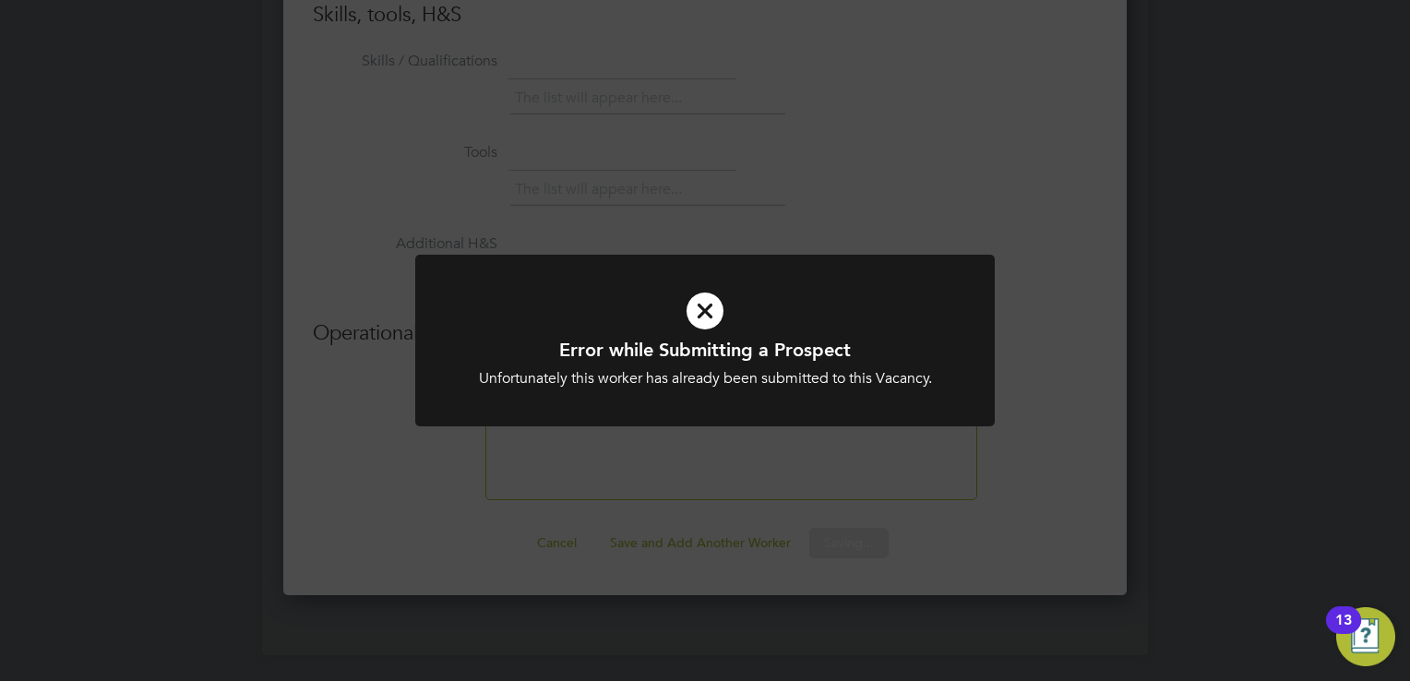
click at [712, 322] on icon at bounding box center [705, 311] width 480 height 72
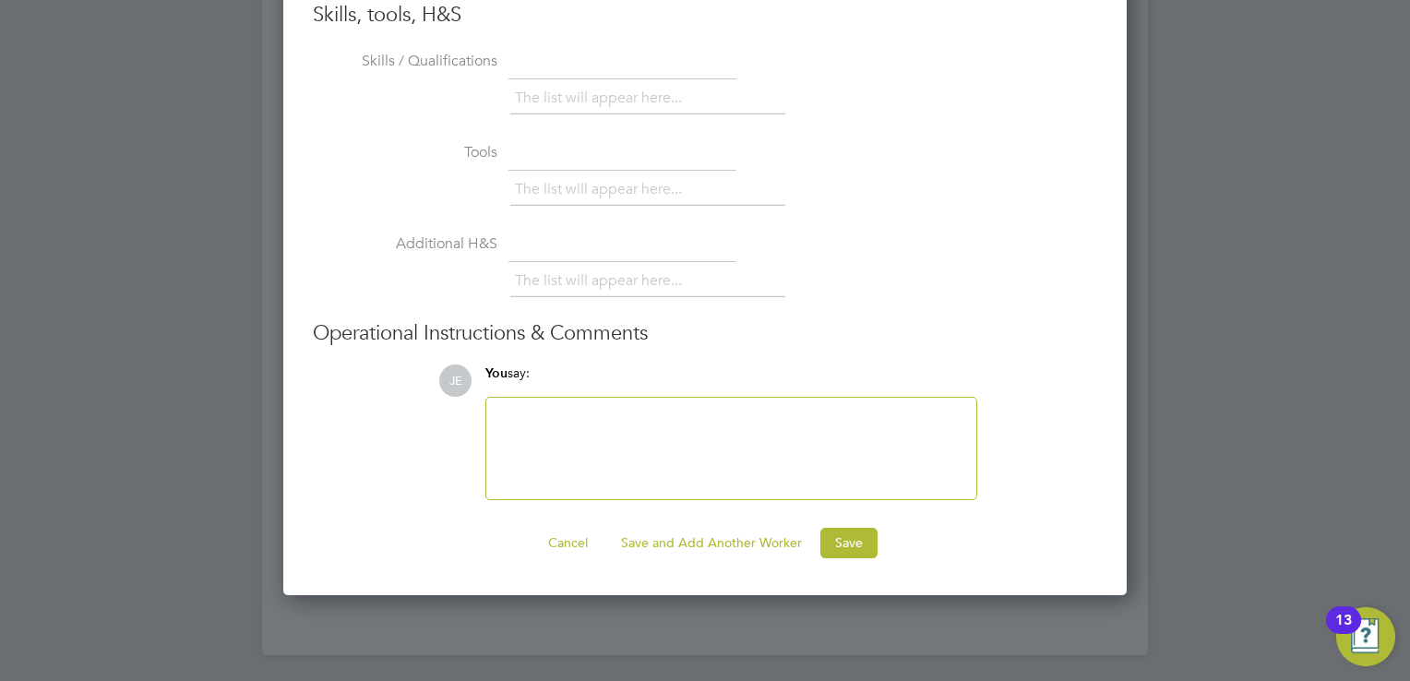
click at [1008, 268] on div "The list will appear here..." at bounding box center [803, 283] width 587 height 37
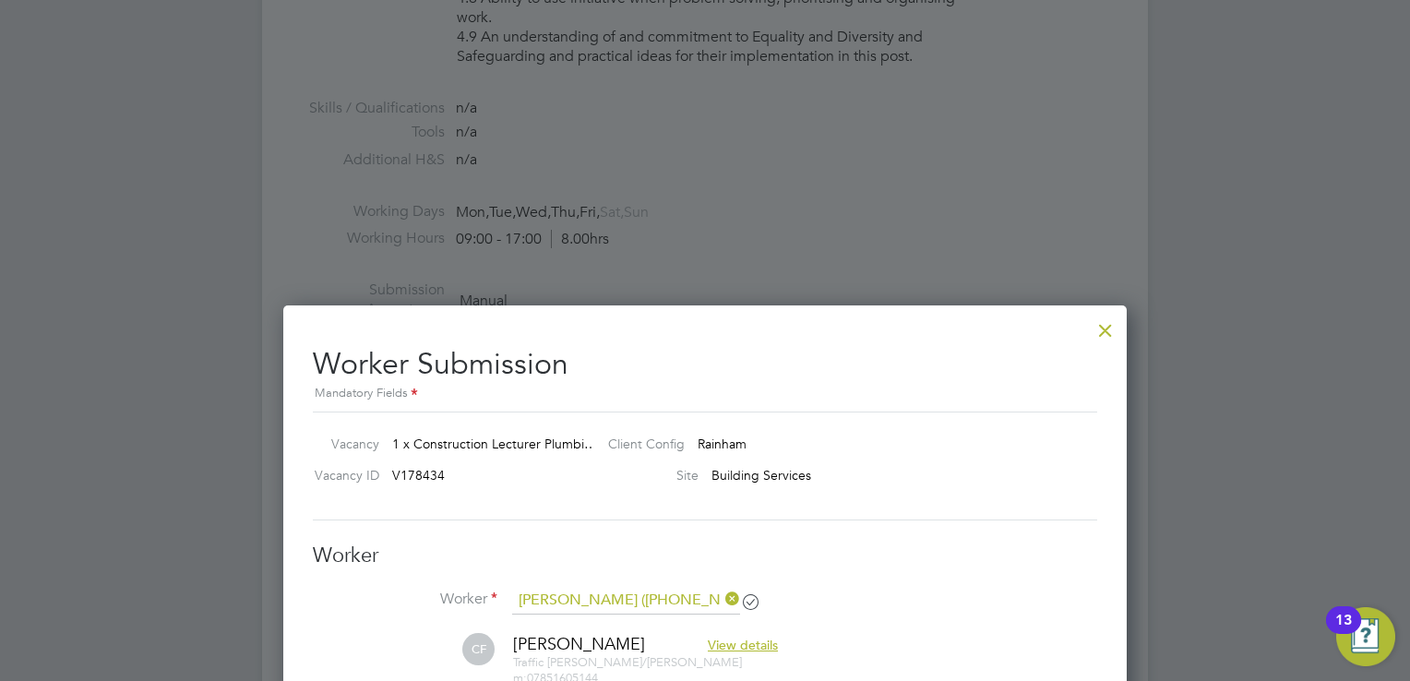
click at [1116, 327] on div at bounding box center [1105, 325] width 33 height 33
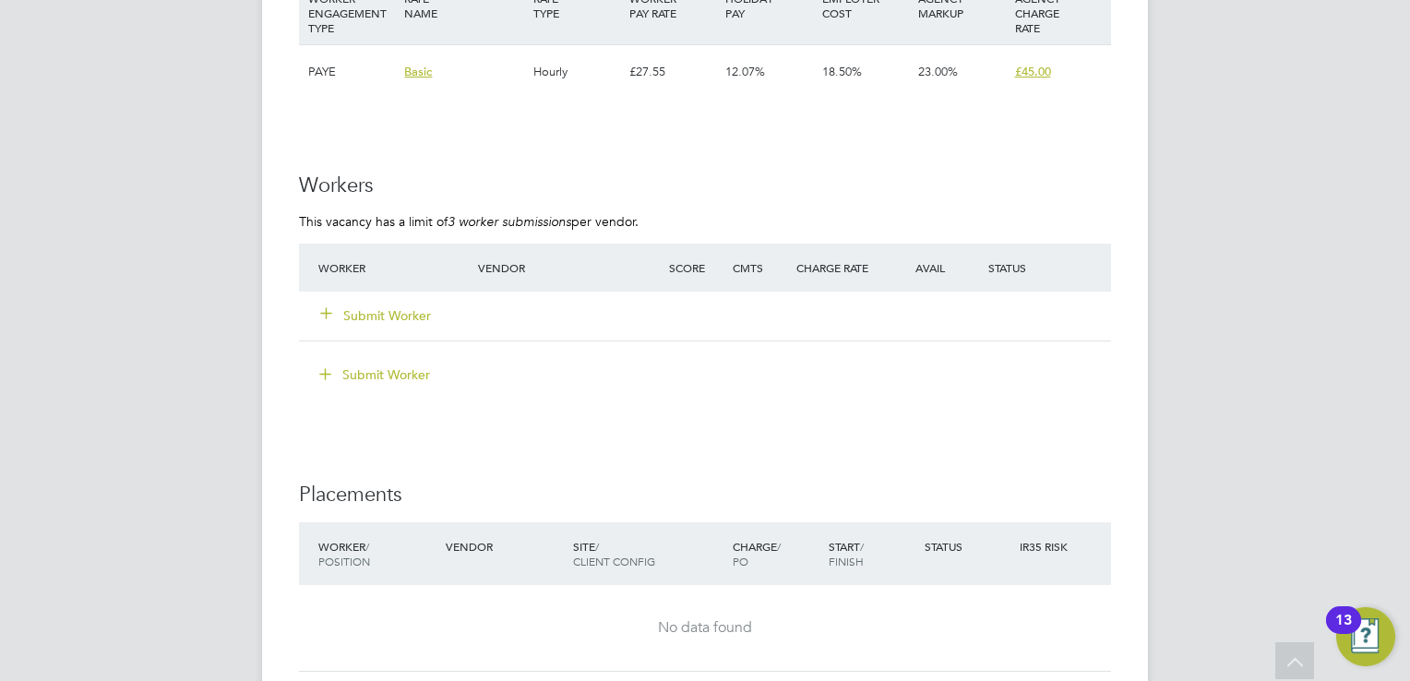
click at [398, 318] on button "Submit Worker" at bounding box center [376, 315] width 111 height 18
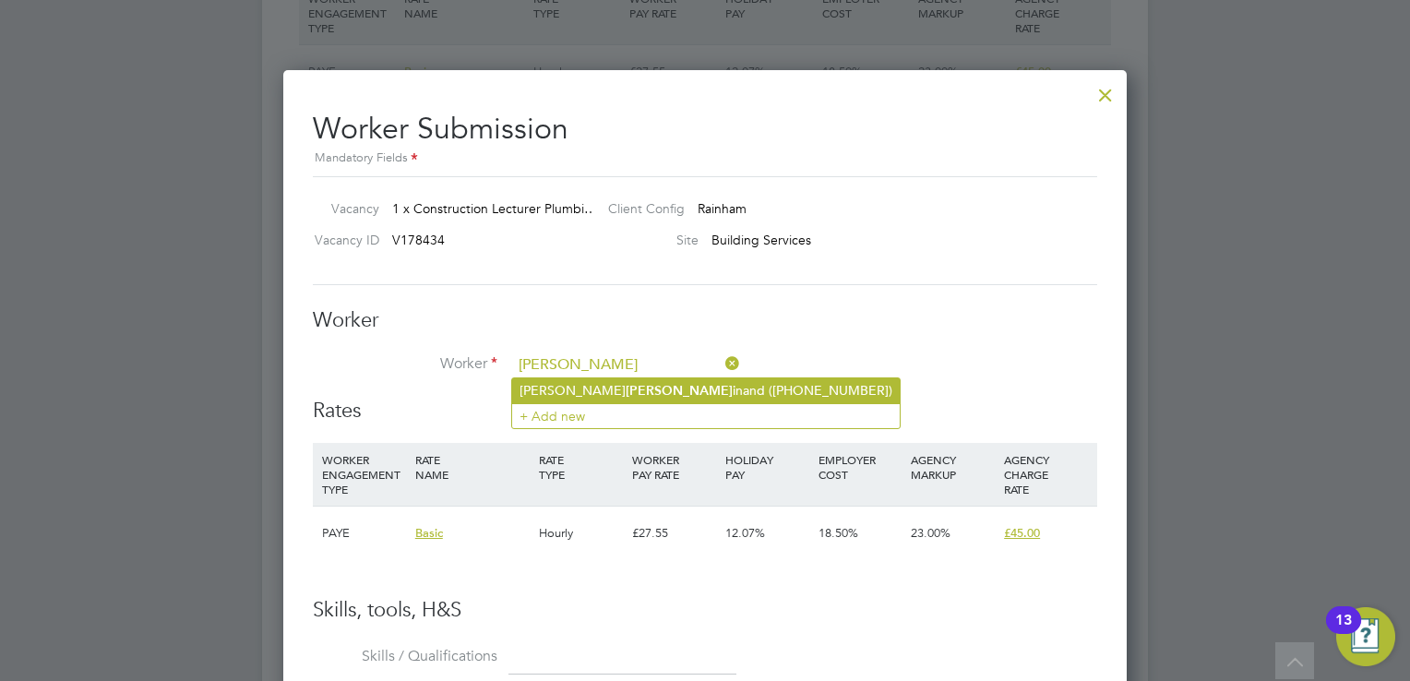
click at [598, 395] on li "[PERSON_NAME] inand ([PHONE_NUMBER])" at bounding box center [706, 390] width 388 height 25
type input "[PERSON_NAME] ([PHONE_NUMBER])"
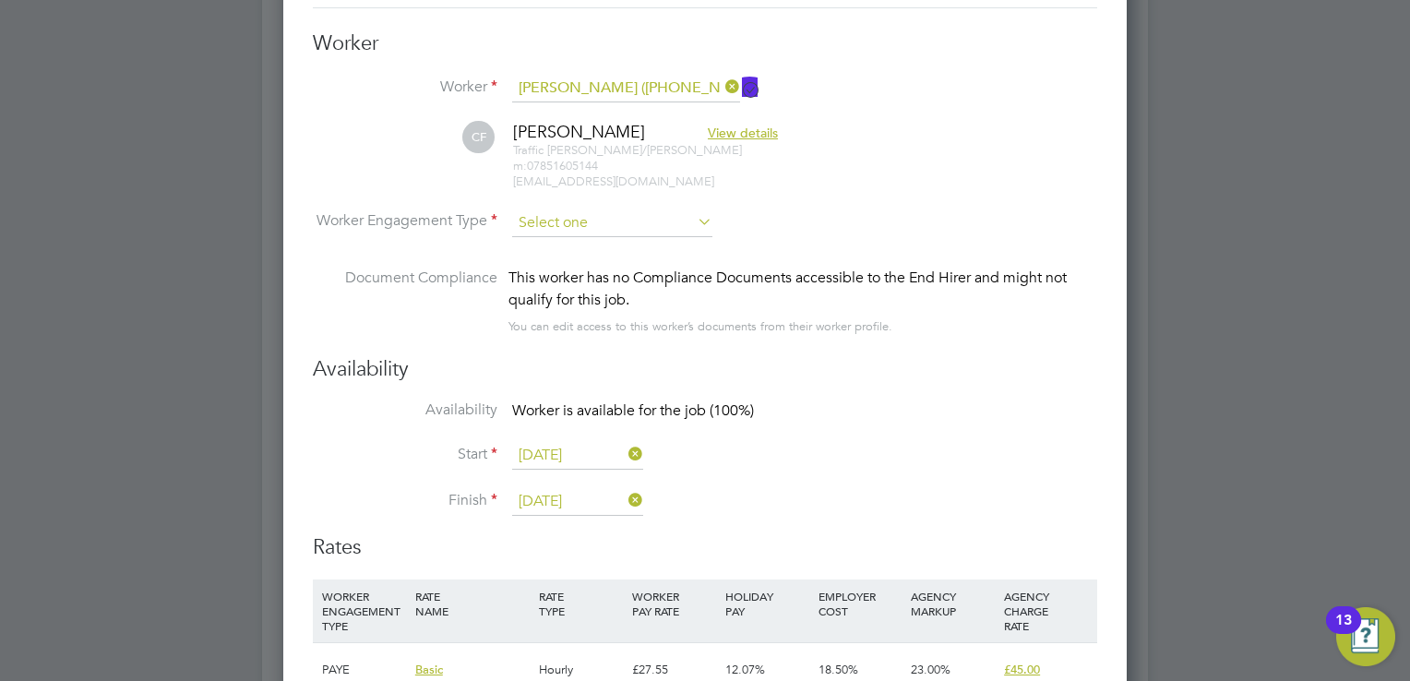
click at [614, 221] on input at bounding box center [612, 223] width 200 height 28
click at [583, 282] on ul "Contract PAYE" at bounding box center [612, 258] width 203 height 50
click at [584, 268] on div "This worker has no Compliance Documents accessible to the End Hirer and might n…" at bounding box center [802, 289] width 589 height 44
click at [595, 223] on input at bounding box center [612, 223] width 200 height 28
click at [575, 278] on li "PAYE" at bounding box center [612, 270] width 201 height 24
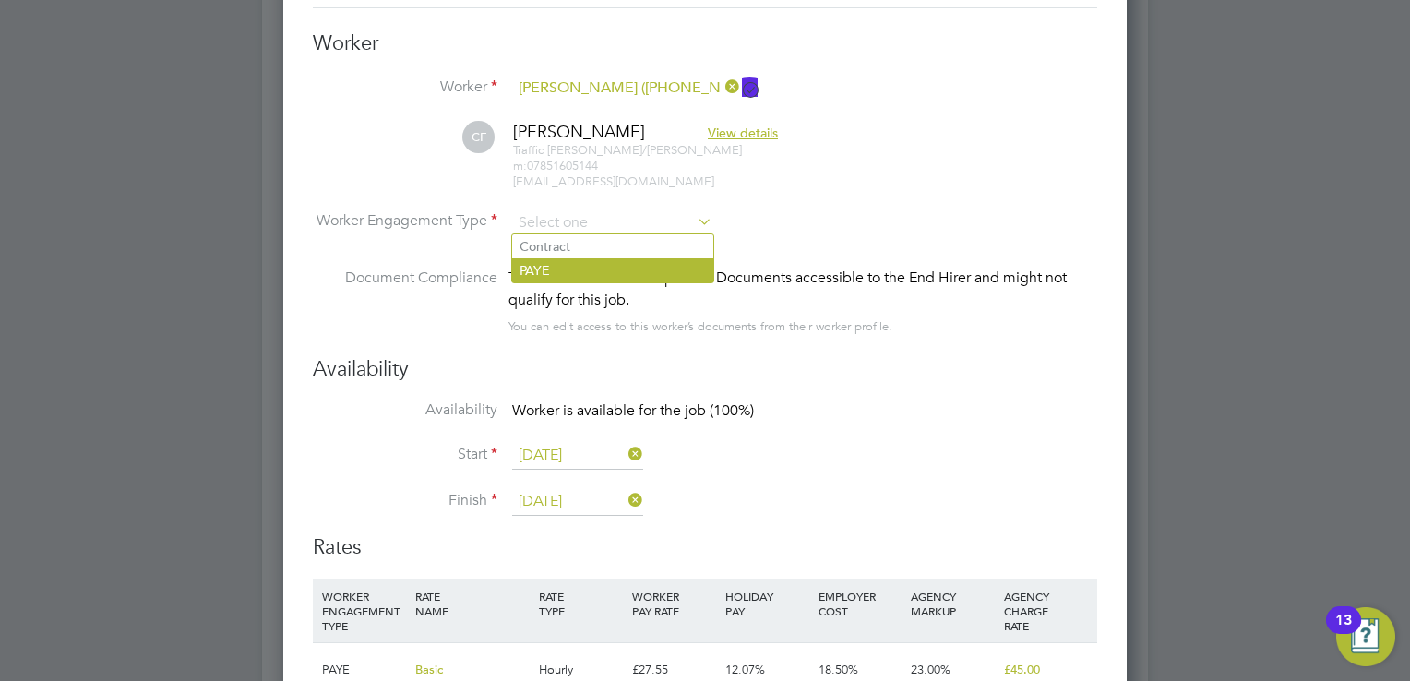
type input "PAYE"
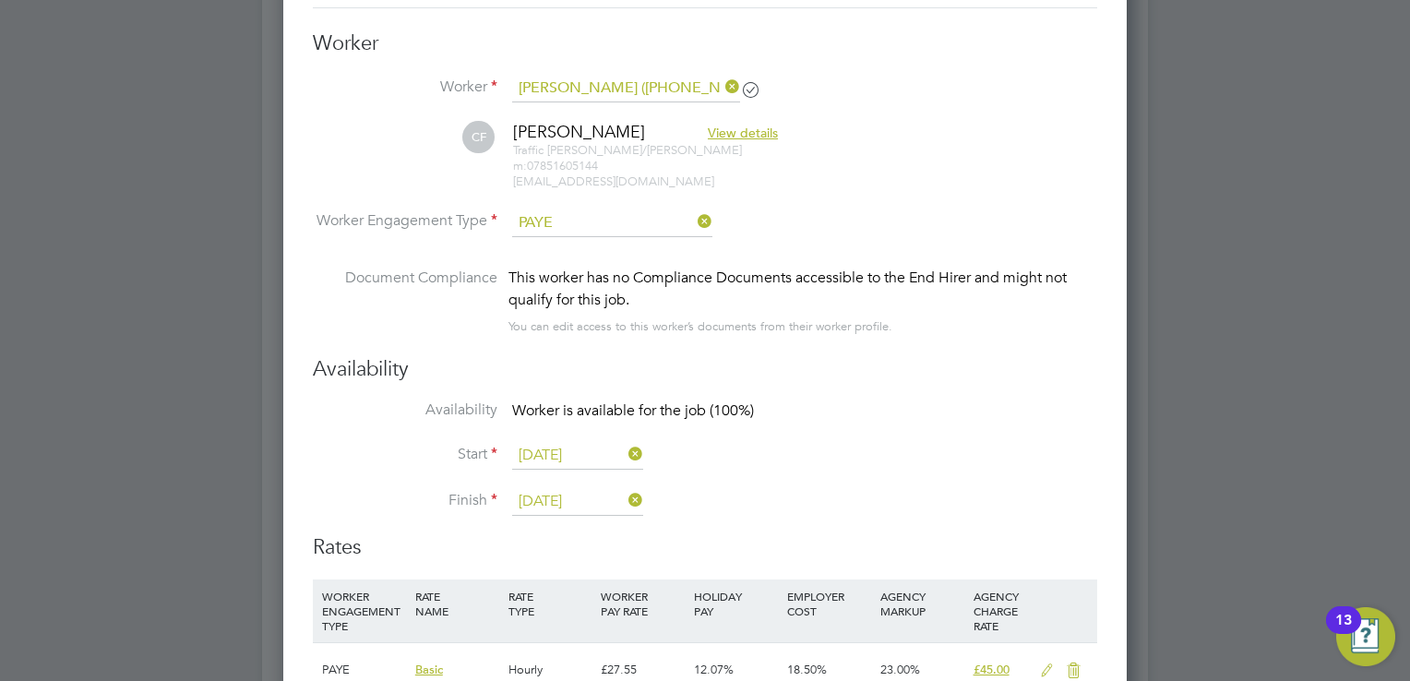
click at [939, 394] on div "Availability Availability Worker is available for the job (100%) Start 01 Sep 2…" at bounding box center [705, 445] width 784 height 178
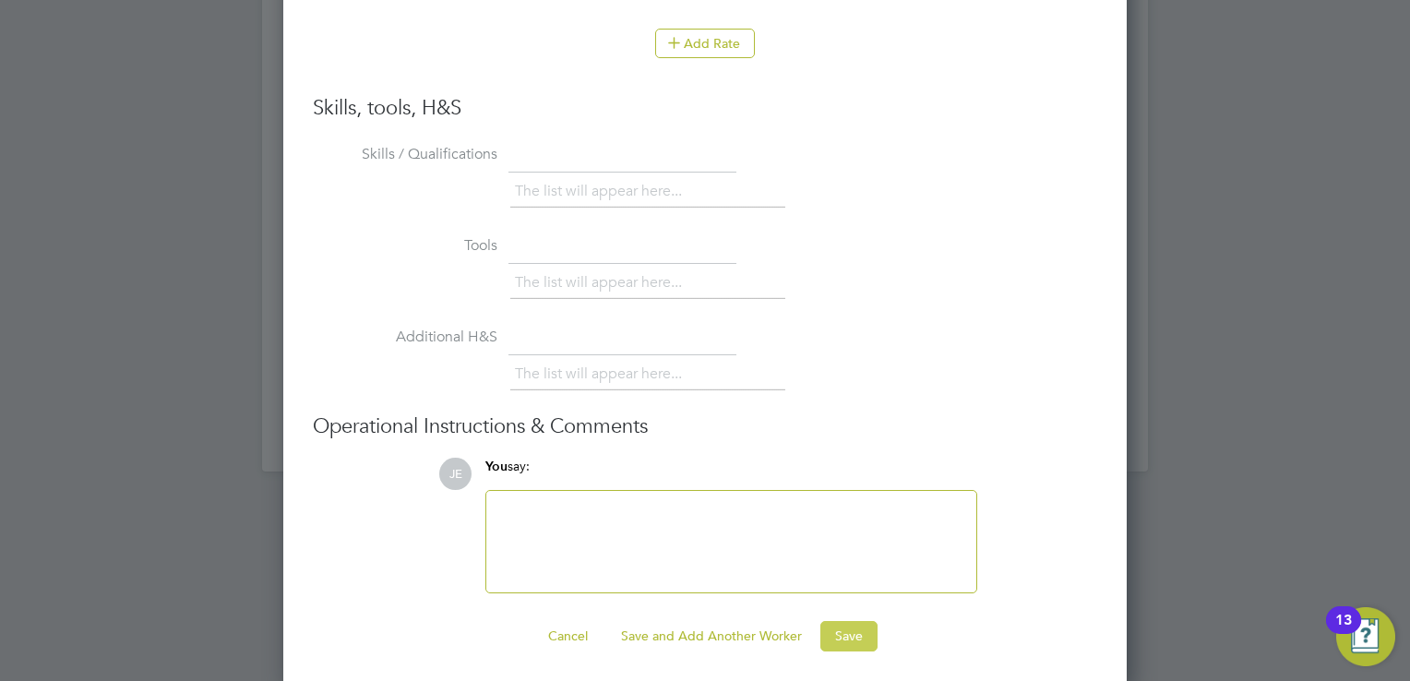
click at [846, 630] on button "Save" at bounding box center [848, 636] width 57 height 30
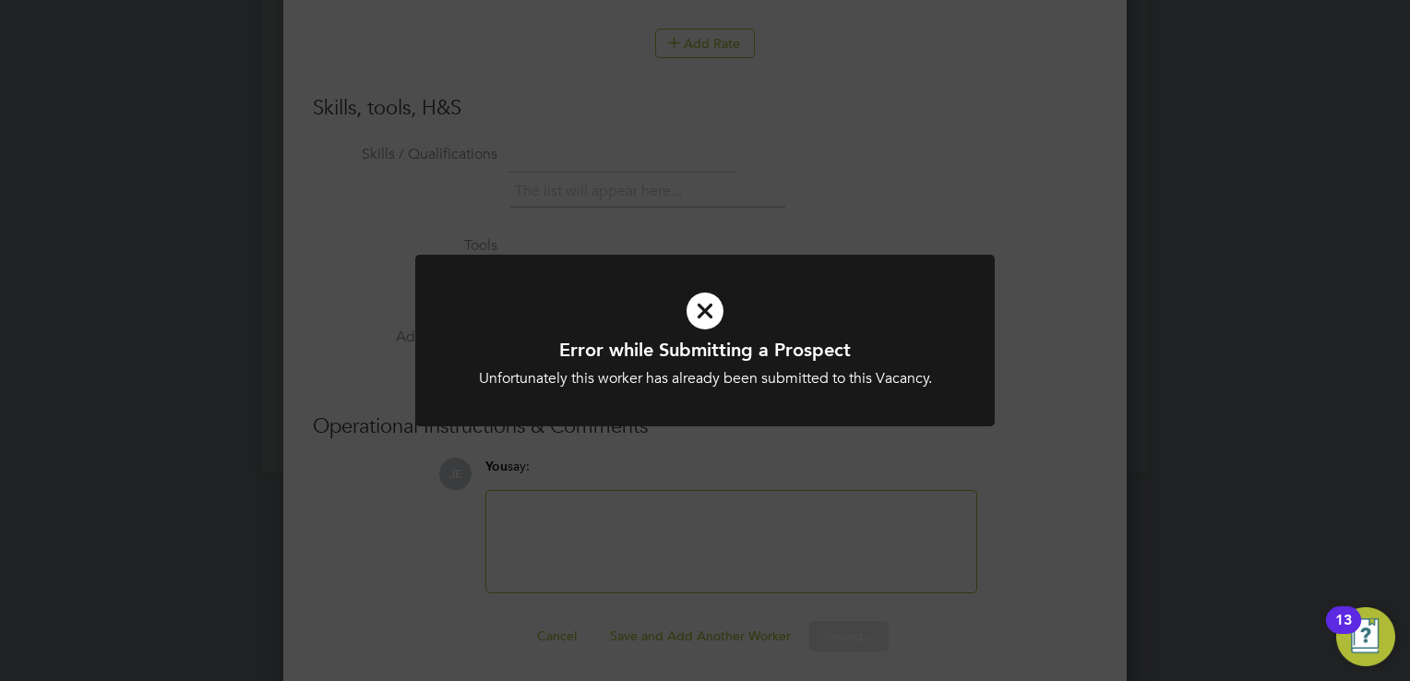
click at [718, 318] on icon at bounding box center [705, 311] width 480 height 72
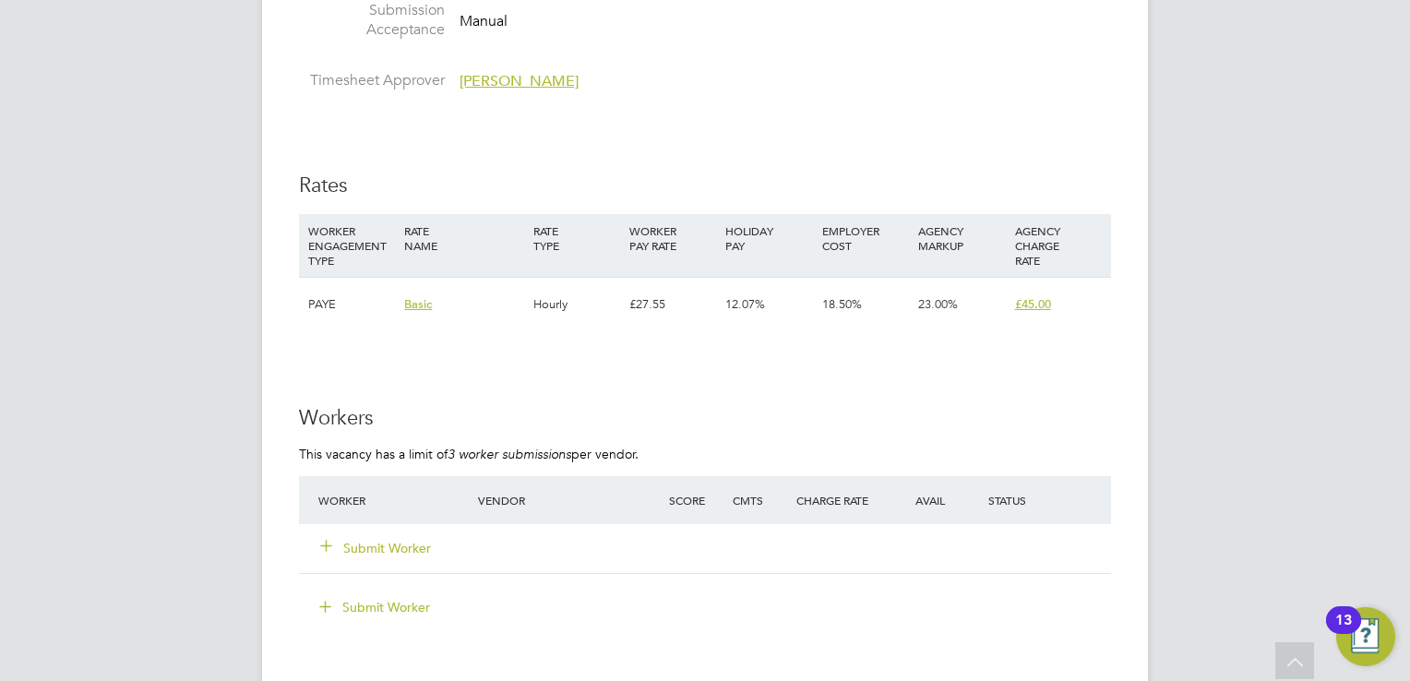
scroll to position [3229, 0]
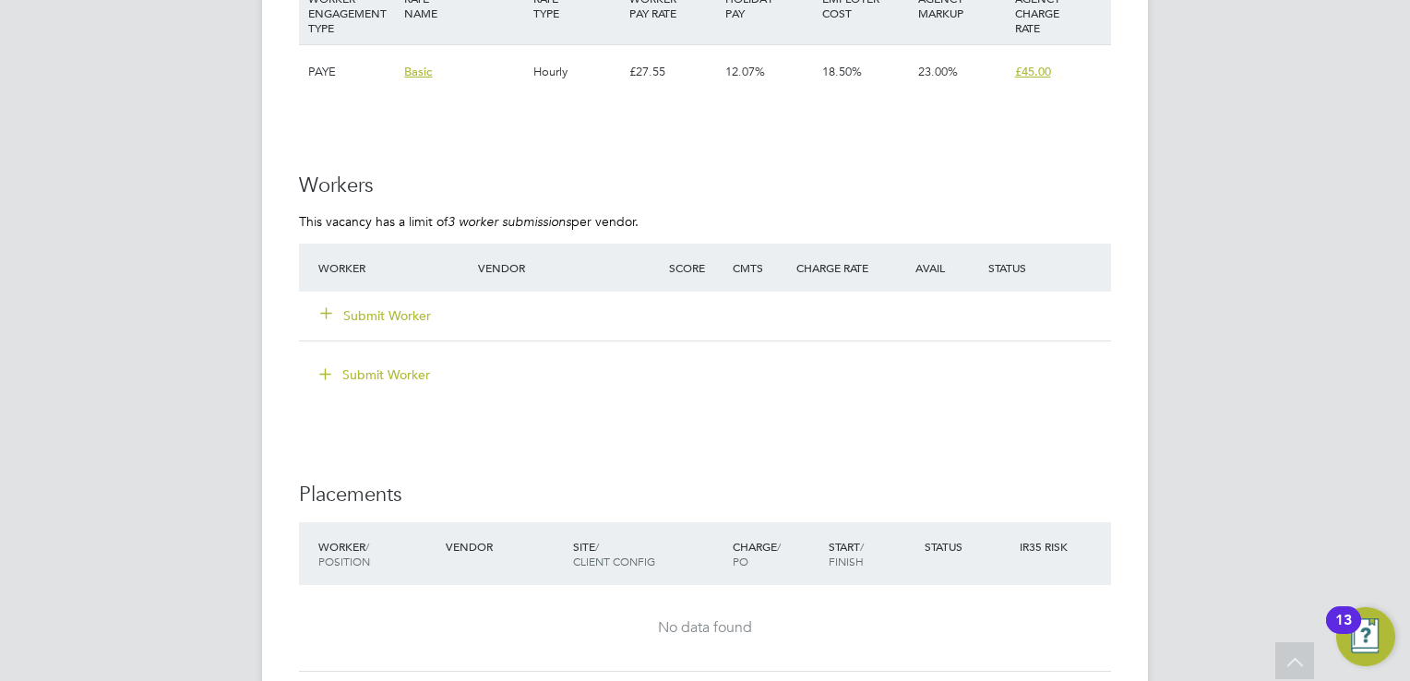
click at [394, 321] on button "Submit Worker" at bounding box center [376, 315] width 111 height 18
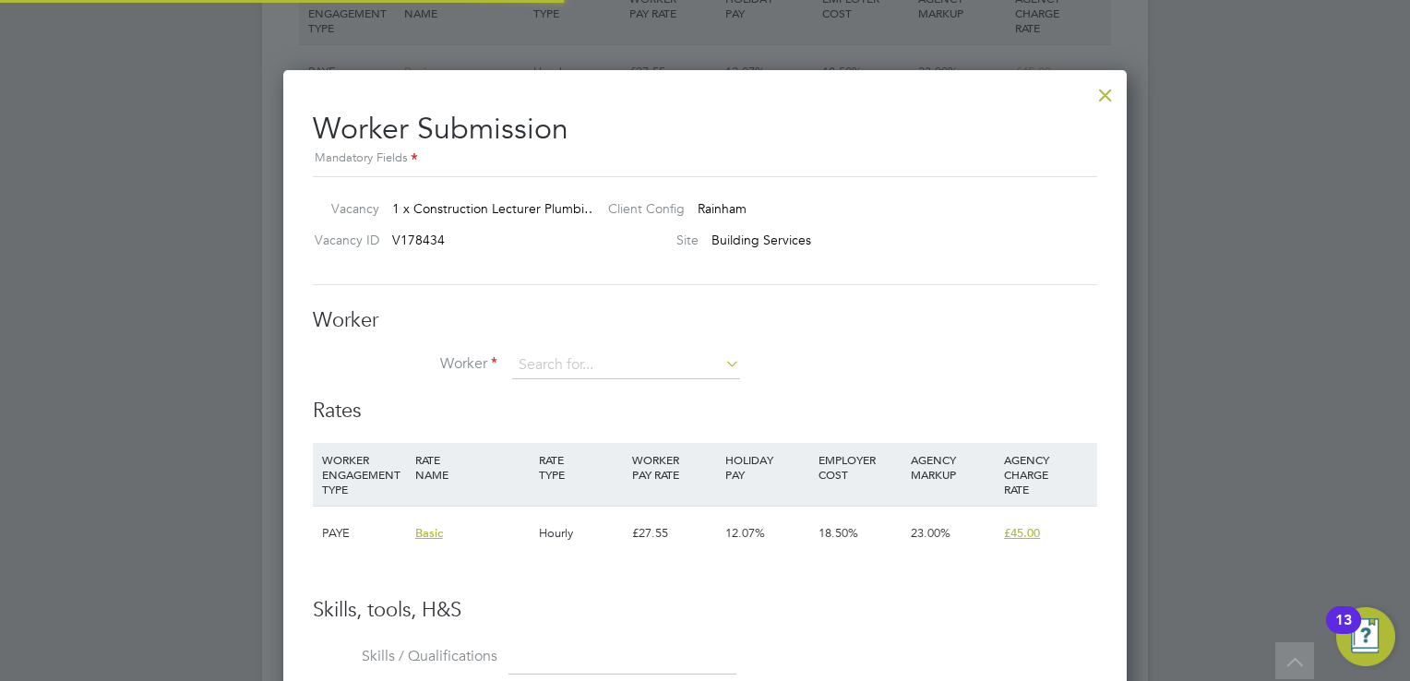
scroll to position [1117, 844]
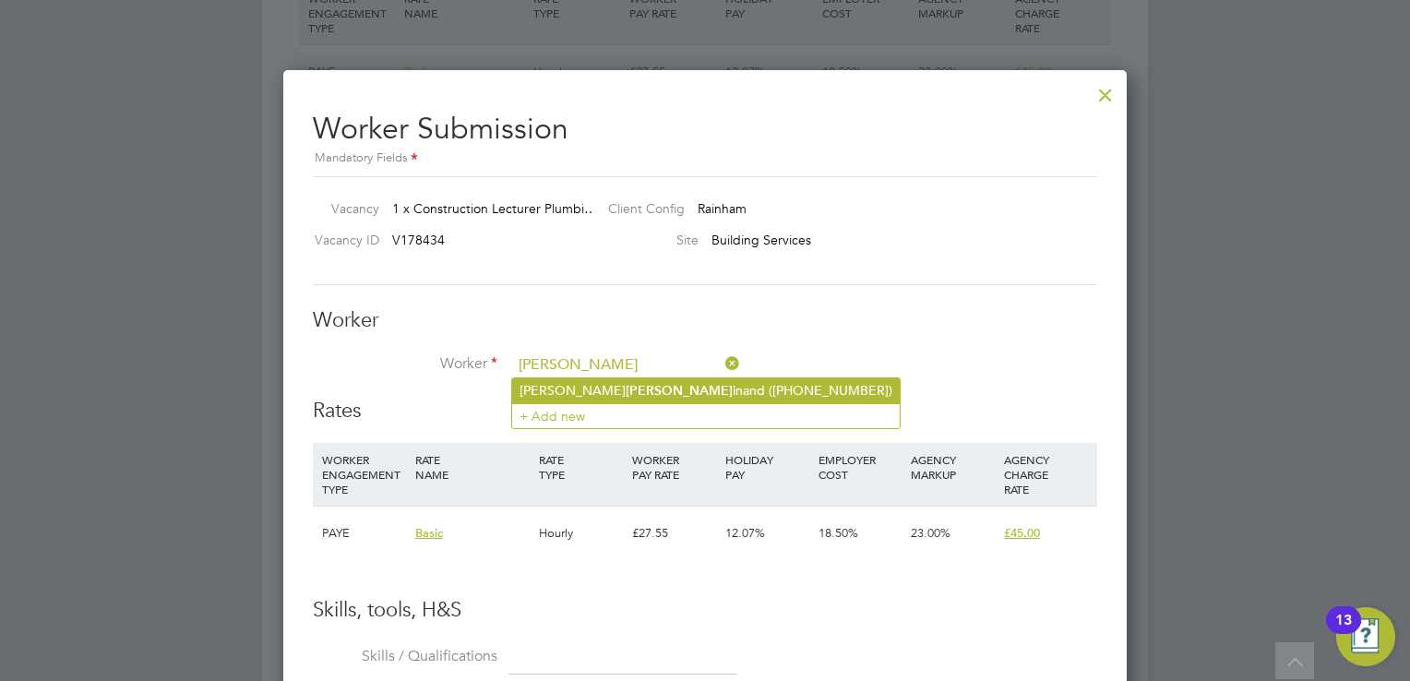
click at [616, 386] on li "[PERSON_NAME] inand ([PHONE_NUMBER])" at bounding box center [706, 390] width 388 height 25
type input "[PERSON_NAME] ([PHONE_NUMBER])"
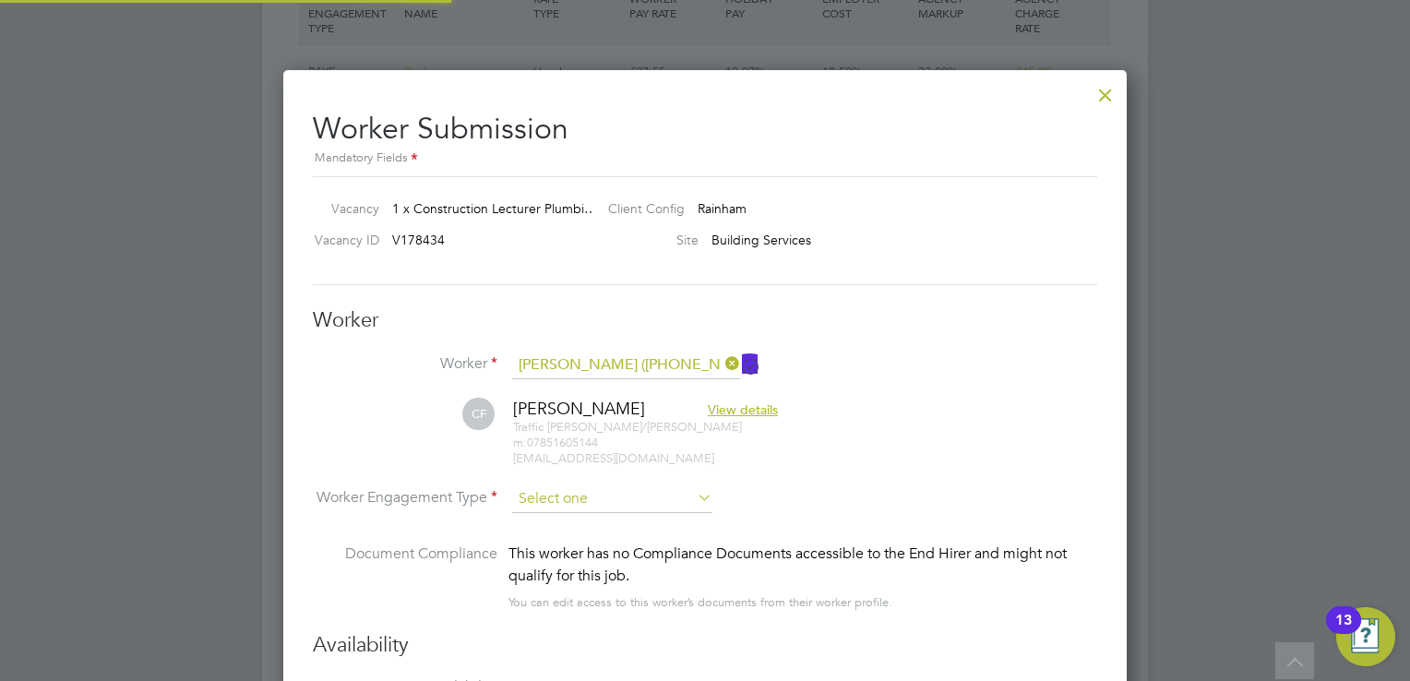
scroll to position [1525, 844]
click at [555, 497] on input at bounding box center [612, 500] width 200 height 28
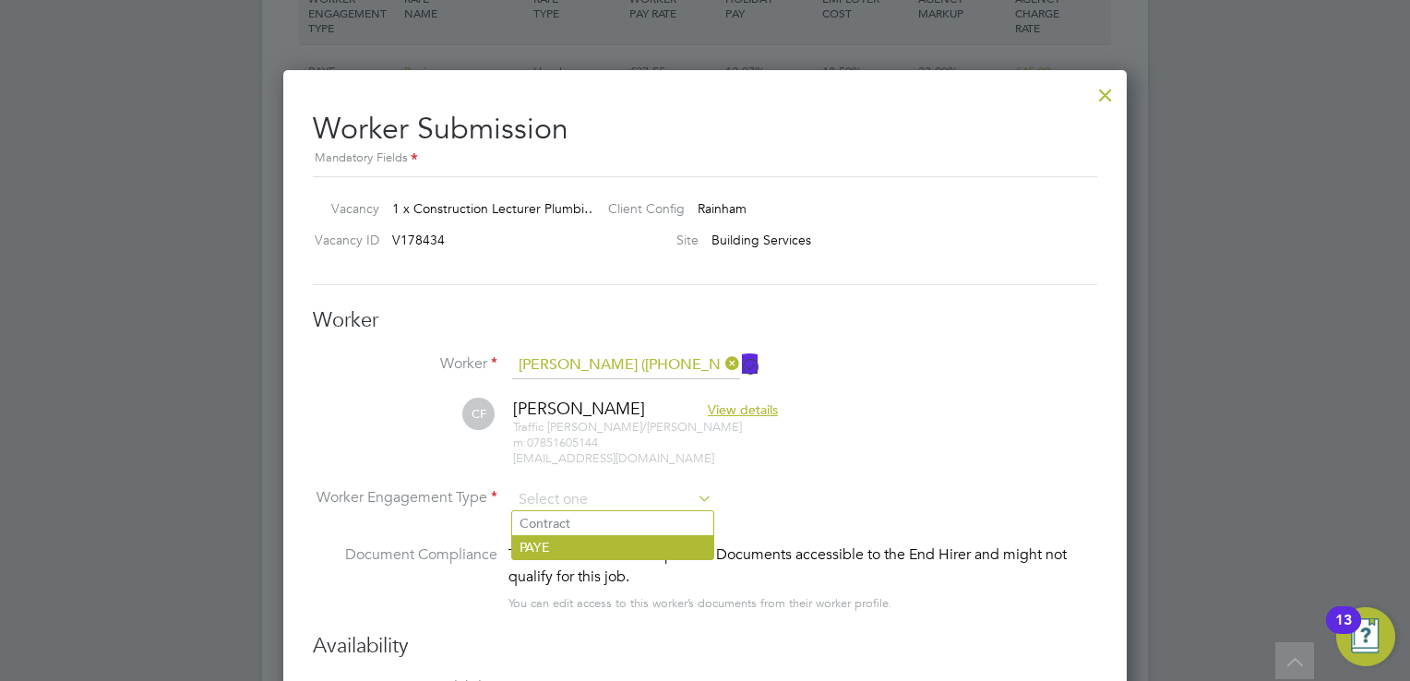
click at [554, 548] on li "PAYE" at bounding box center [612, 547] width 201 height 24
type input "PAYE"
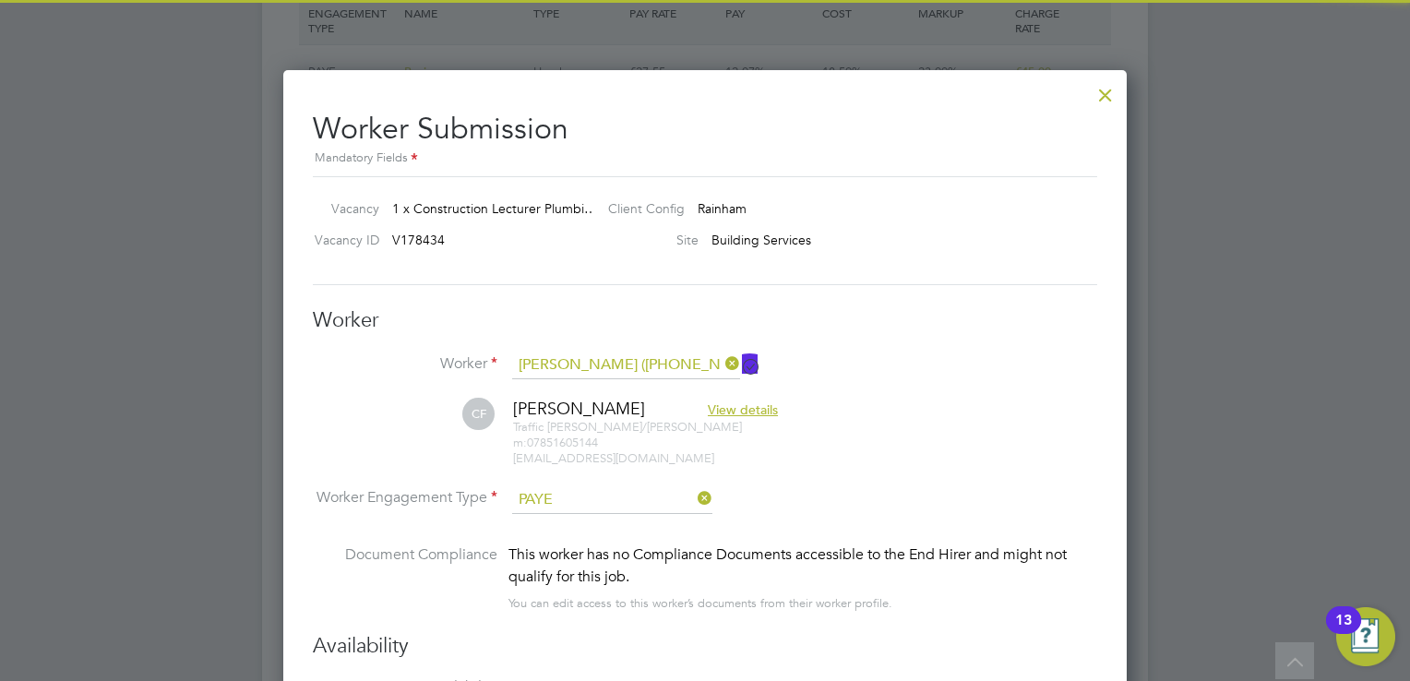
click at [1153, 396] on div at bounding box center [705, 340] width 1410 height 681
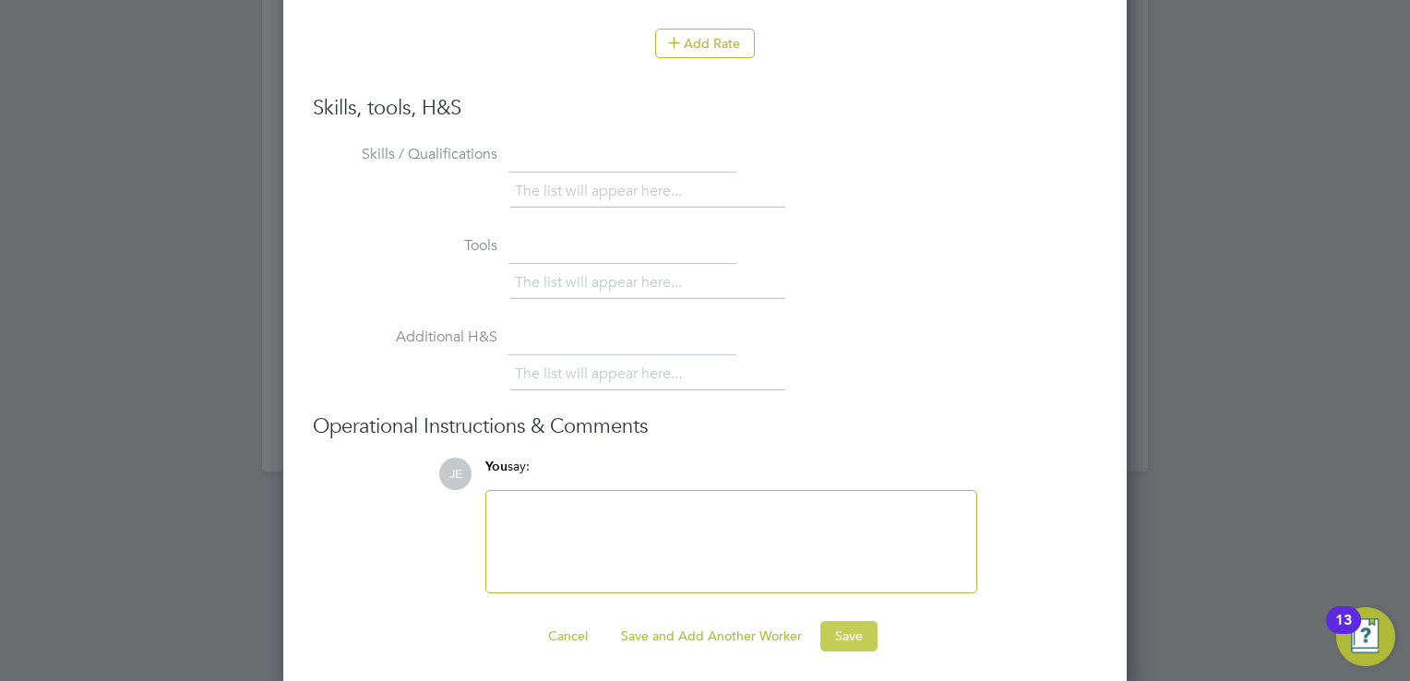
click at [859, 637] on button "Save" at bounding box center [848, 636] width 57 height 30
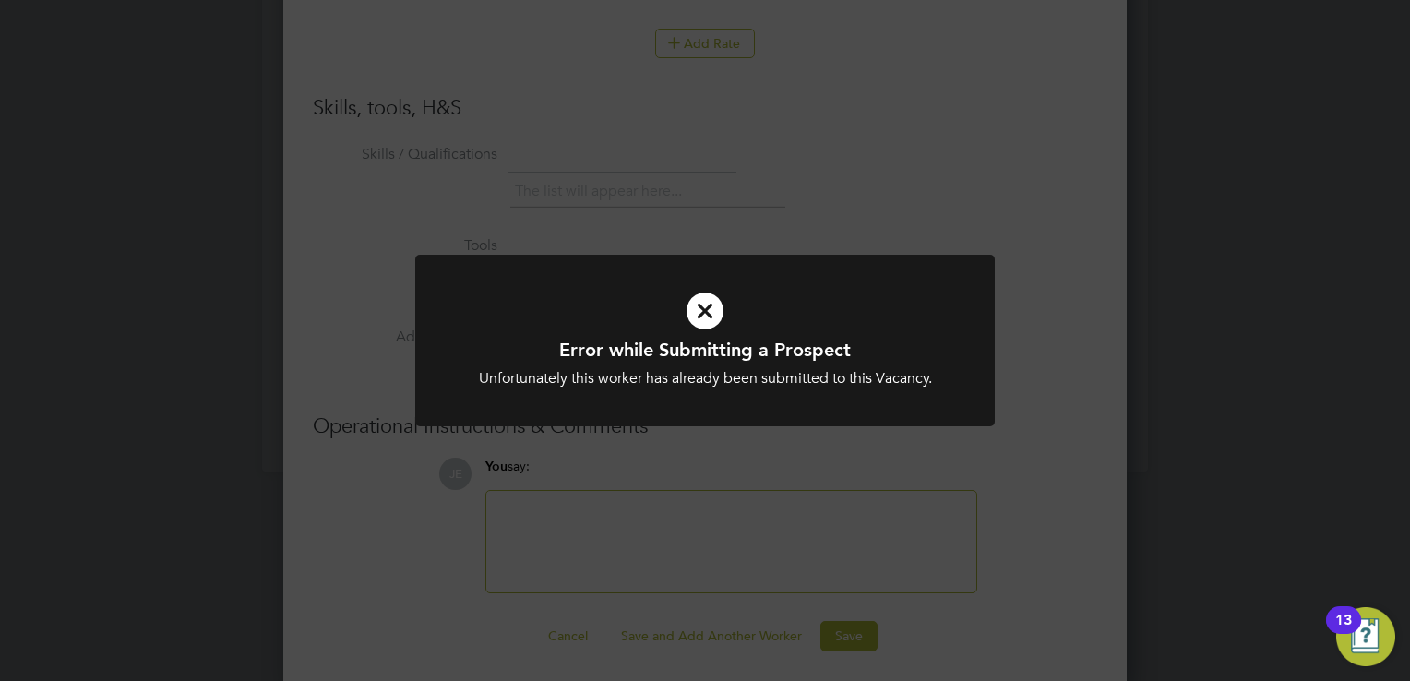
drag, startPoint x: 950, startPoint y: 378, endPoint x: 561, endPoint y: 411, distance: 390.8
click at [561, 411] on div at bounding box center [704, 341] width 579 height 173
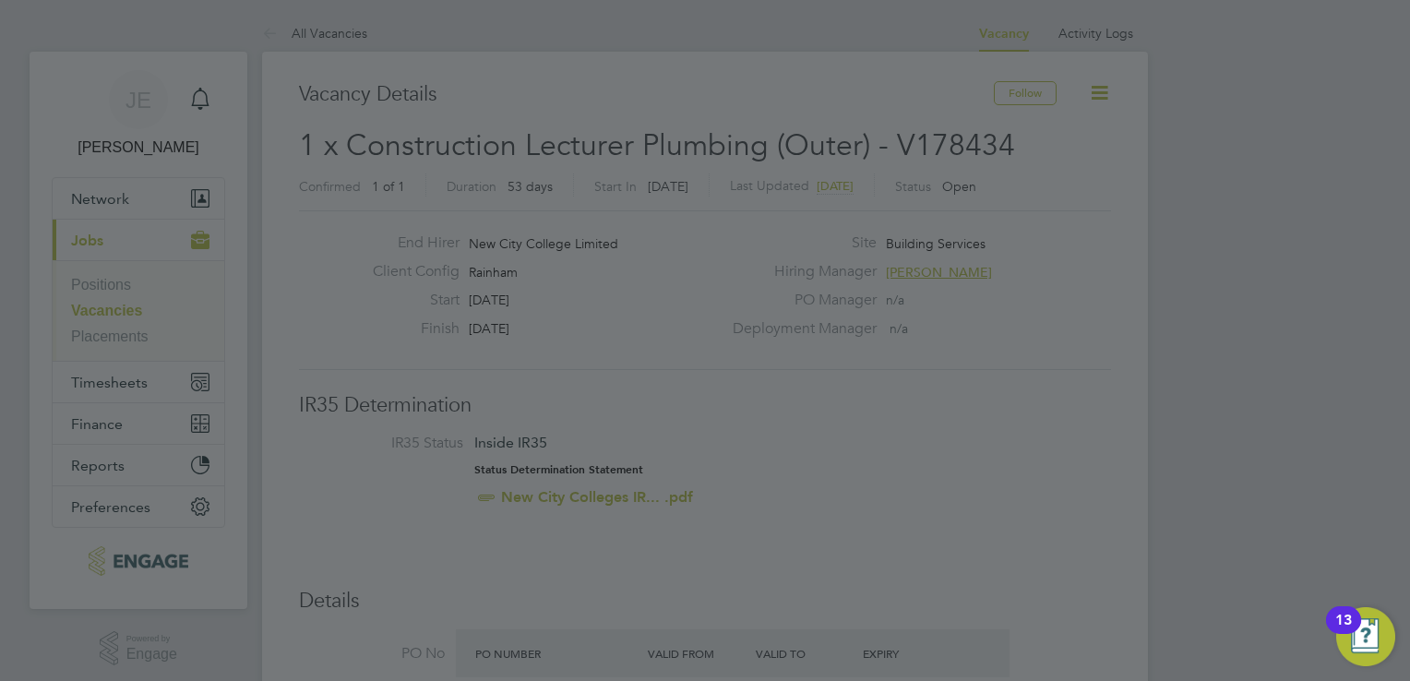
click at [986, 356] on div at bounding box center [705, 340] width 1410 height 681
click at [887, 430] on div at bounding box center [705, 340] width 1410 height 681
